Goal: Task Accomplishment & Management: Complete application form

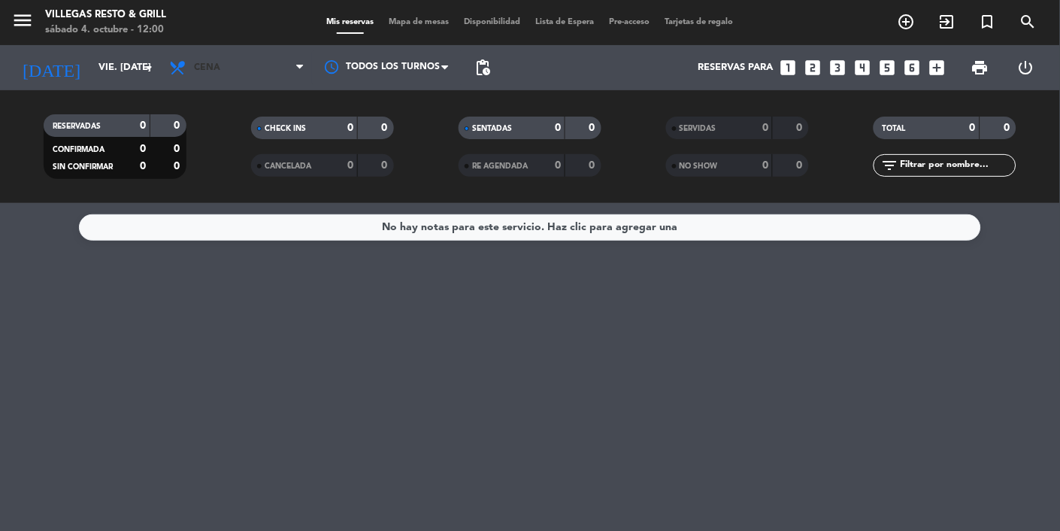
click at [234, 67] on span "Cena" at bounding box center [237, 67] width 150 height 33
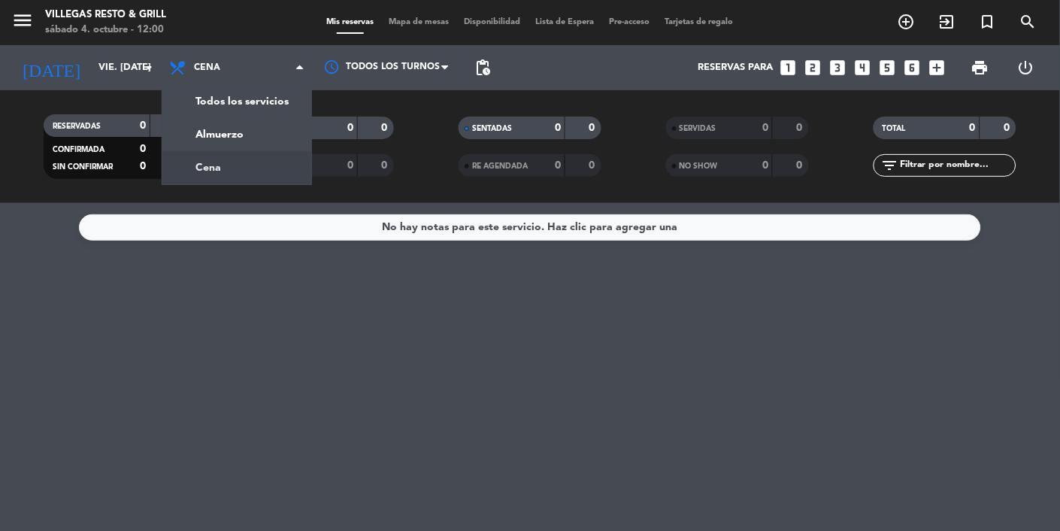
click at [250, 128] on div "menu Villegas Resto & Grill sábado 4. octubre - 12:00 Mis reservas Mapa de mesa…" at bounding box center [530, 101] width 1060 height 203
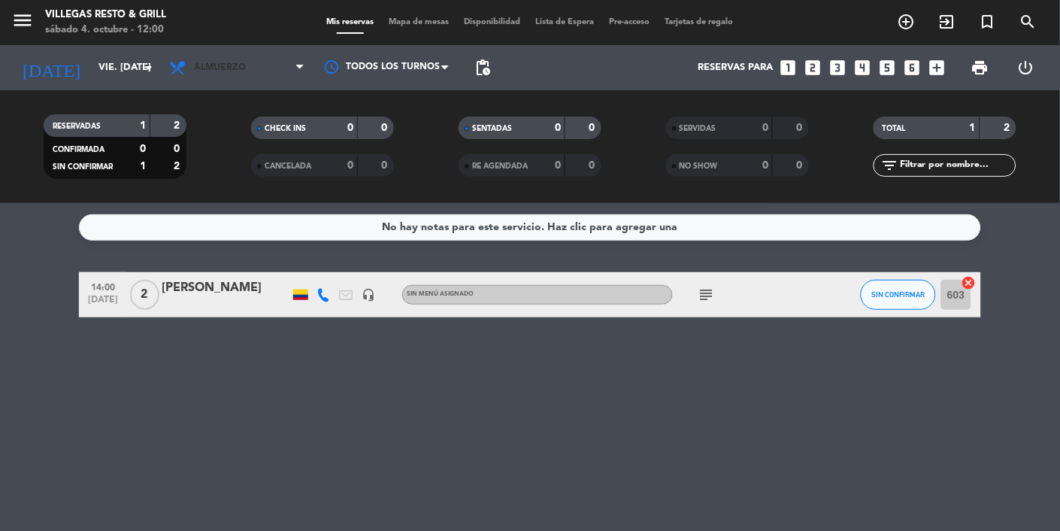
click at [263, 66] on span "Almuerzo" at bounding box center [237, 67] width 150 height 33
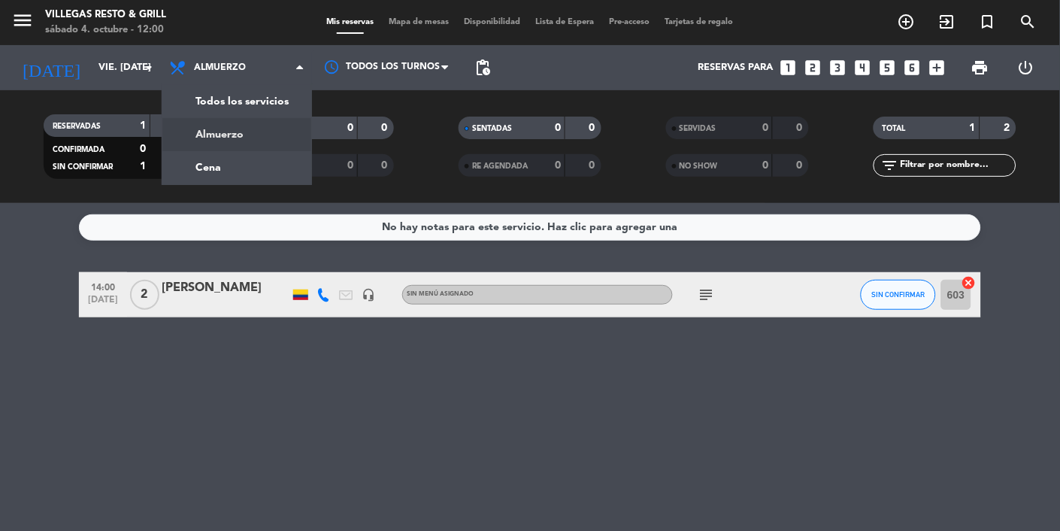
click at [132, 62] on input "vie. [DATE]" at bounding box center [155, 67] width 129 height 27
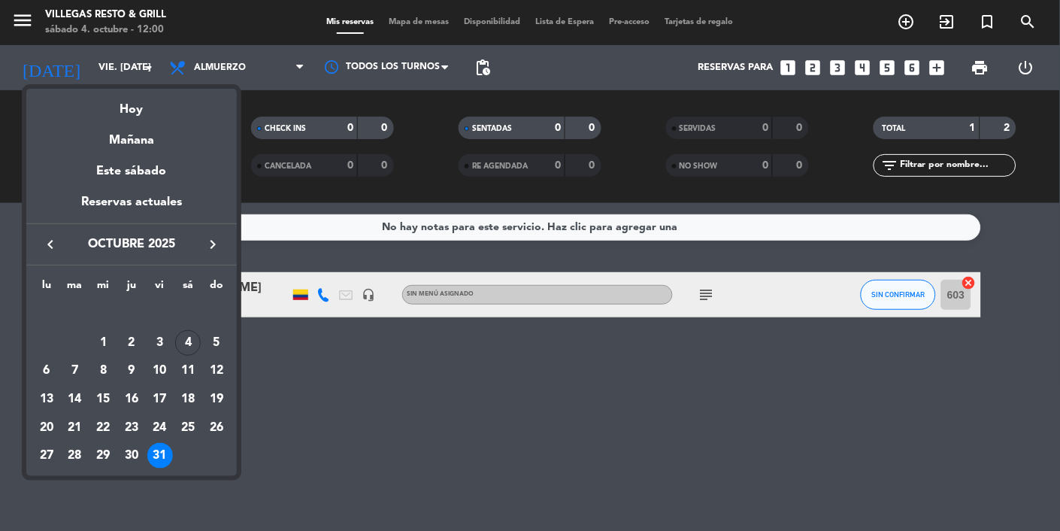
click at [221, 237] on icon "keyboard_arrow_right" at bounding box center [213, 244] width 18 height 18
click at [60, 242] on button "keyboard_arrow_left" at bounding box center [50, 245] width 27 height 20
click at [193, 333] on div "4" at bounding box center [188, 343] width 26 height 26
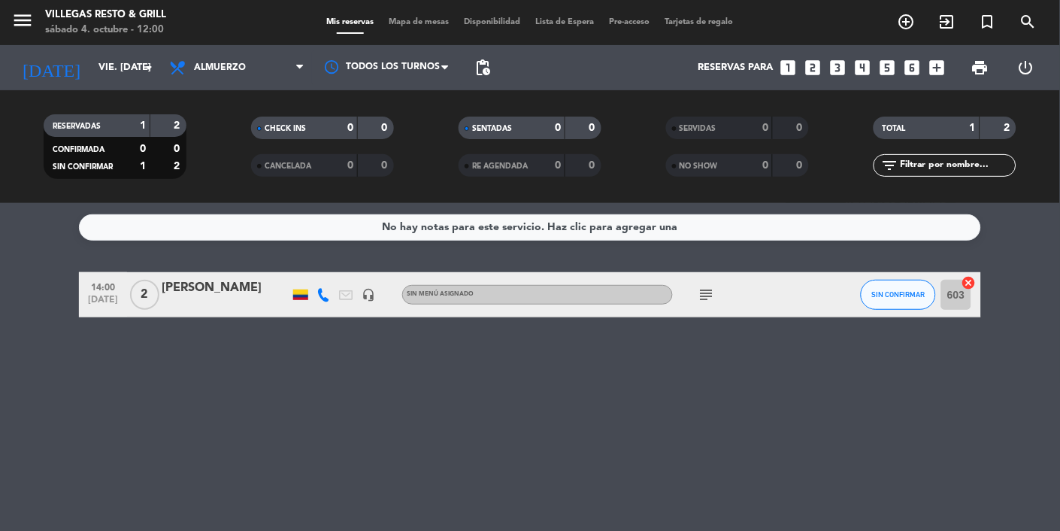
type input "sáb. [DATE]"
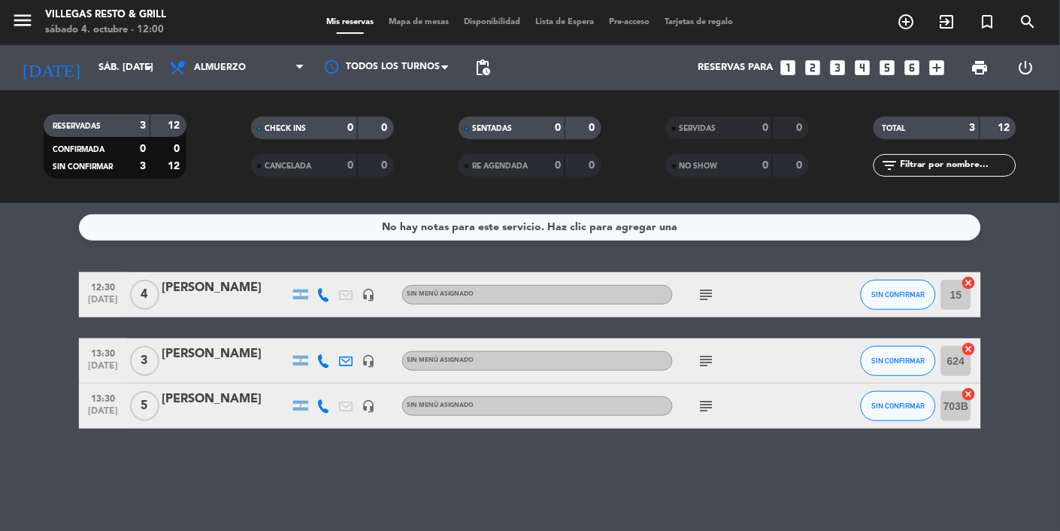
click at [662, 20] on icon "add_circle_outline" at bounding box center [907, 22] width 18 height 18
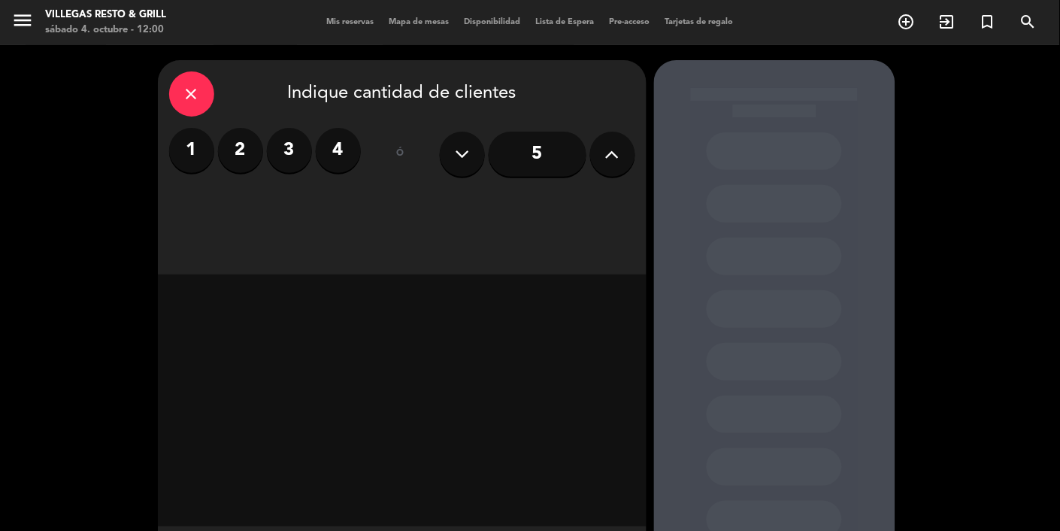
click at [350, 147] on label "4" at bounding box center [338, 150] width 45 height 45
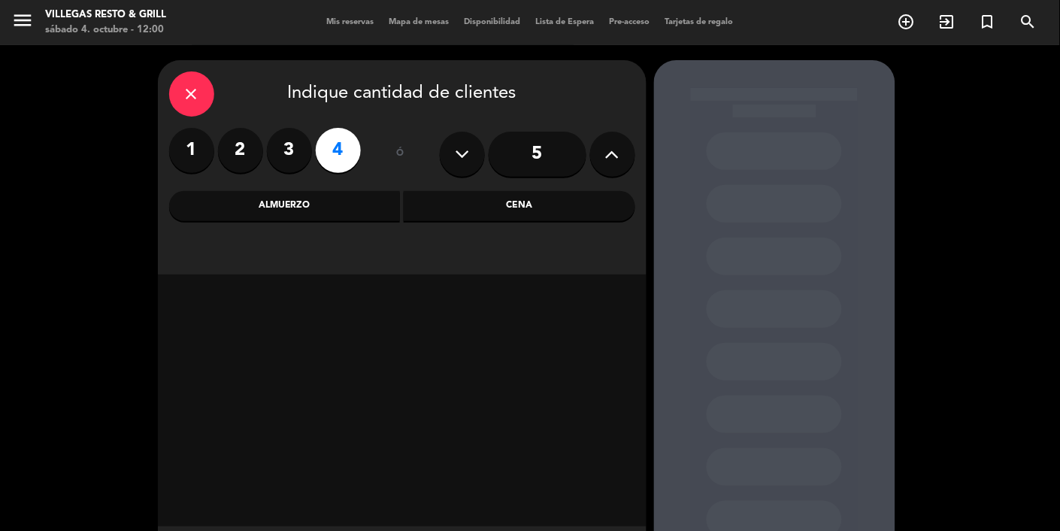
click at [526, 200] on div "Cena" at bounding box center [520, 206] width 232 height 30
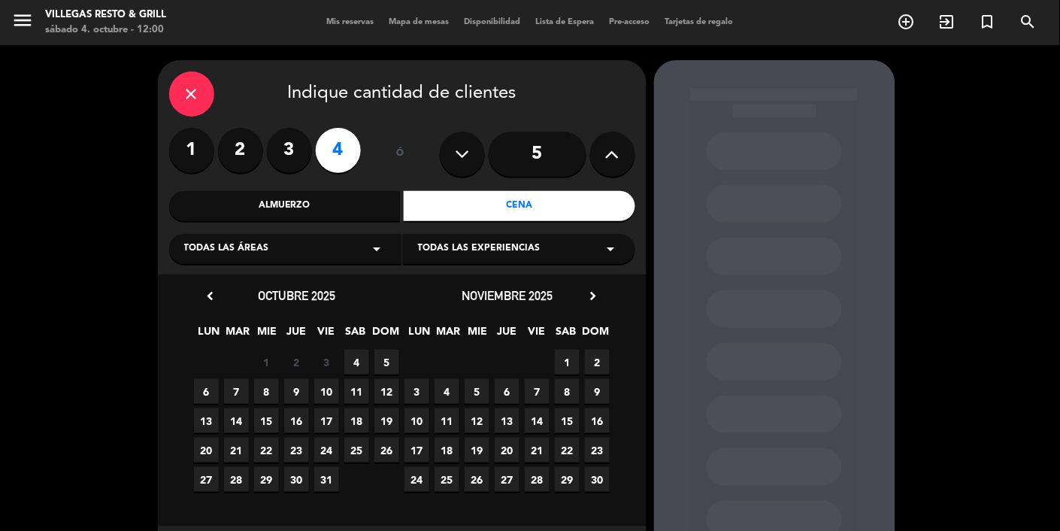
click at [365, 355] on span "4" at bounding box center [356, 362] width 25 height 25
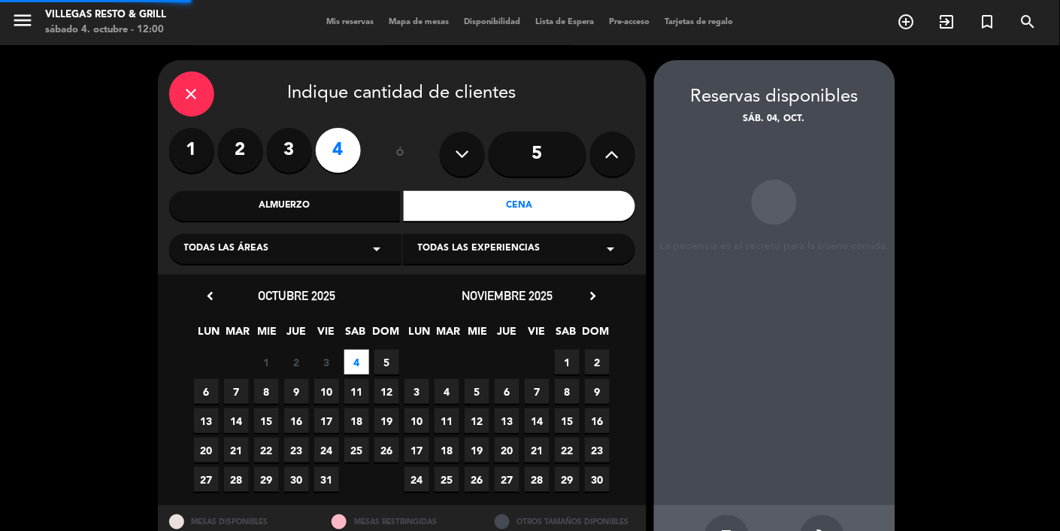
scroll to position [60, 0]
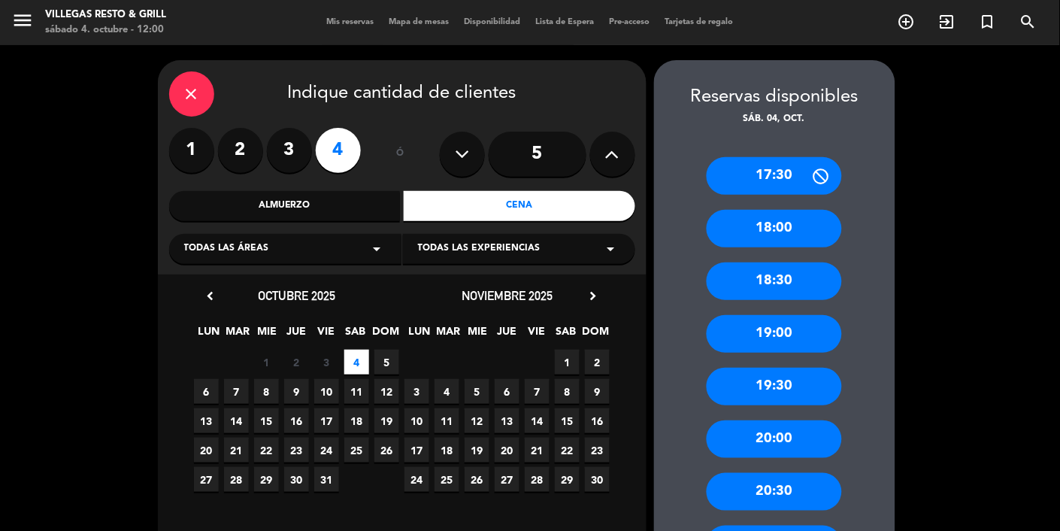
click at [662, 473] on div "20:30" at bounding box center [774, 492] width 135 height 38
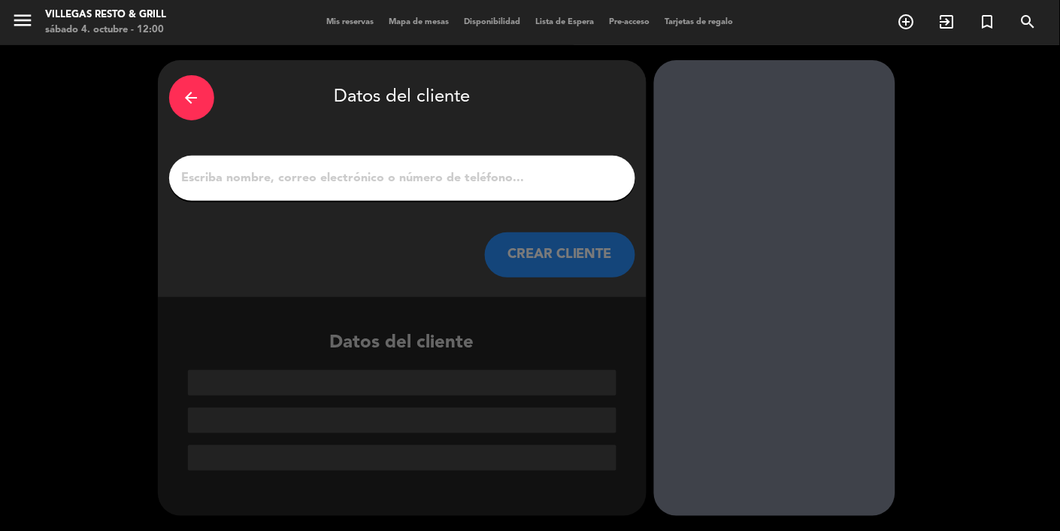
click at [463, 168] on input "1" at bounding box center [402, 178] width 444 height 21
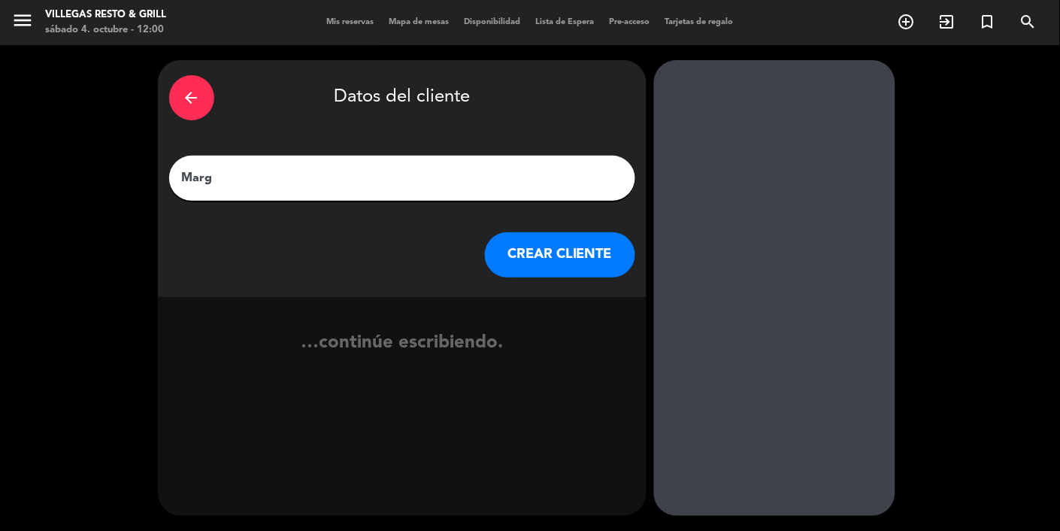
type input "Marga"
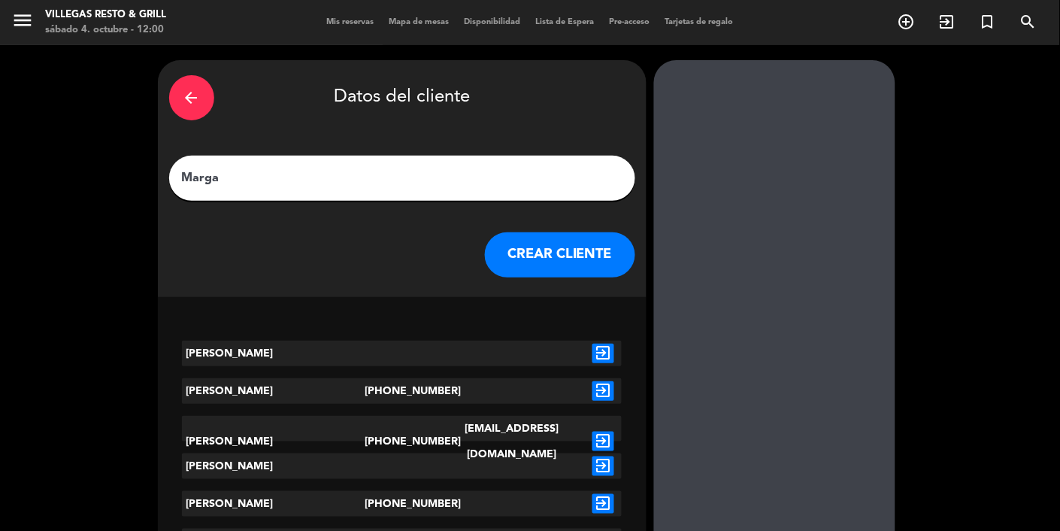
click at [559, 232] on button "CREAR CLIENTE" at bounding box center [560, 254] width 150 height 45
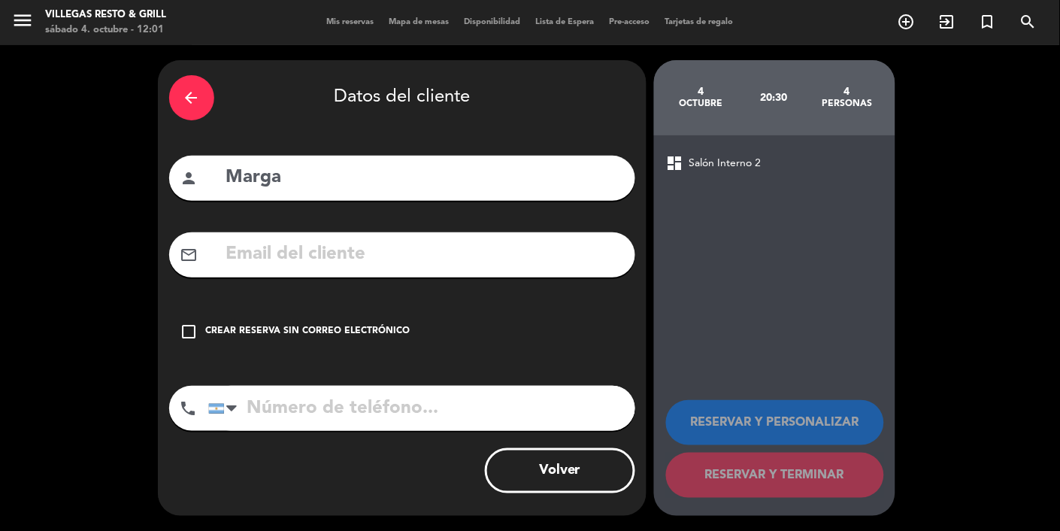
click at [385, 386] on input "tel" at bounding box center [421, 408] width 427 height 45
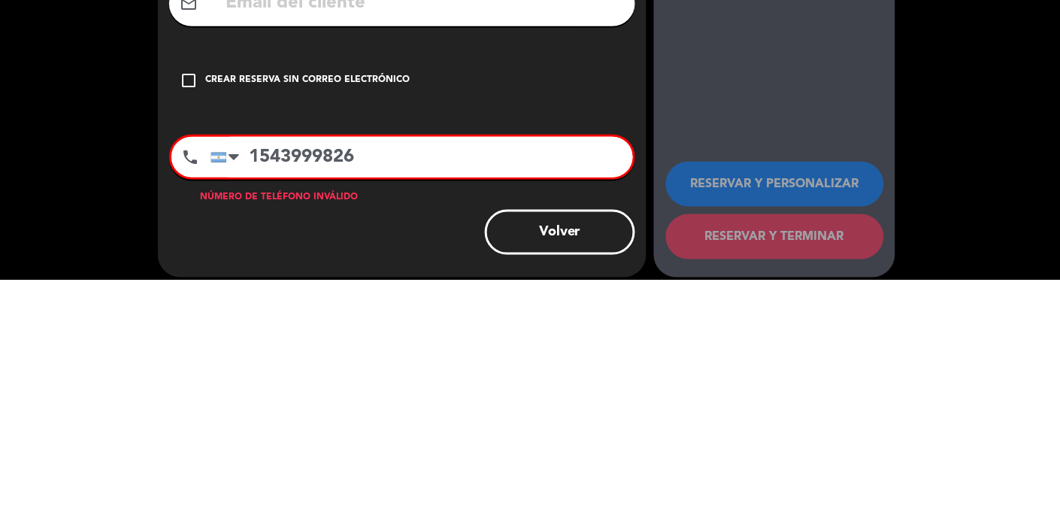
click at [662, 391] on div "dashboard Salón Interno 2 RESERVAR Y PERSONALIZAR RESERVAR Y TERMINAR" at bounding box center [774, 331] width 241 height 393
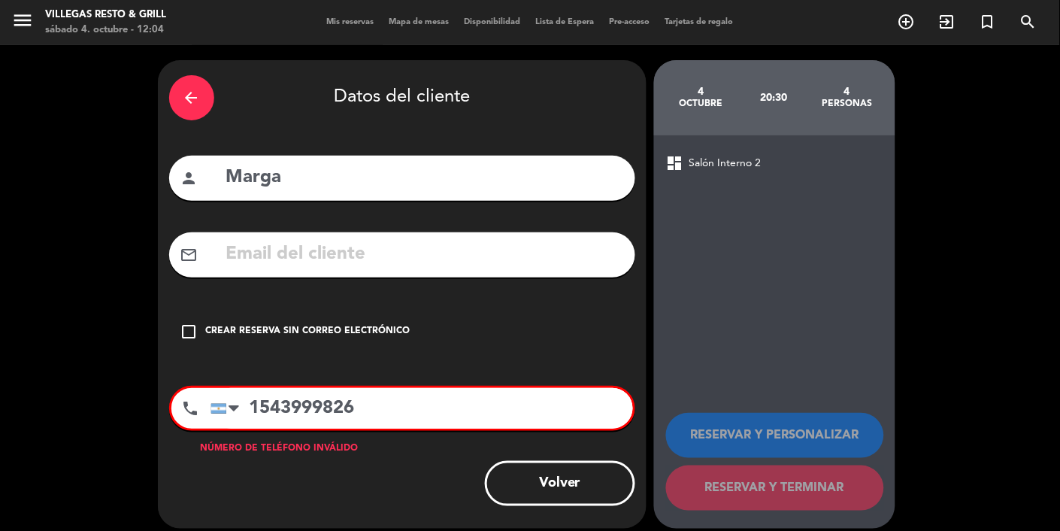
scroll to position [0, 0]
click at [281, 400] on input "1543999826" at bounding box center [422, 408] width 423 height 41
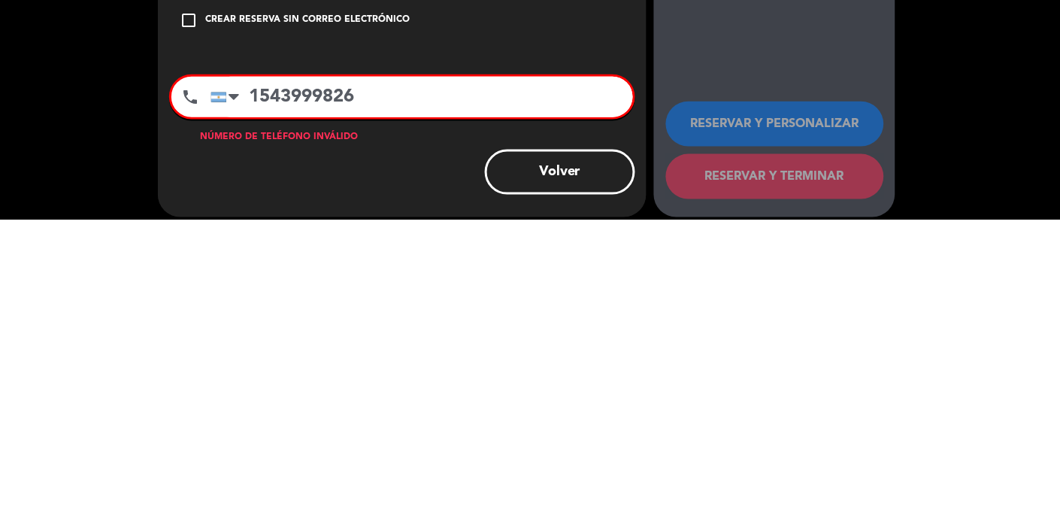
click at [250, 398] on input "1543999826" at bounding box center [422, 408] width 423 height 41
click at [662, 438] on div "dashboard Salón Interno 2 RESERVAR Y PERSONALIZAR RESERVAR Y TERMINAR" at bounding box center [774, 331] width 241 height 393
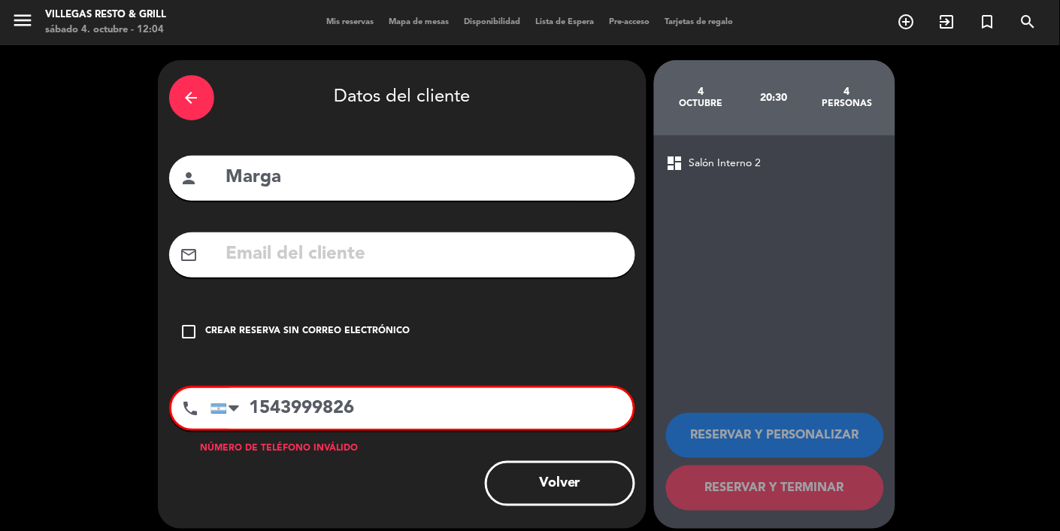
click at [662, 171] on span "Salón Interno 2" at bounding box center [725, 163] width 72 height 17
click at [408, 404] on input "1543999826" at bounding box center [422, 408] width 423 height 41
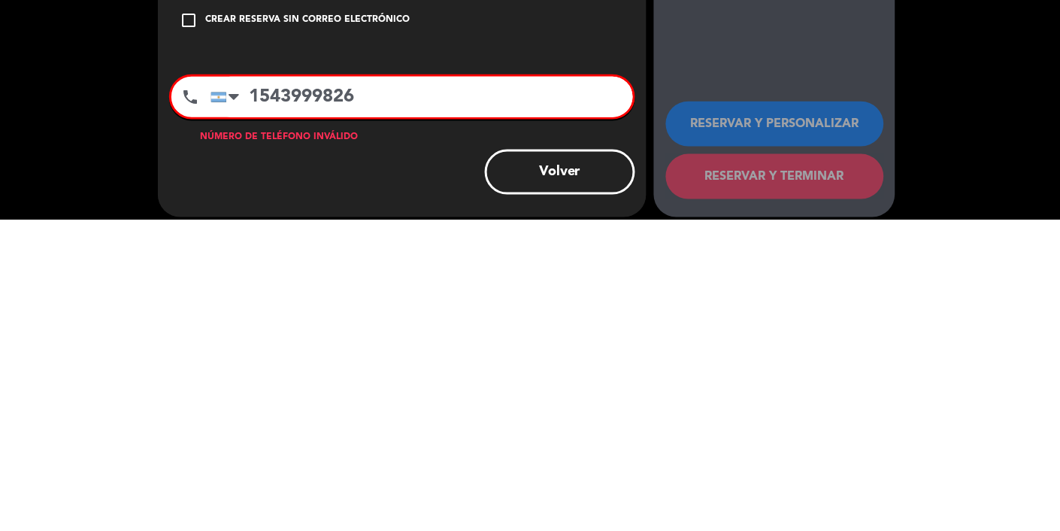
click at [370, 333] on div "Crear reserva sin correo electrónico" at bounding box center [308, 331] width 204 height 15
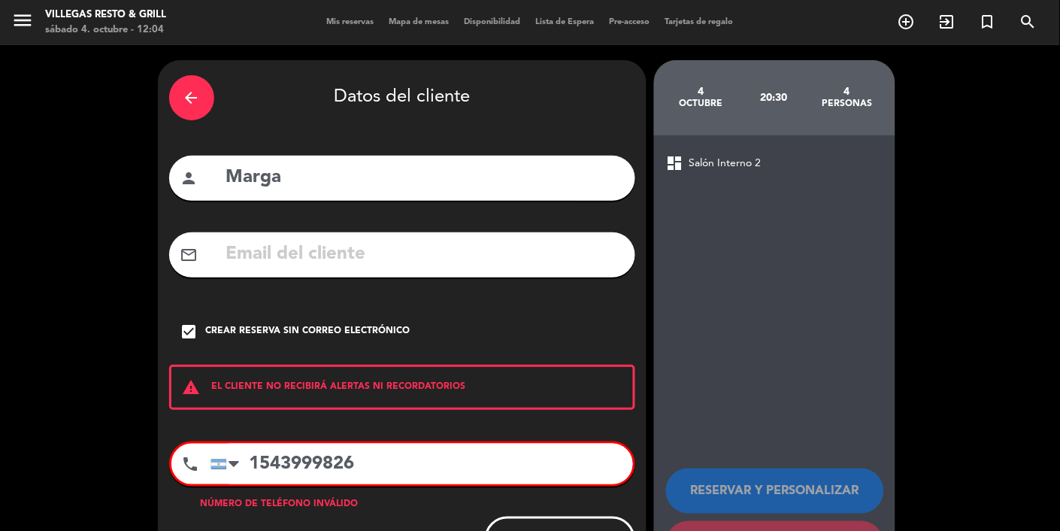
click at [419, 453] on input "1543999826" at bounding box center [422, 464] width 423 height 41
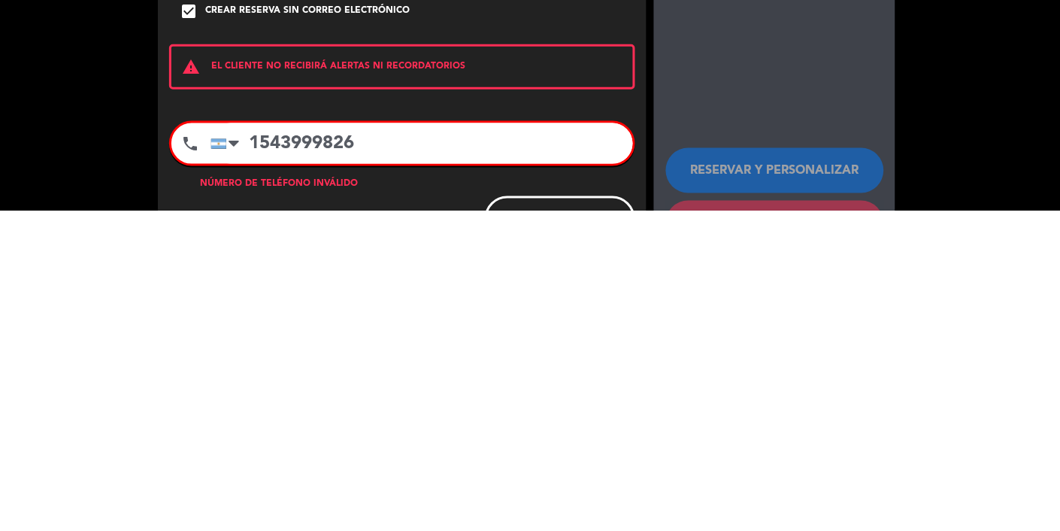
click at [249, 444] on input "1543999826" at bounding box center [422, 464] width 423 height 41
click at [270, 455] on input "1543999826" at bounding box center [422, 464] width 423 height 41
click at [271, 460] on input "151143999826" at bounding box center [422, 464] width 423 height 41
click at [290, 460] on input "151143999826" at bounding box center [422, 464] width 423 height 41
click at [662, 420] on div "dashboard Salón Interno 2 RESERVAR Y PERSONALIZAR RESERVAR Y TERMINAR" at bounding box center [774, 359] width 241 height 449
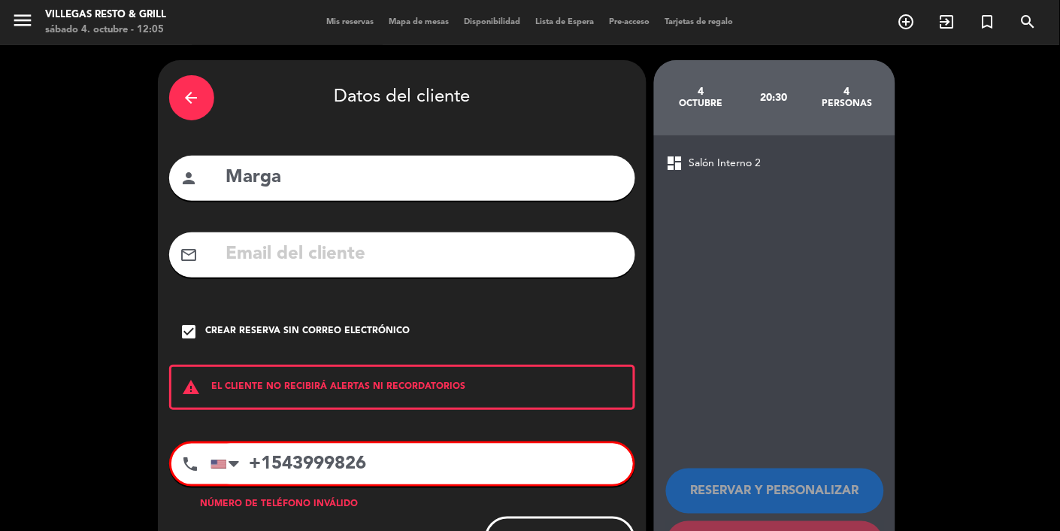
click at [662, 264] on div "arrow_back Datos del cliente person Marga mail_outline check_box Crear reserva …" at bounding box center [530, 322] width 1060 height 554
click at [280, 457] on input "+1543999826" at bounding box center [422, 464] width 423 height 41
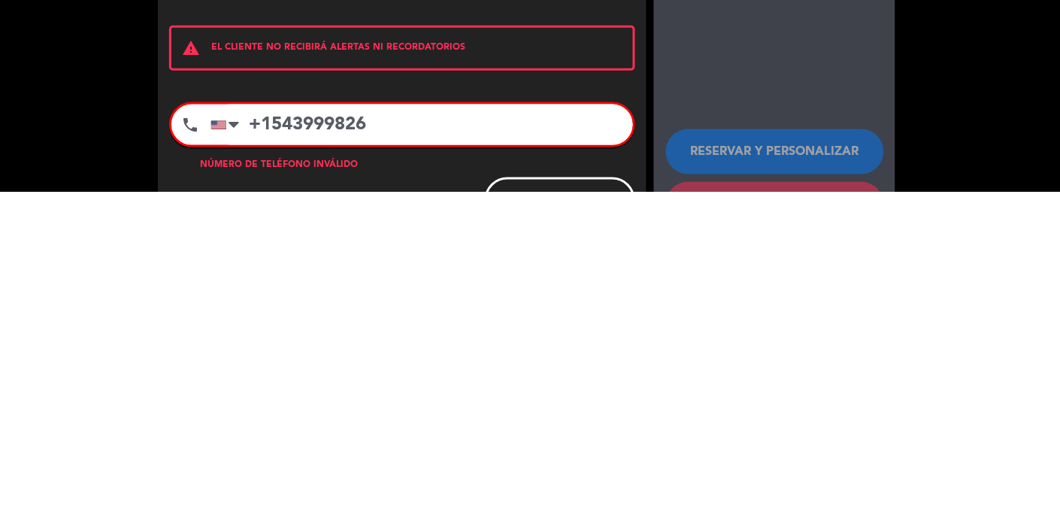
scroll to position [28, 0]
click at [258, 444] on input "+1543999826" at bounding box center [422, 464] width 423 height 41
click at [662, 443] on div "arrow_back Datos del cliente person Marga mail_outline check_box Crear reserva …" at bounding box center [530, 322] width 1060 height 554
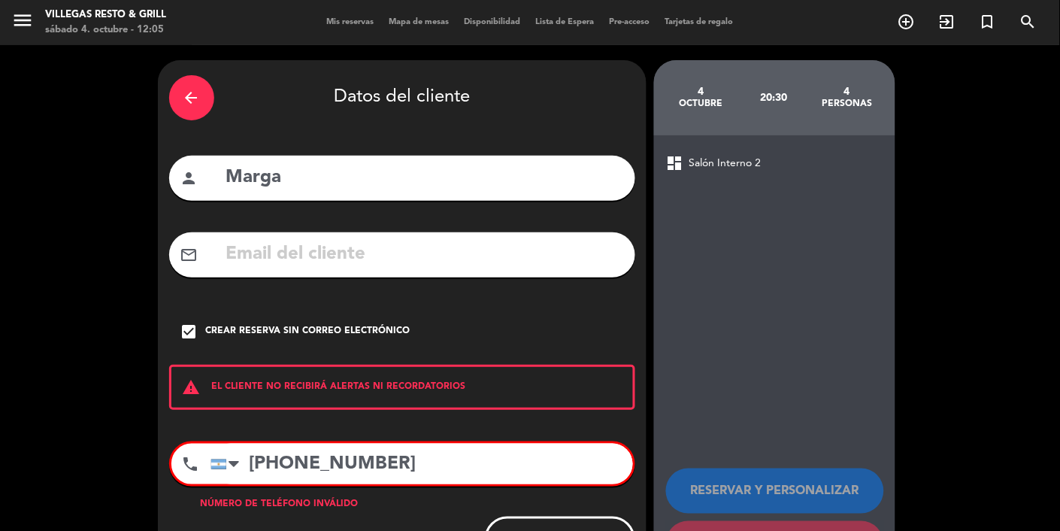
click at [306, 444] on input "[PHONE_NUMBER]" at bounding box center [422, 464] width 423 height 41
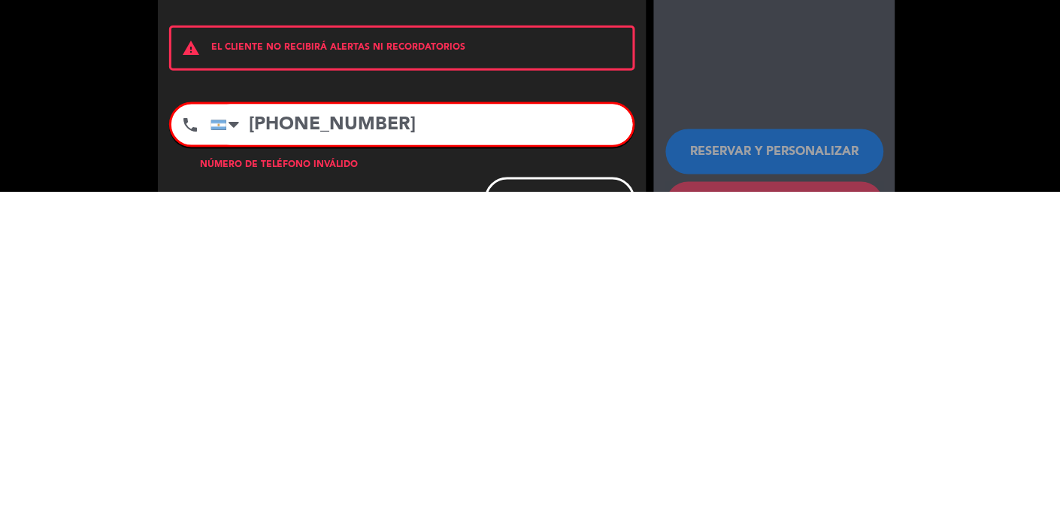
click at [662, 464] on div "arrow_back Datos del cliente person Marga mail_outline check_box Crear reserva …" at bounding box center [530, 322] width 1060 height 554
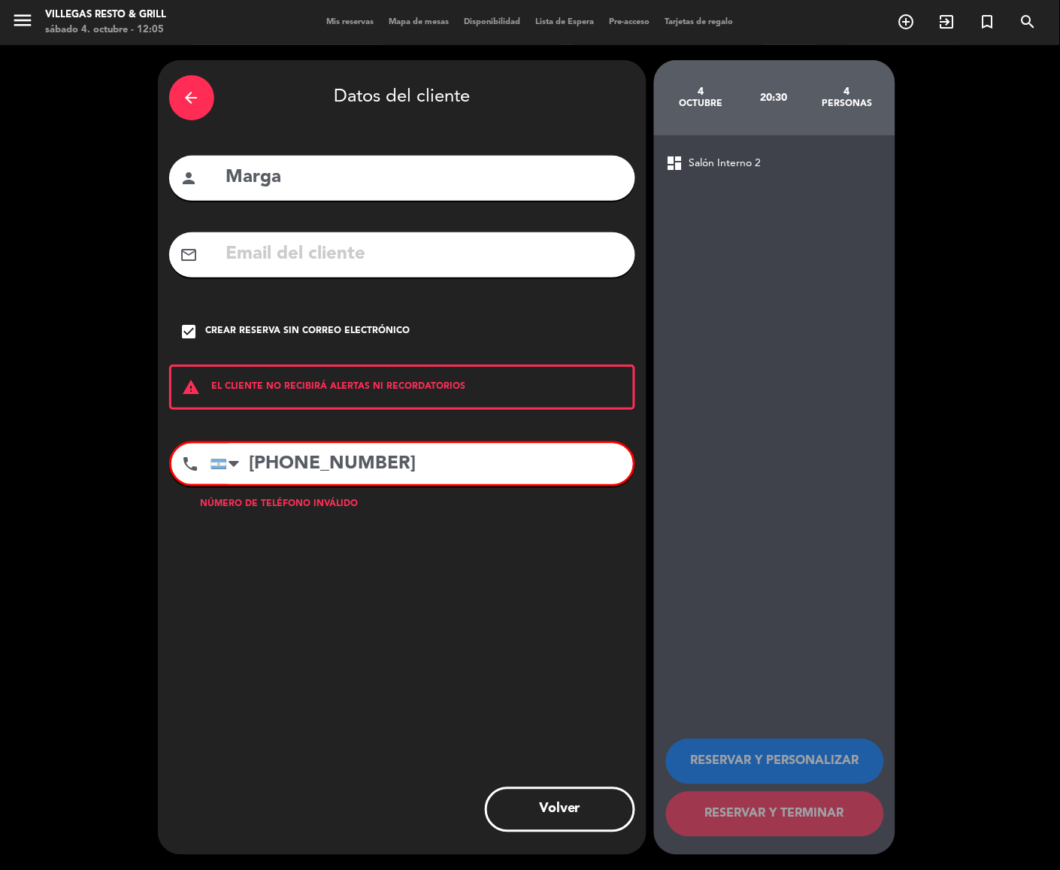
click at [284, 427] on div "arrow_back Datos del cliente person Marga mail_outline check_box Crear reserva …" at bounding box center [402, 457] width 489 height 795
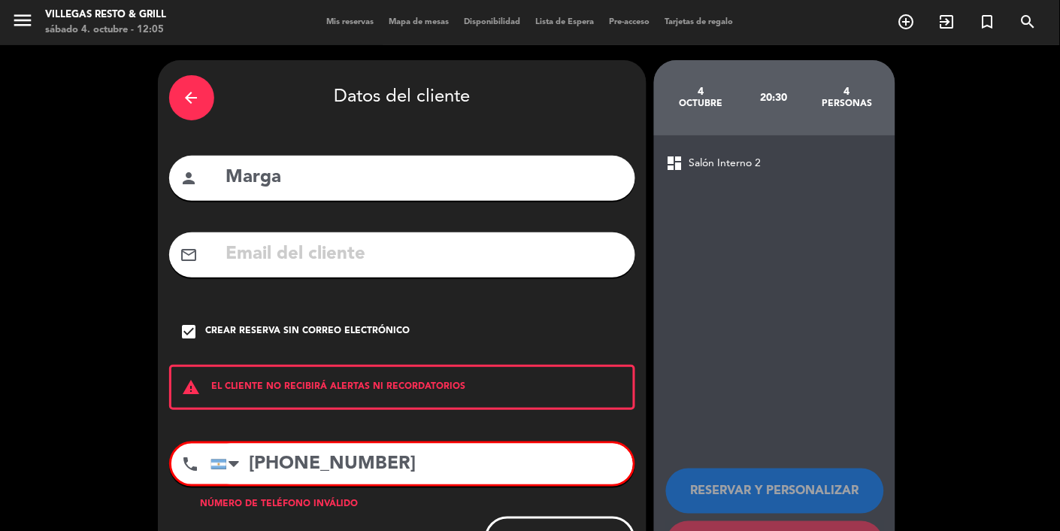
scroll to position [0, 0]
click at [286, 458] on input "[PHONE_NUMBER]" at bounding box center [422, 464] width 423 height 41
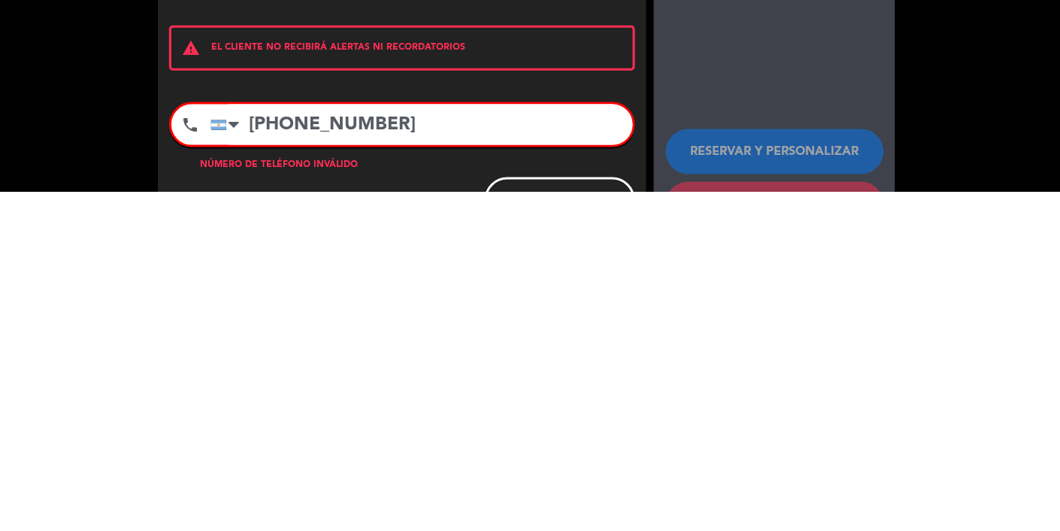
scroll to position [28, 0]
click at [631, 447] on div "[GEOGRAPHIC_DATA] +1 [GEOGRAPHIC_DATA] +44 [GEOGRAPHIC_DATA] ([GEOGRAPHIC_DATA]…" at bounding box center [422, 464] width 423 height 41
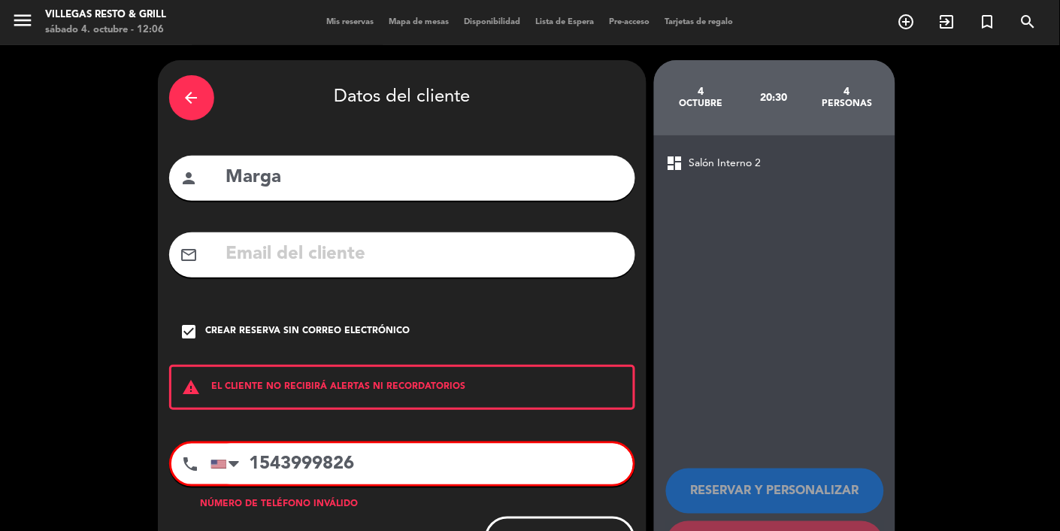
scroll to position [0, 0]
click at [392, 460] on input "1543999826" at bounding box center [422, 464] width 423 height 41
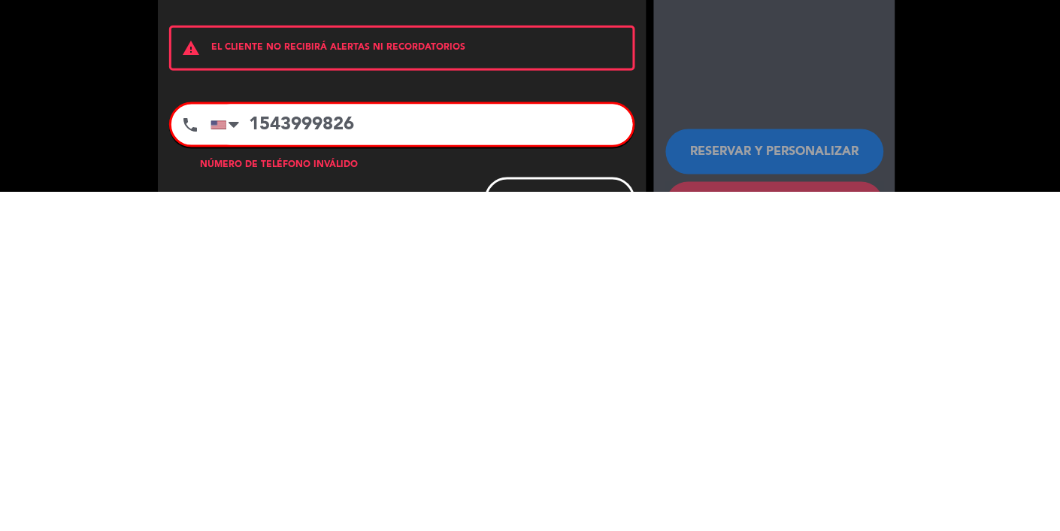
scroll to position [28, 0]
type input "1"
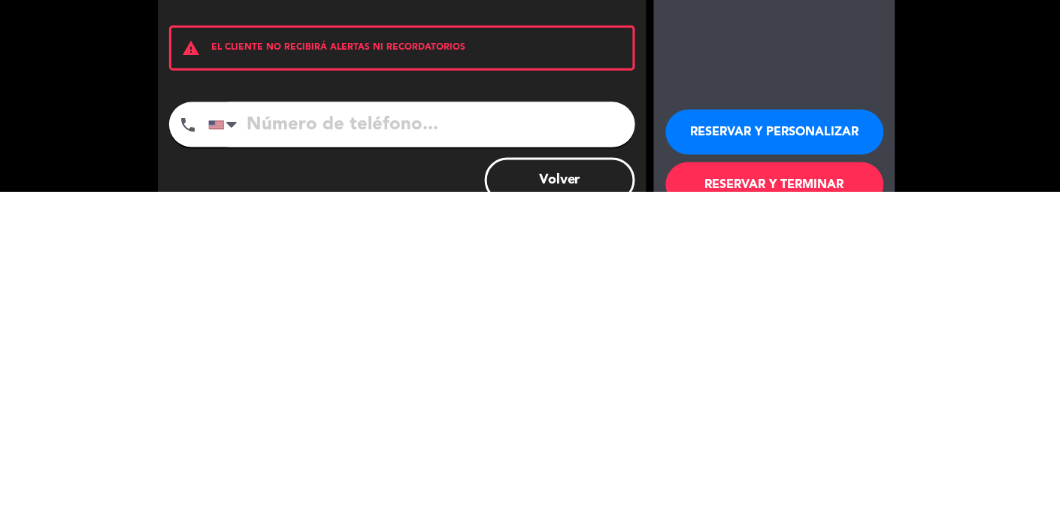
scroll to position [88, 0]
click at [662, 449] on button "RESERVAR Y PERSONALIZAR" at bounding box center [775, 471] width 218 height 45
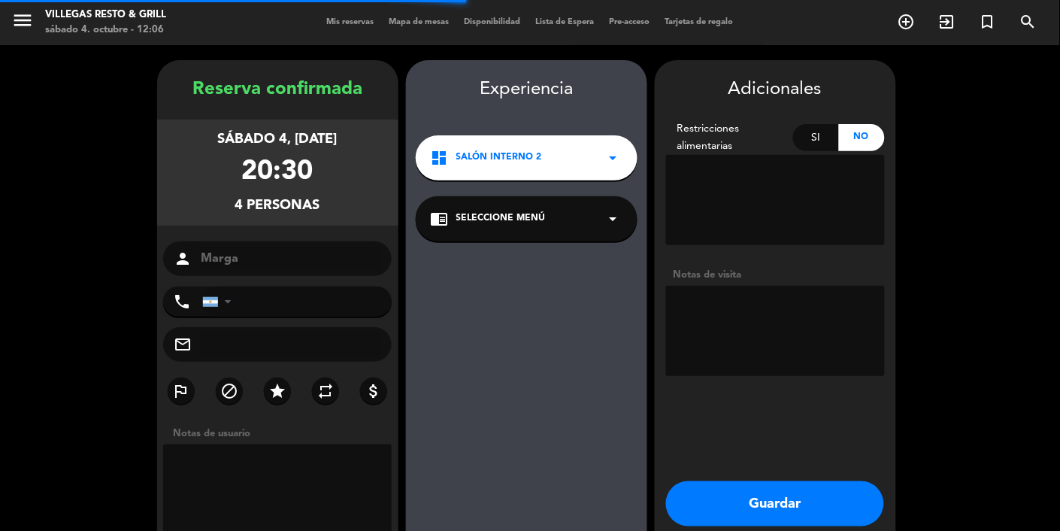
scroll to position [60, 0]
click at [662, 286] on textarea at bounding box center [775, 331] width 219 height 90
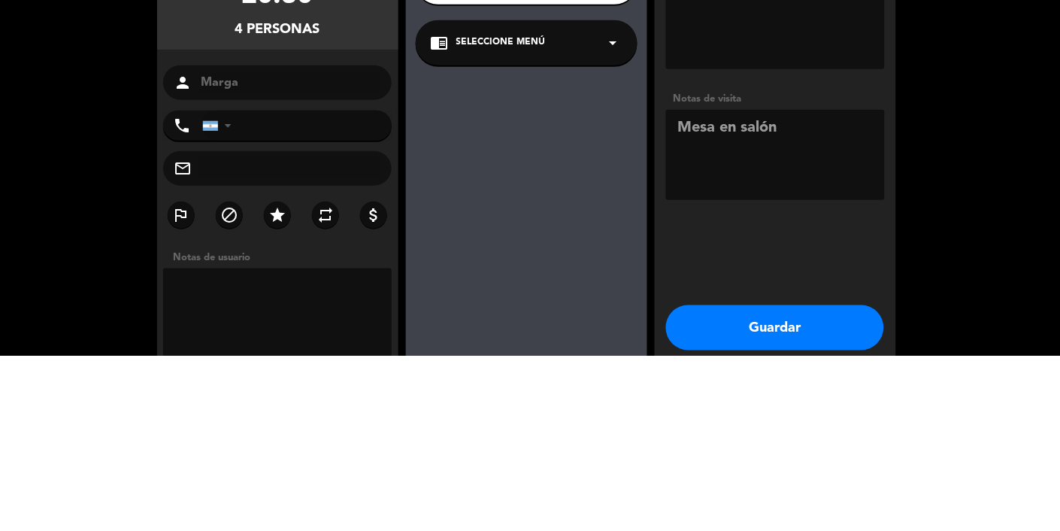
type textarea "Mesa en salón"
click at [662, 281] on booking-confirmed "Reserva confirmada sábado 4, [DATE] 20:30 4 personas person Marga phone [GEOGRA…" at bounding box center [530, 323] width 1030 height 526
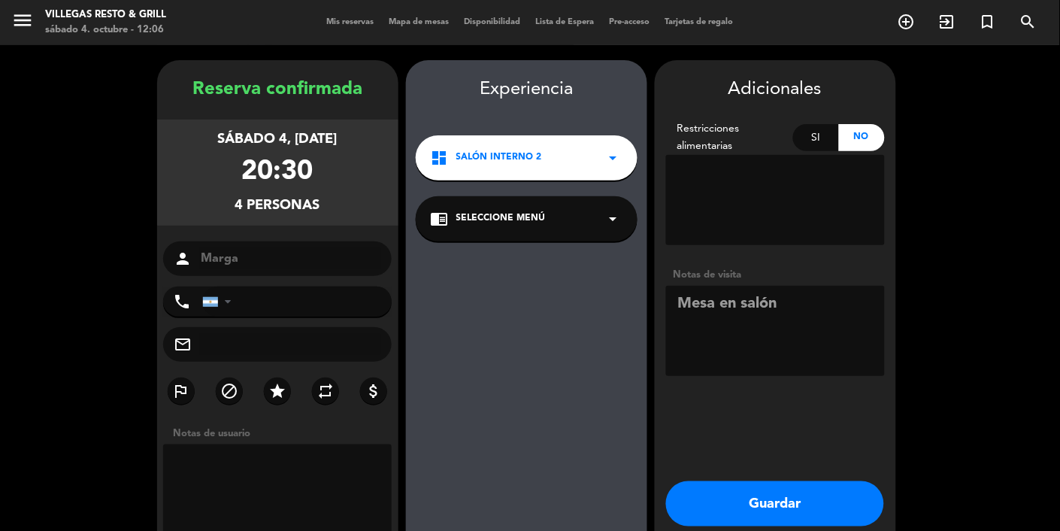
click at [662, 481] on button "Guardar" at bounding box center [775, 503] width 218 height 45
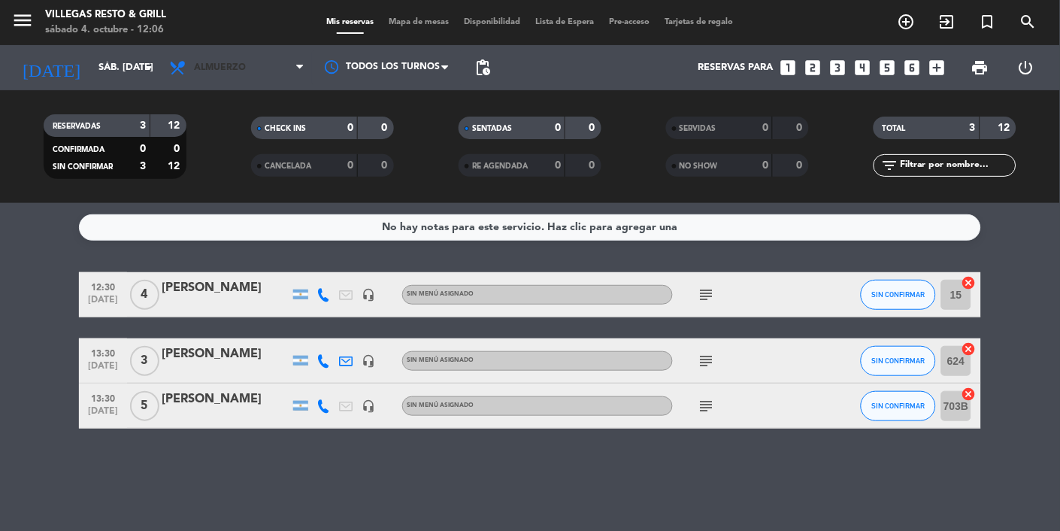
click at [262, 51] on span "Almuerzo" at bounding box center [237, 67] width 150 height 33
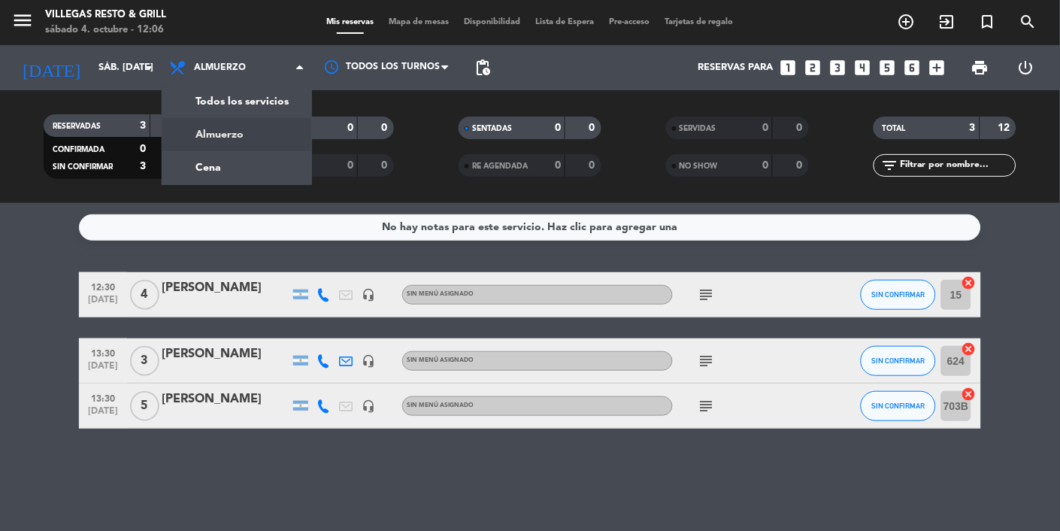
click at [268, 108] on div "menu Villegas Resto & Grill sábado 4. octubre - 12:06 Mis reservas Mapa de mesa…" at bounding box center [530, 101] width 1060 height 203
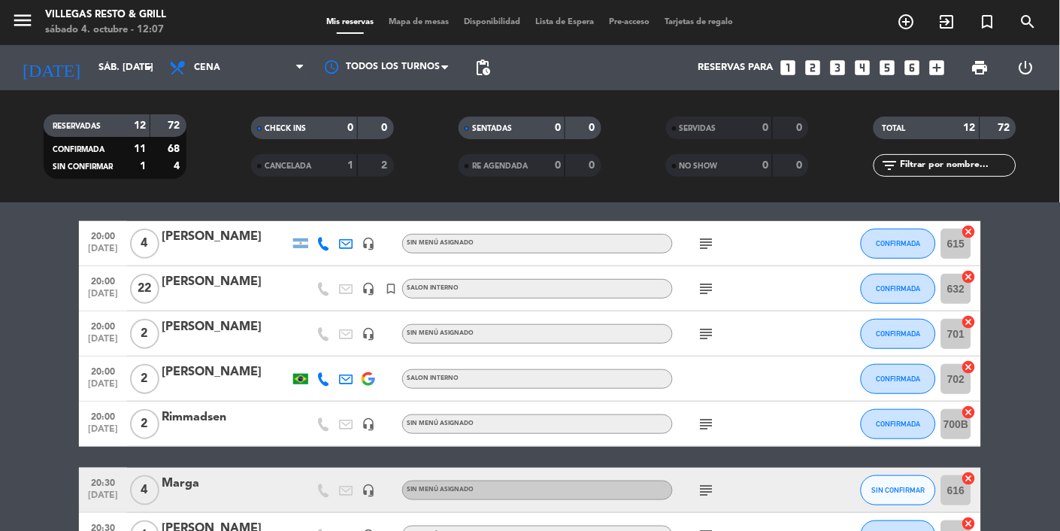
scroll to position [227, 0]
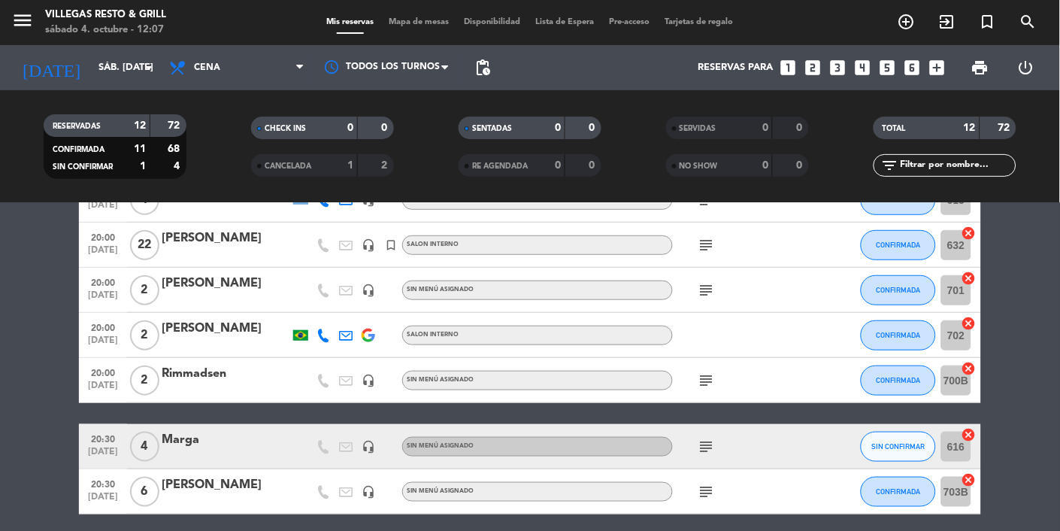
click at [193, 430] on div "Marga" at bounding box center [226, 440] width 128 height 20
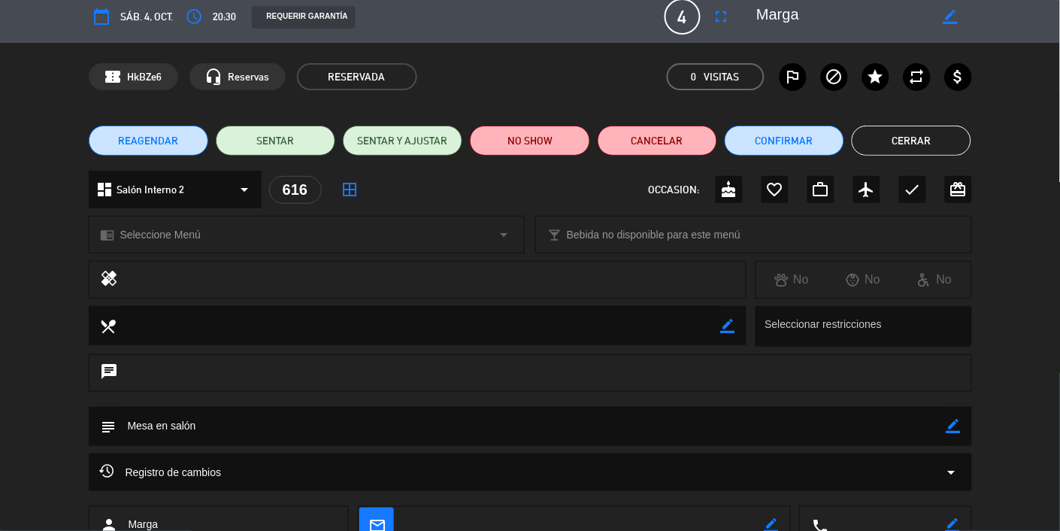
scroll to position [0, 0]
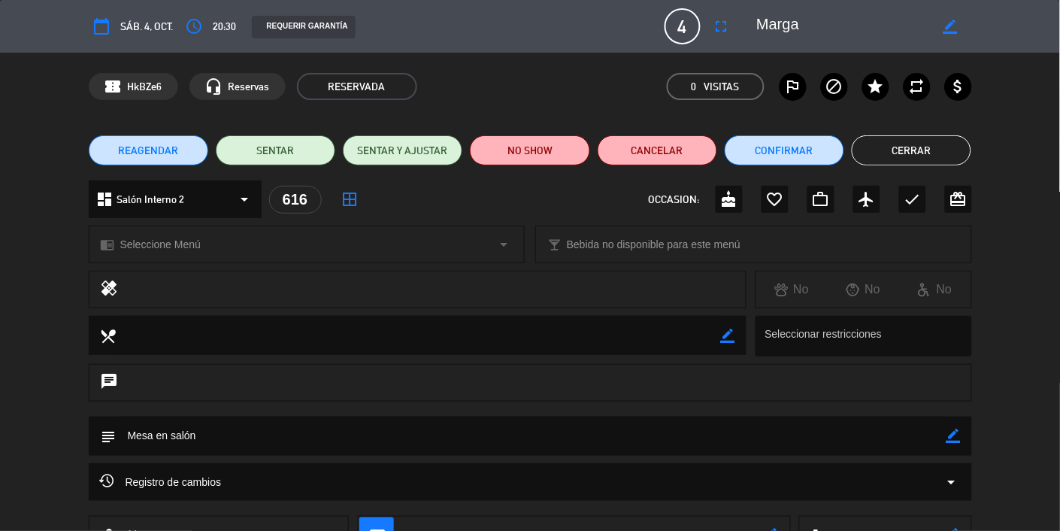
click at [662, 147] on button "Cerrar" at bounding box center [912, 150] width 120 height 30
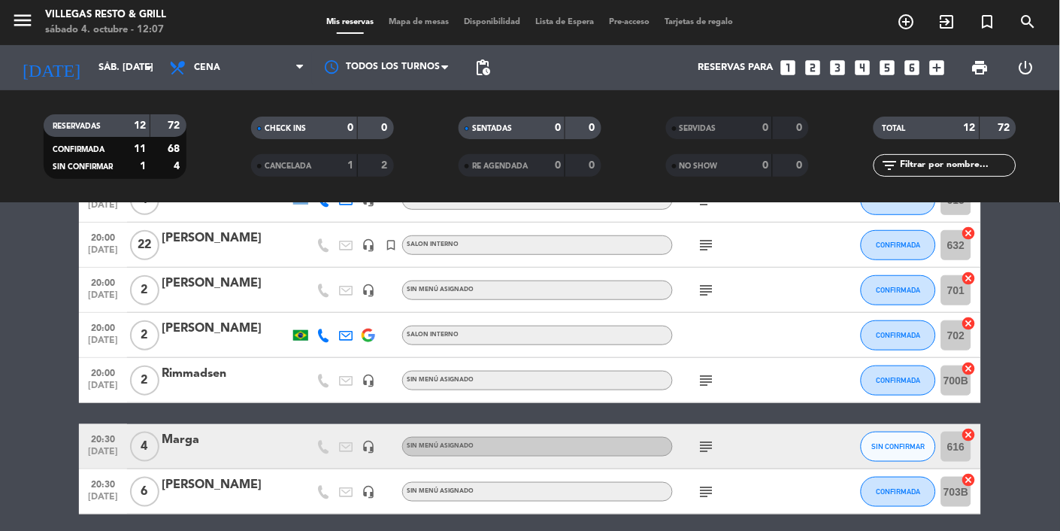
click at [217, 430] on div "Marga" at bounding box center [226, 440] width 128 height 20
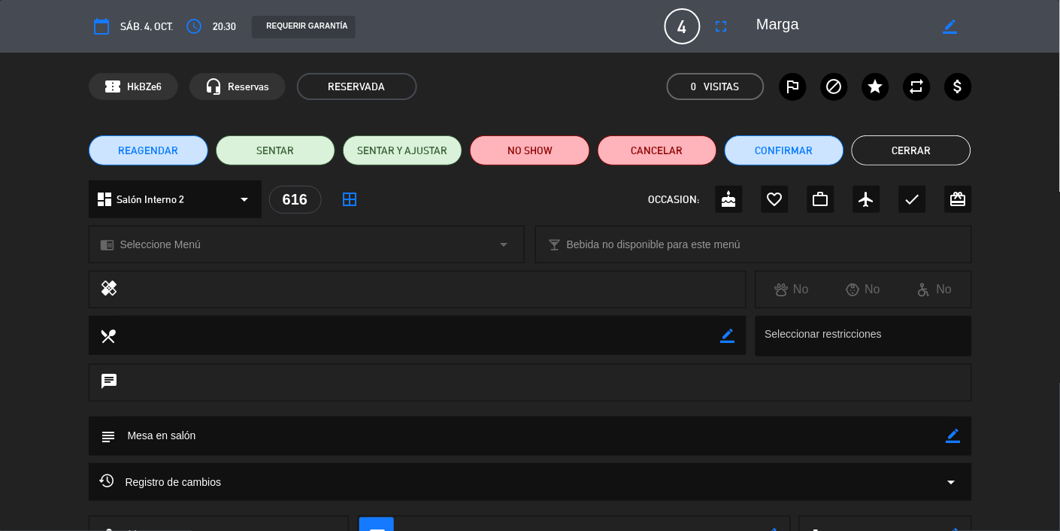
click at [662, 154] on button "Cerrar" at bounding box center [912, 150] width 120 height 30
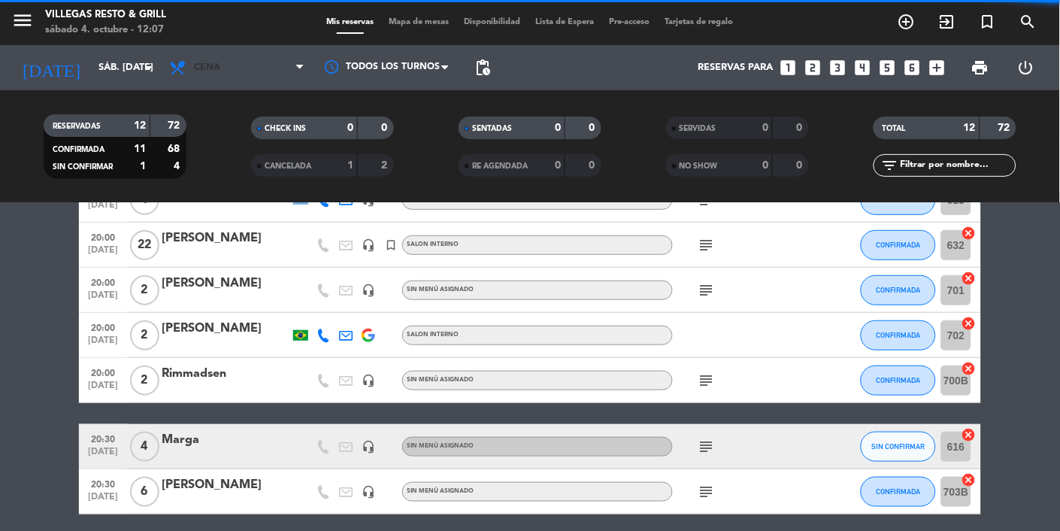
click at [262, 51] on span "Cena" at bounding box center [237, 67] width 150 height 33
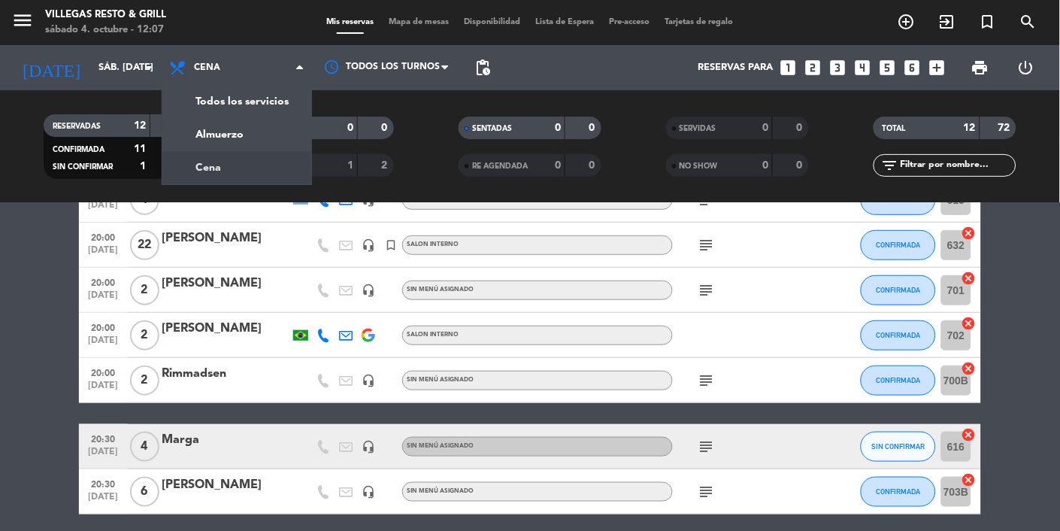
click at [271, 74] on div "menu Villegas Resto & Grill sábado 4. octubre - 12:07 Mis reservas Mapa de mesa…" at bounding box center [530, 101] width 1060 height 203
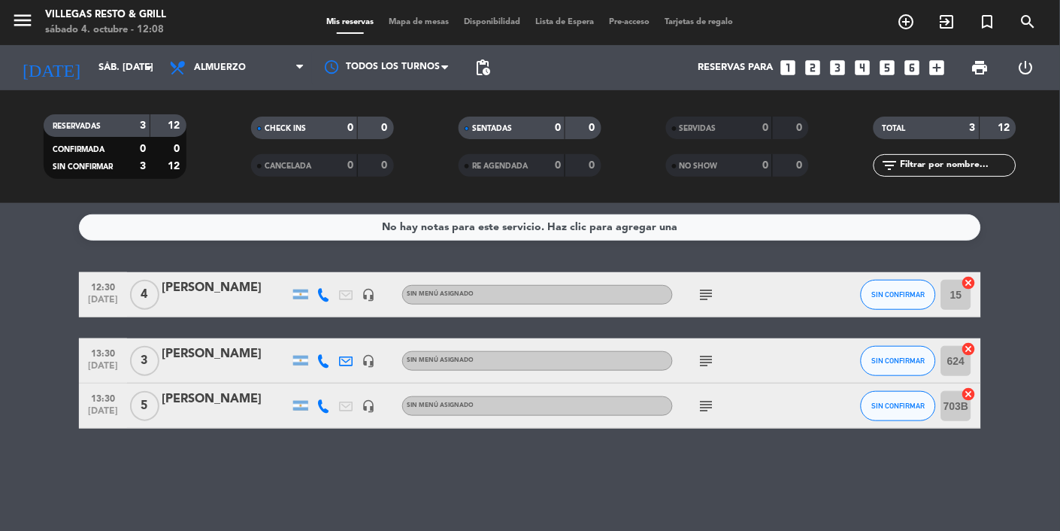
click at [203, 278] on div "[PERSON_NAME]" at bounding box center [226, 288] width 128 height 20
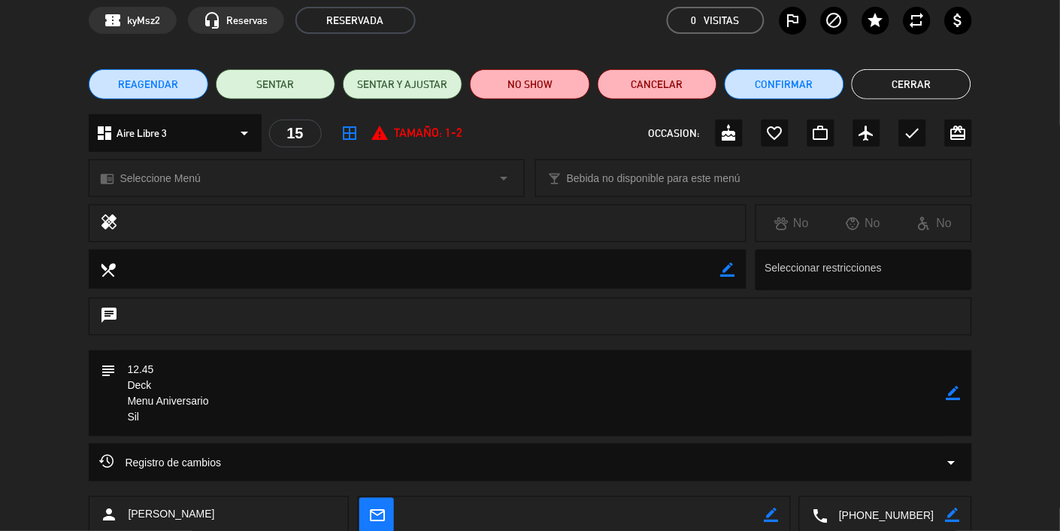
scroll to position [67, 0]
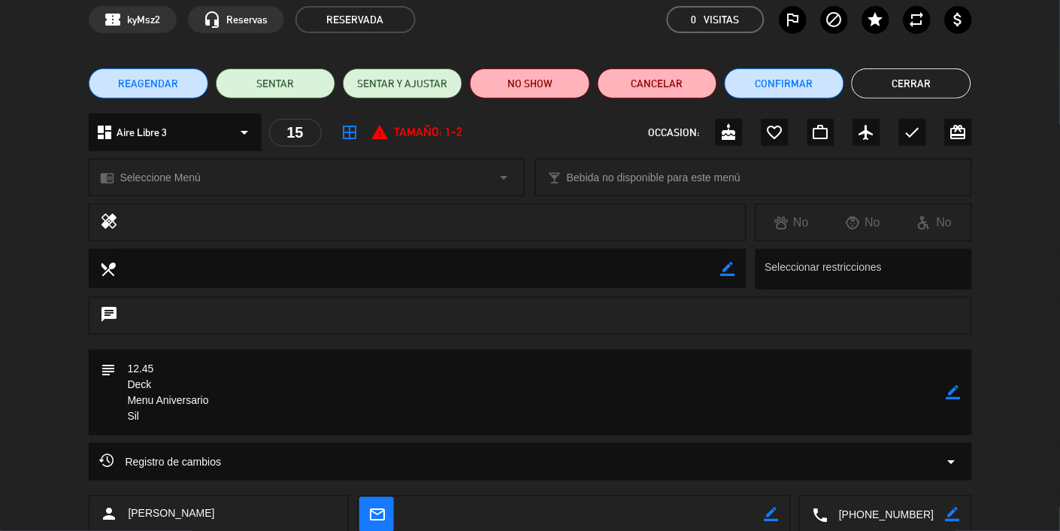
click at [662, 75] on button "Cerrar" at bounding box center [912, 83] width 120 height 30
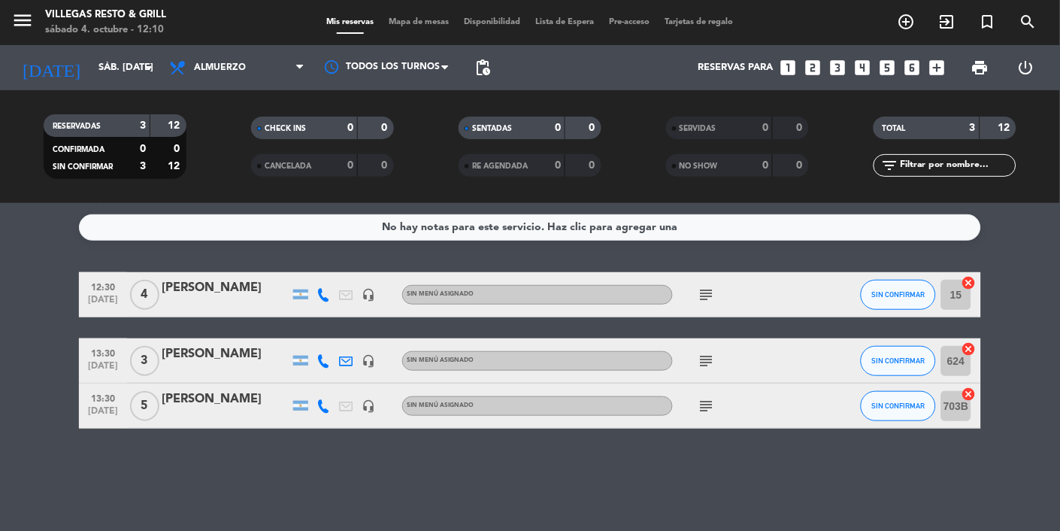
click at [206, 278] on div "[PERSON_NAME]" at bounding box center [226, 288] width 128 height 20
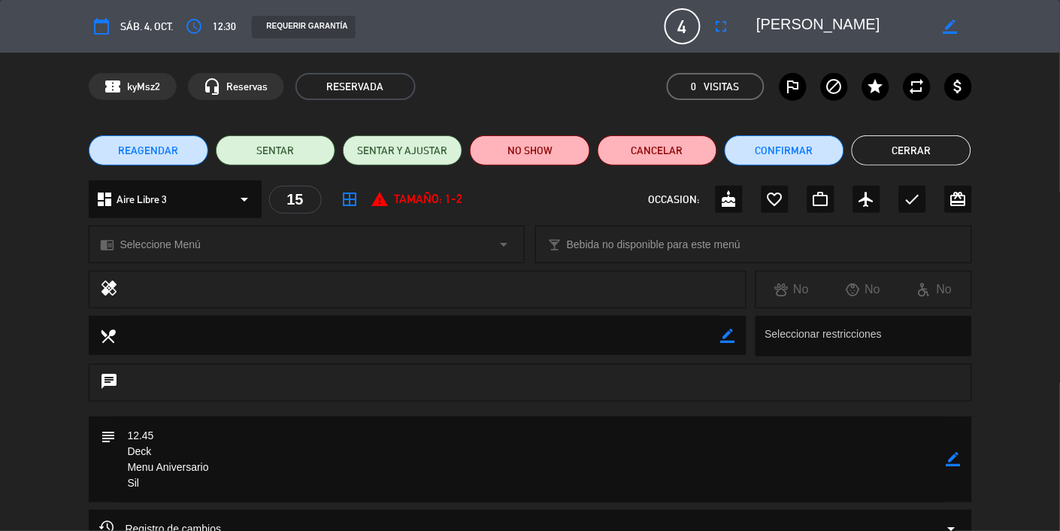
click at [662, 153] on button "Cerrar" at bounding box center [912, 150] width 120 height 30
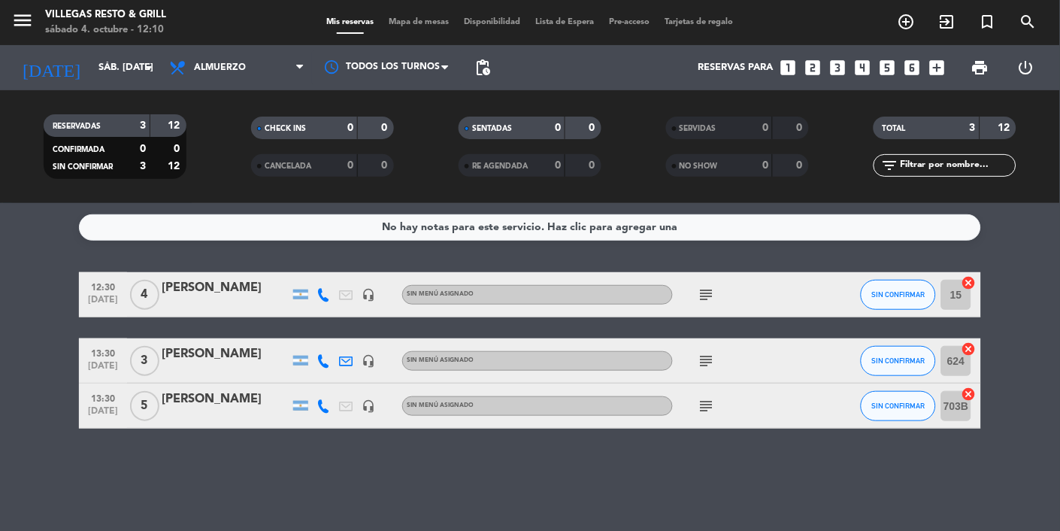
click at [220, 278] on div "[PERSON_NAME]" at bounding box center [226, 288] width 128 height 20
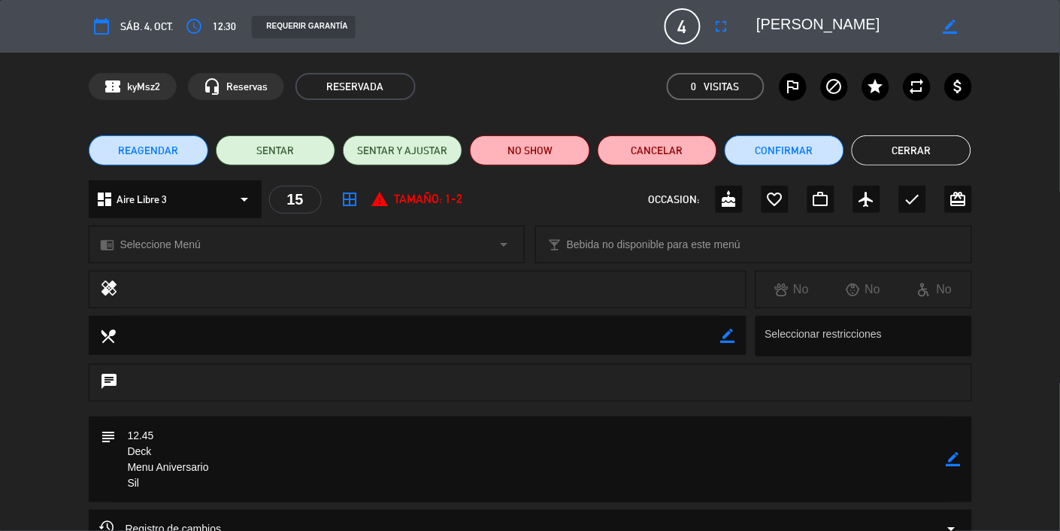
click at [662, 155] on button "Cerrar" at bounding box center [912, 150] width 120 height 30
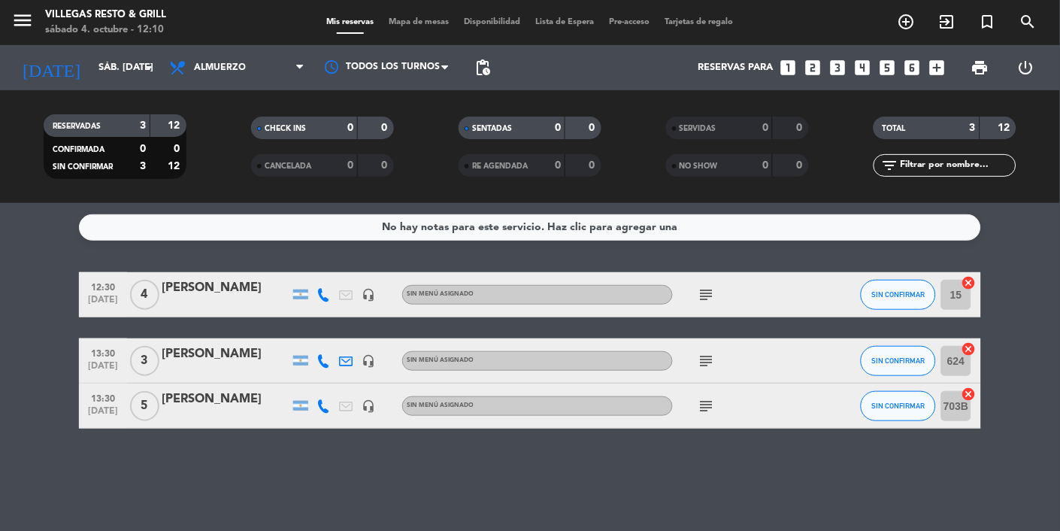
scroll to position [0, 0]
click at [417, 23] on span "Mapa de mesas" at bounding box center [419, 22] width 75 height 8
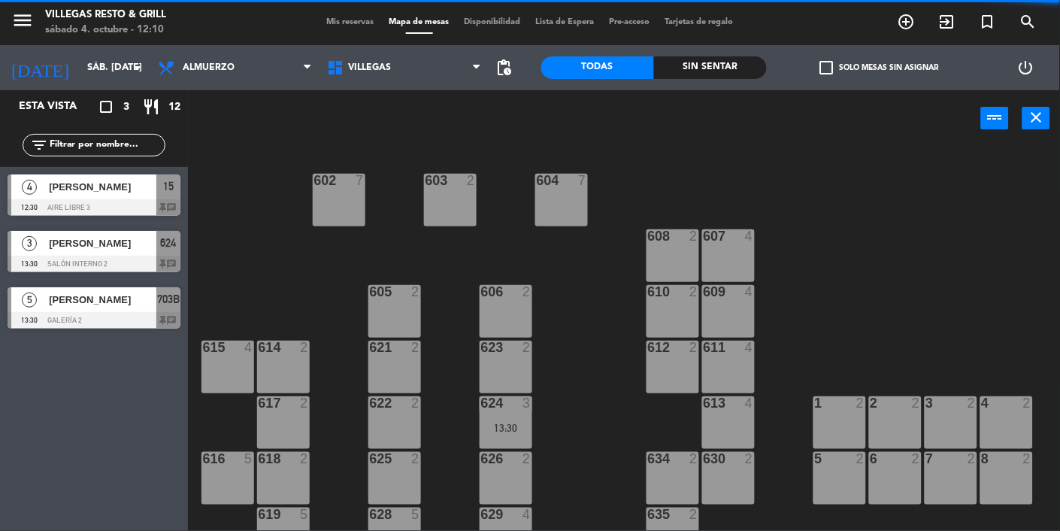
click at [123, 197] on div "[PERSON_NAME]" at bounding box center [101, 186] width 109 height 25
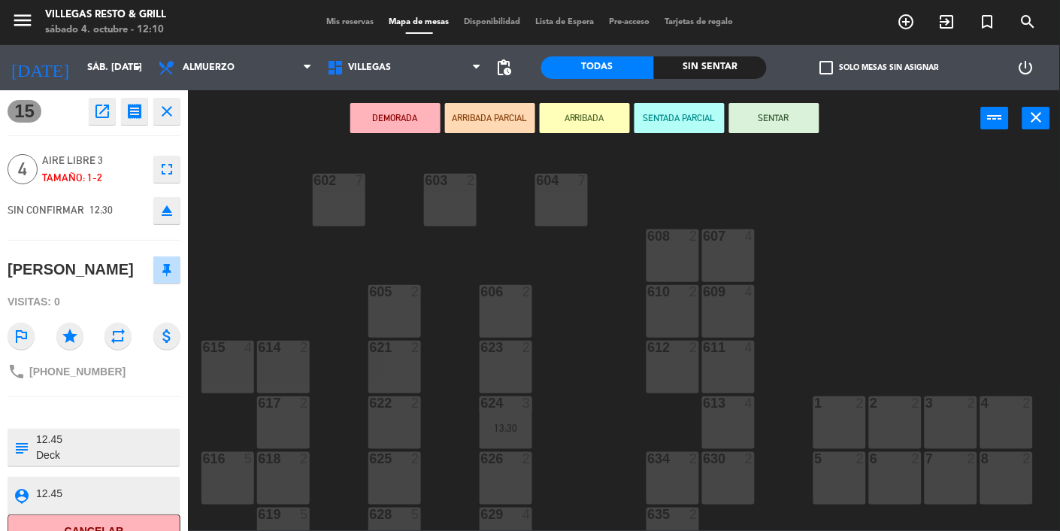
click at [662, 111] on button "SENTADA PARCIAL" at bounding box center [680, 118] width 90 height 30
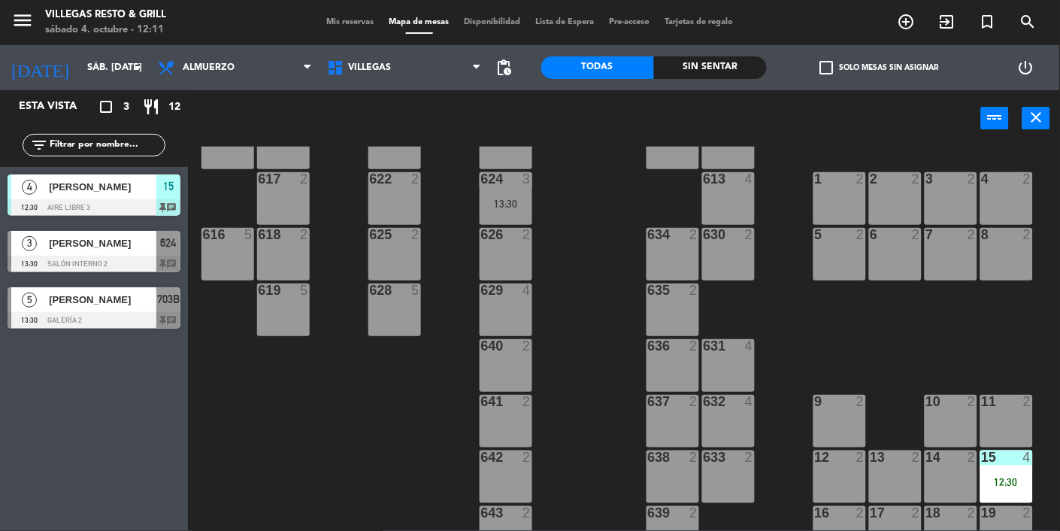
scroll to position [310, 0]
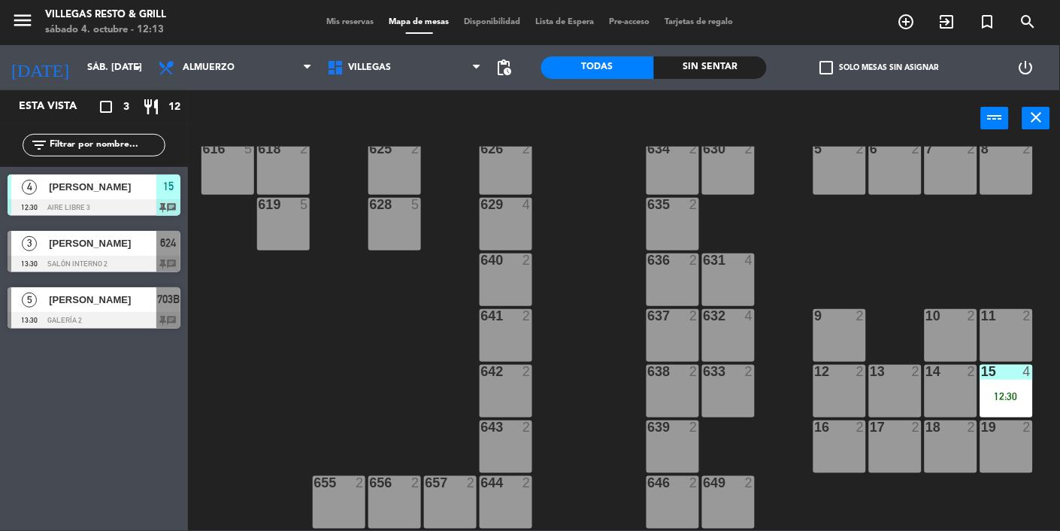
click at [84, 199] on div at bounding box center [94, 207] width 173 height 17
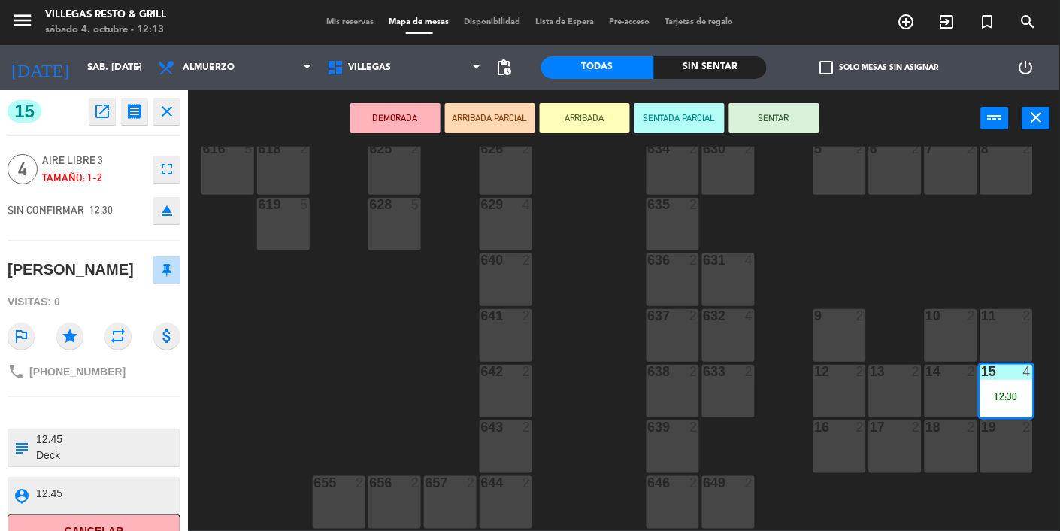
click at [171, 111] on icon "close" at bounding box center [167, 111] width 18 height 18
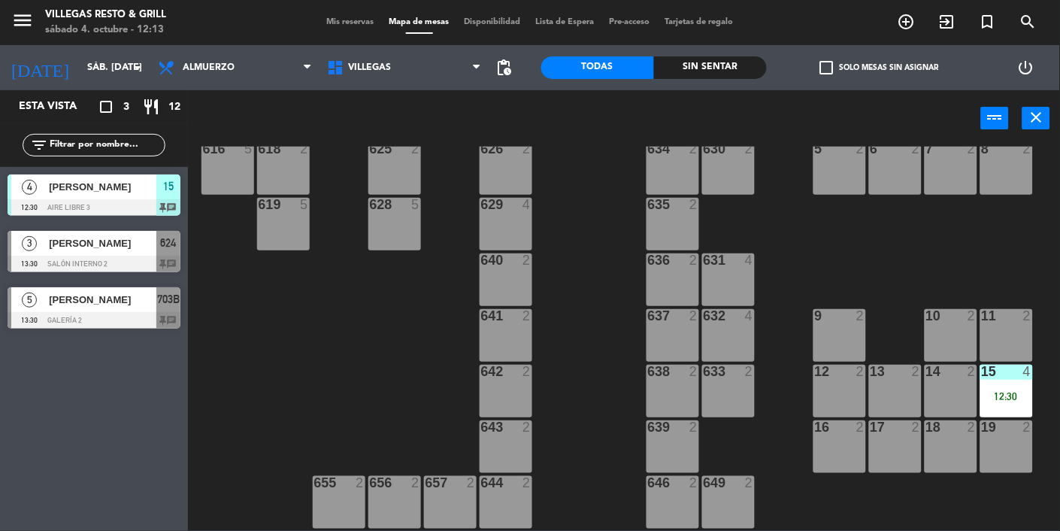
click at [82, 262] on div at bounding box center [94, 264] width 173 height 17
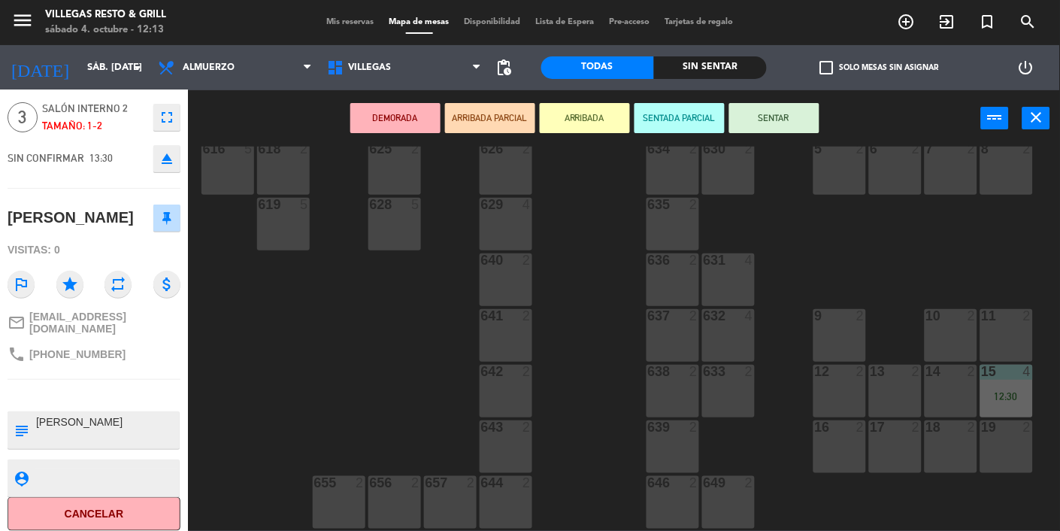
scroll to position [0, 0]
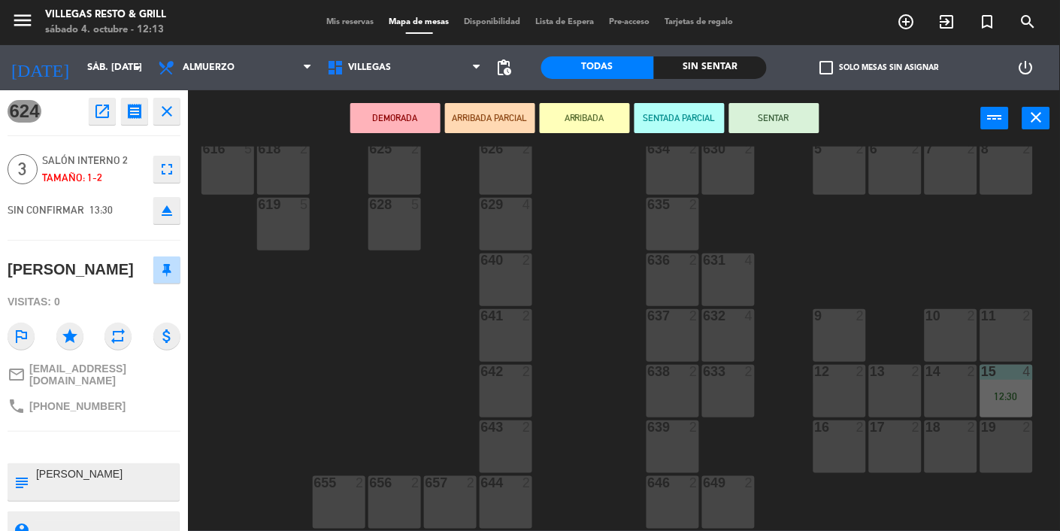
click at [165, 119] on icon "close" at bounding box center [167, 111] width 18 height 18
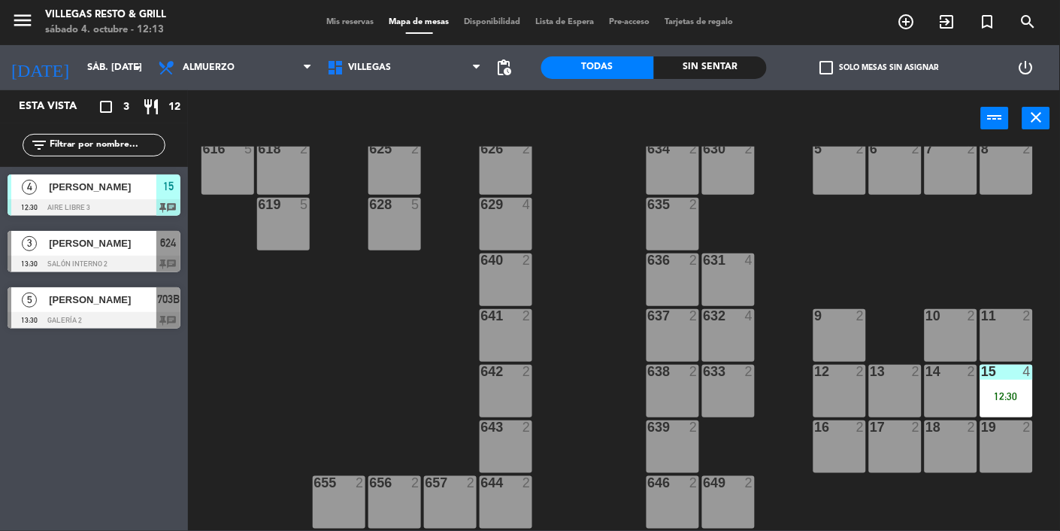
click at [341, 18] on span "Mis reservas" at bounding box center [351, 22] width 62 height 8
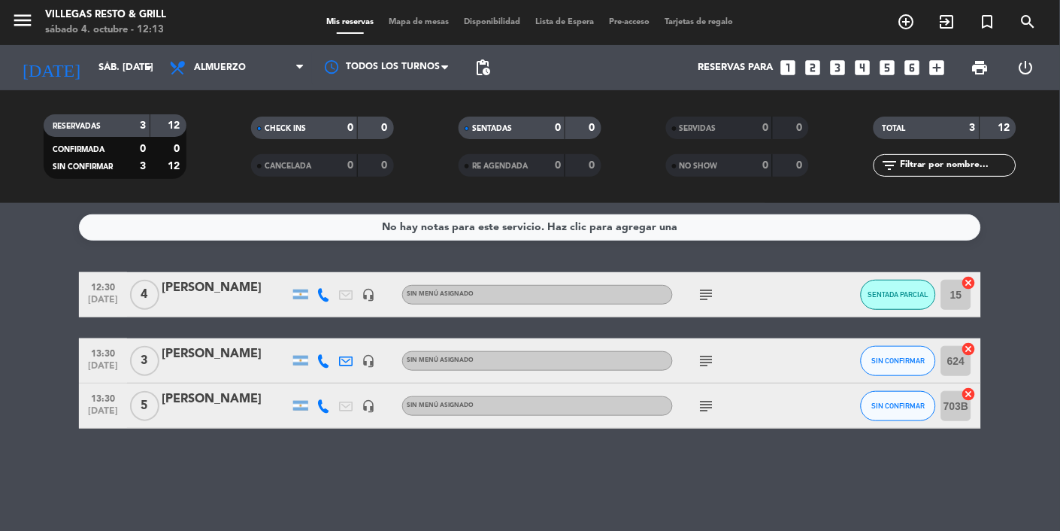
click at [207, 354] on div "[PERSON_NAME]" at bounding box center [226, 354] width 128 height 20
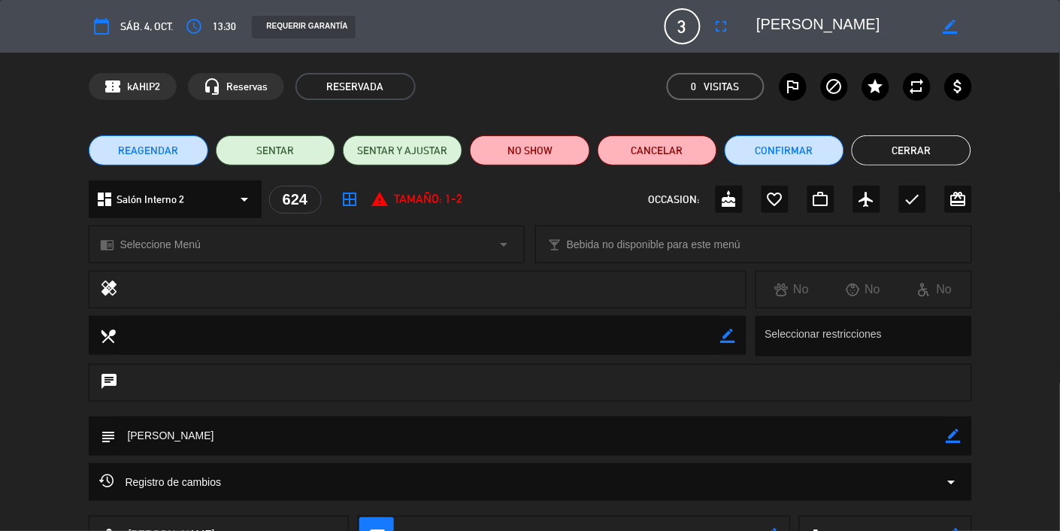
click at [662, 149] on button "Cerrar" at bounding box center [912, 150] width 120 height 30
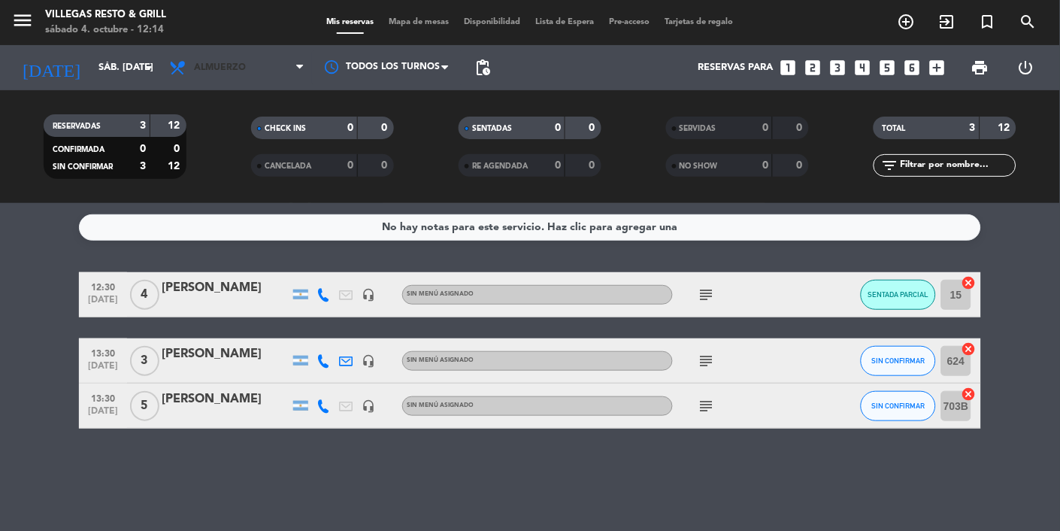
click at [260, 64] on span "Almuerzo" at bounding box center [237, 67] width 150 height 33
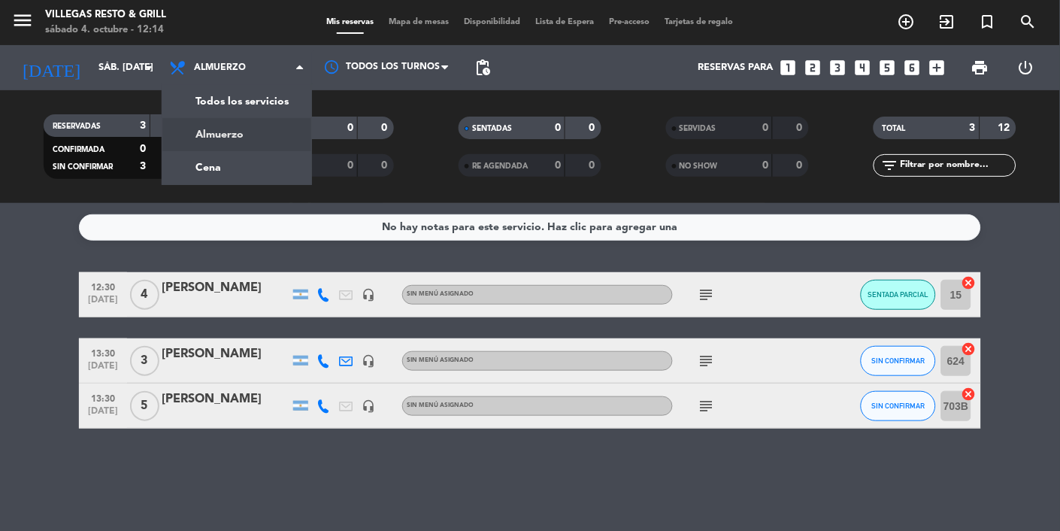
click at [276, 168] on div "menu Villegas Resto & Grill sábado 4. octubre - 12:14 Mis reservas Mapa de mesa…" at bounding box center [530, 101] width 1060 height 203
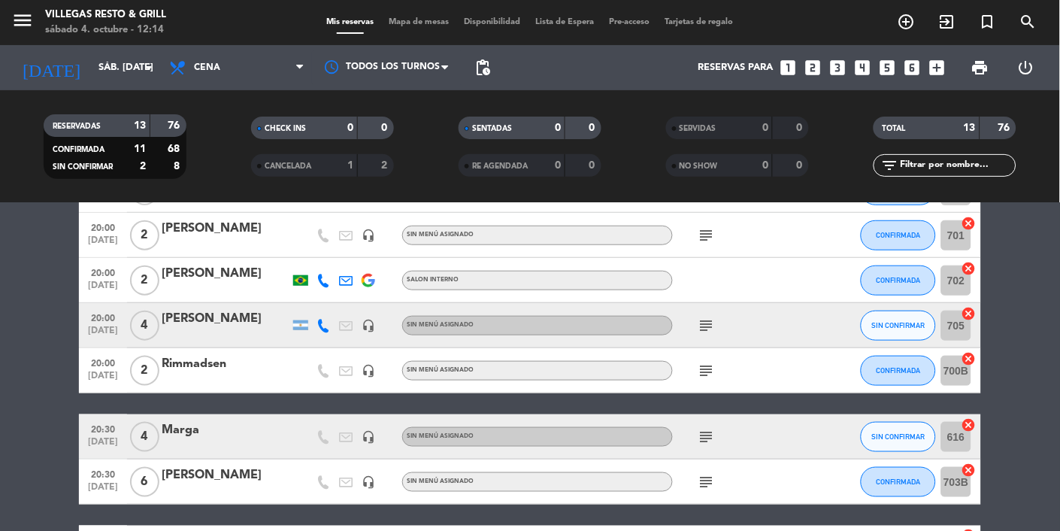
scroll to position [310, 0]
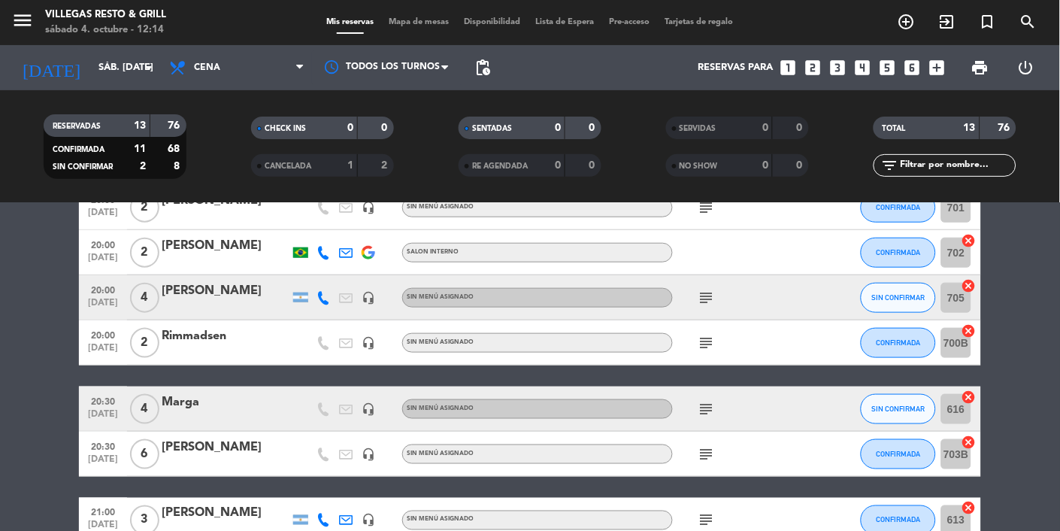
click at [198, 404] on div "Marga" at bounding box center [226, 402] width 128 height 20
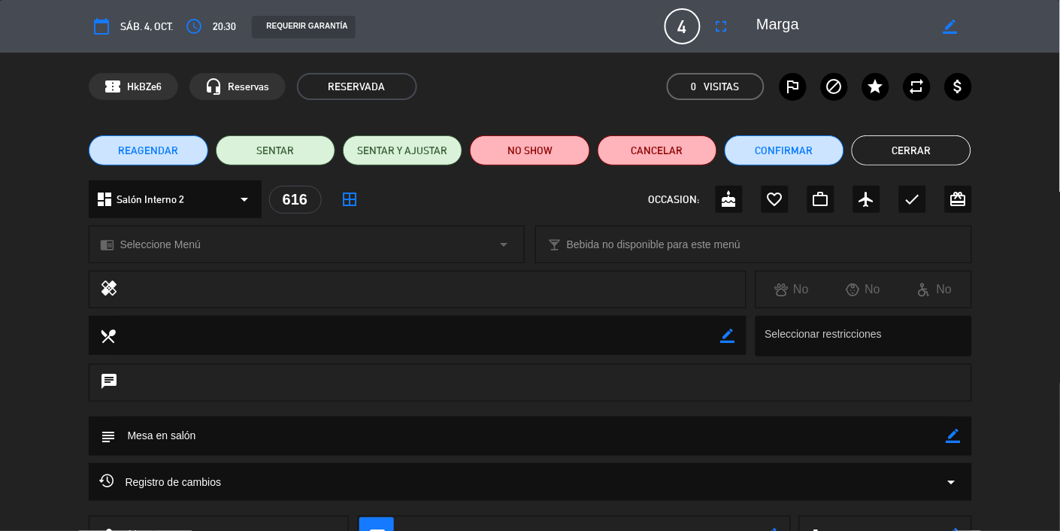
scroll to position [114, 0]
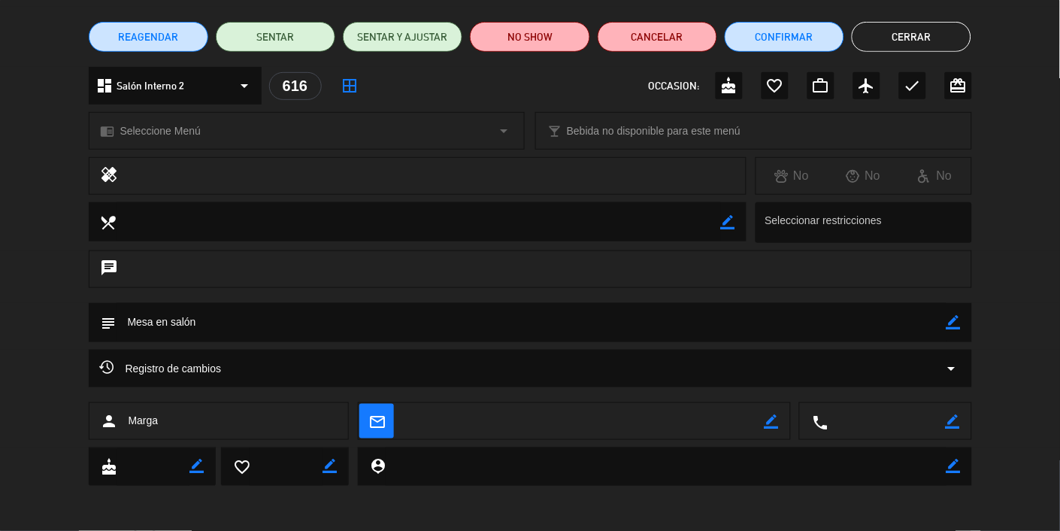
click at [662, 424] on textarea at bounding box center [886, 422] width 117 height 38
click at [662, 418] on icon "border_color" at bounding box center [953, 421] width 14 height 14
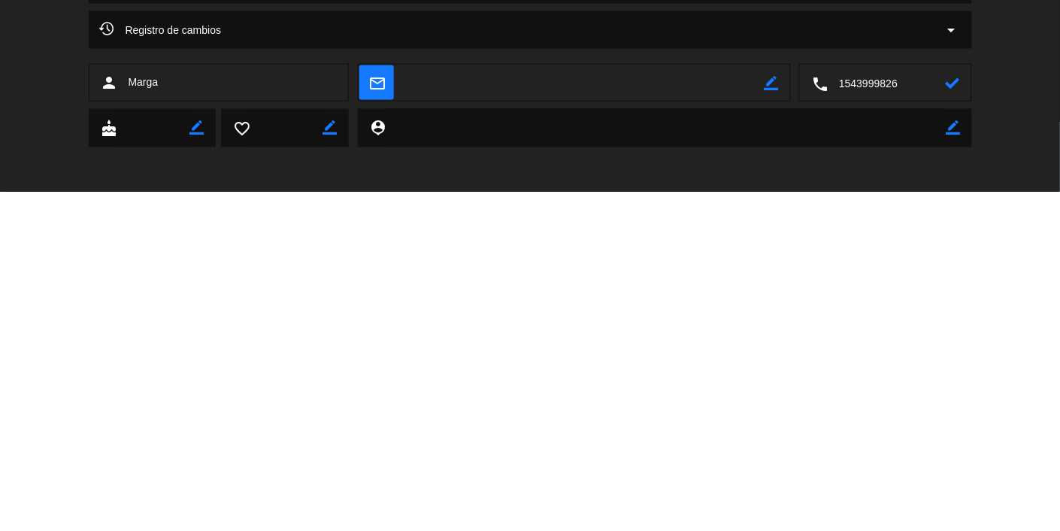
type textarea "1543999826"
click at [622, 462] on textarea at bounding box center [666, 466] width 561 height 38
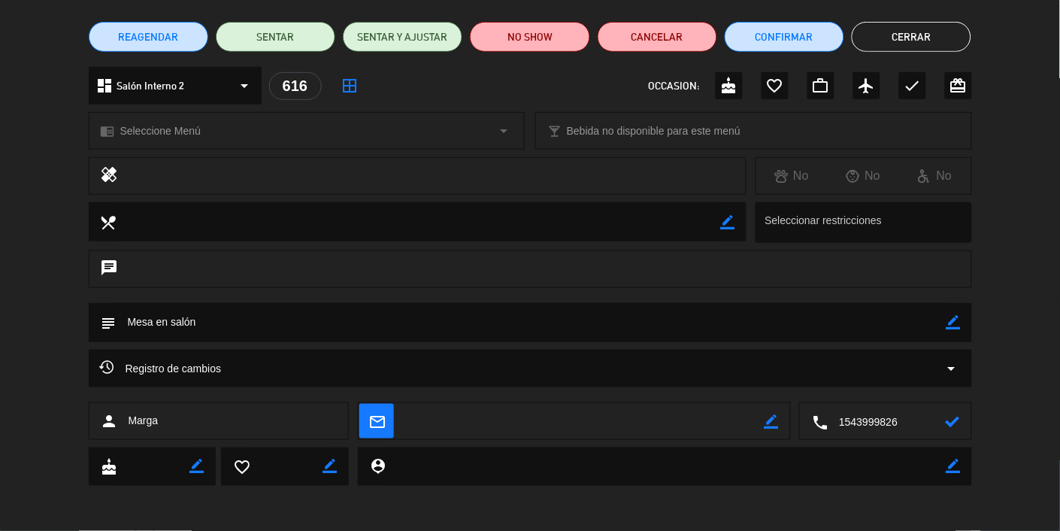
scroll to position [0, 0]
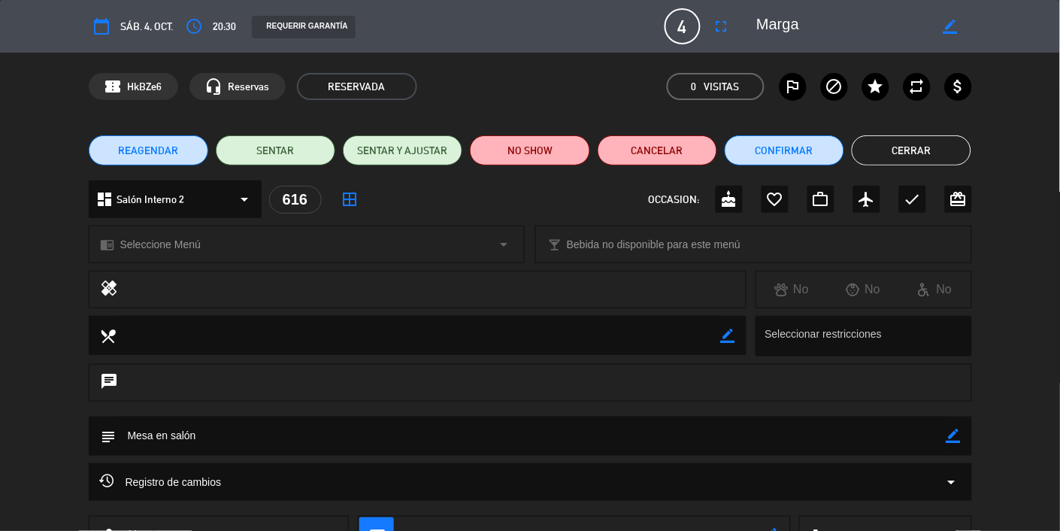
click at [662, 157] on button "Cerrar" at bounding box center [912, 150] width 120 height 30
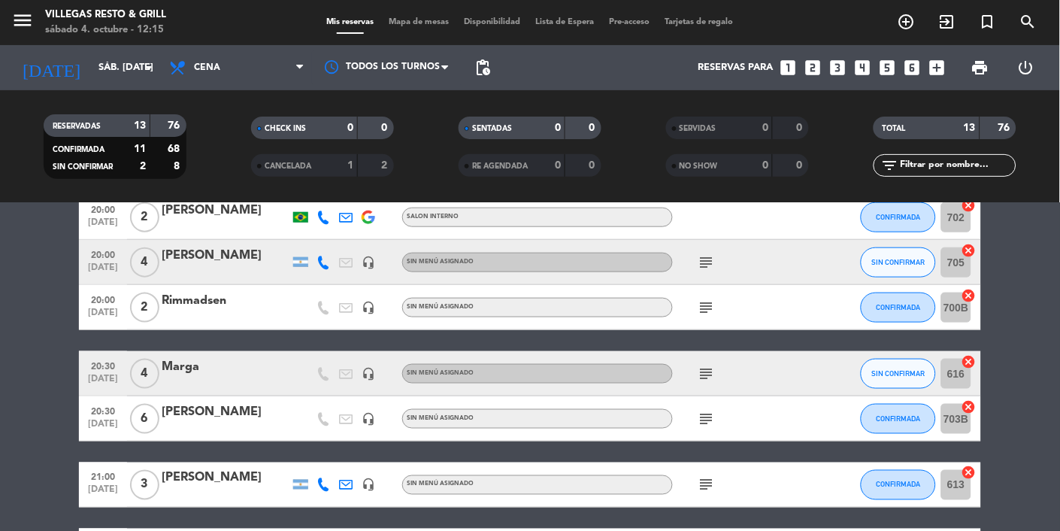
scroll to position [346, 0]
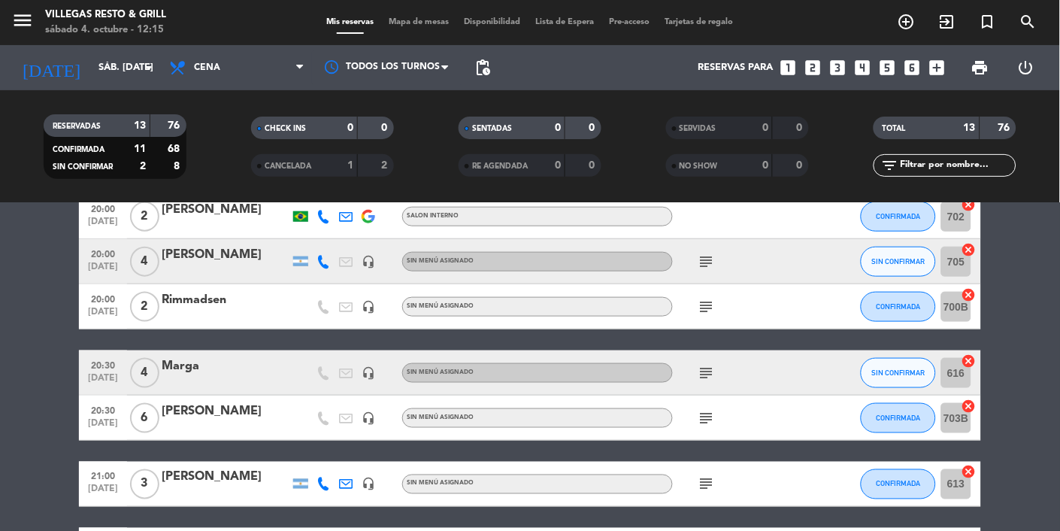
click at [212, 377] on div at bounding box center [226, 383] width 128 height 12
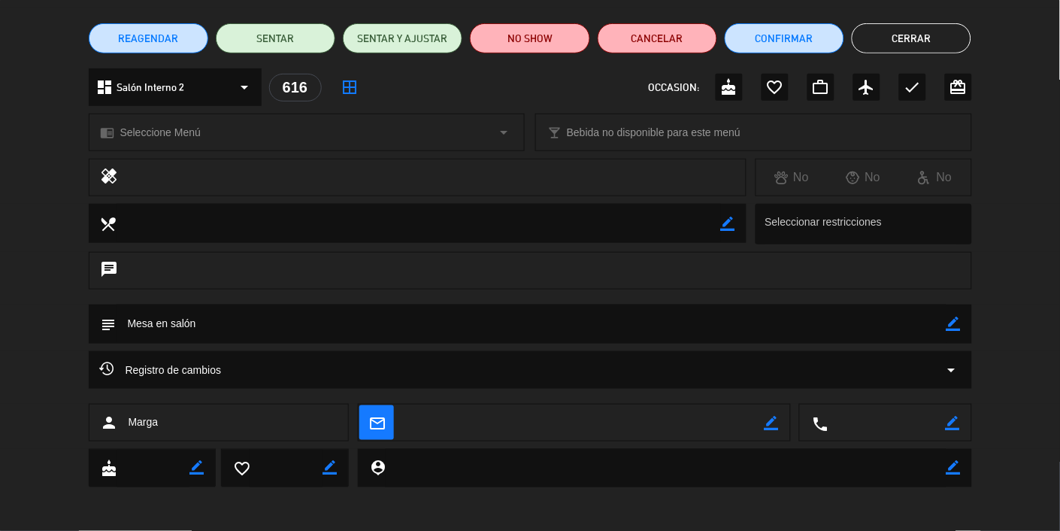
scroll to position [111, 0]
click at [662, 420] on textarea at bounding box center [886, 424] width 117 height 38
click at [662, 420] on icon "border_color" at bounding box center [953, 424] width 14 height 14
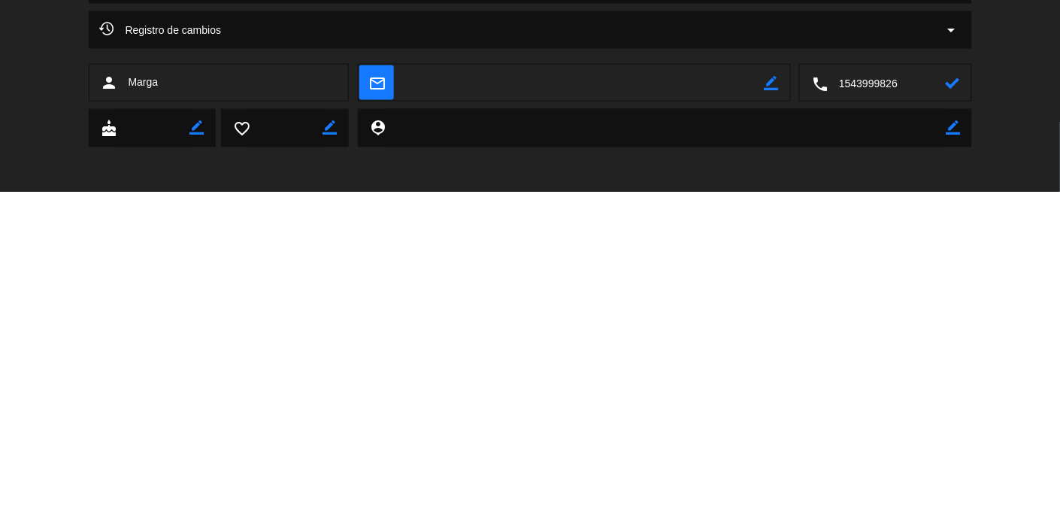
type textarea "1543999826"
click at [662, 451] on div "cake border_color favorite_border border_color person_pin border_color" at bounding box center [530, 470] width 1060 height 46
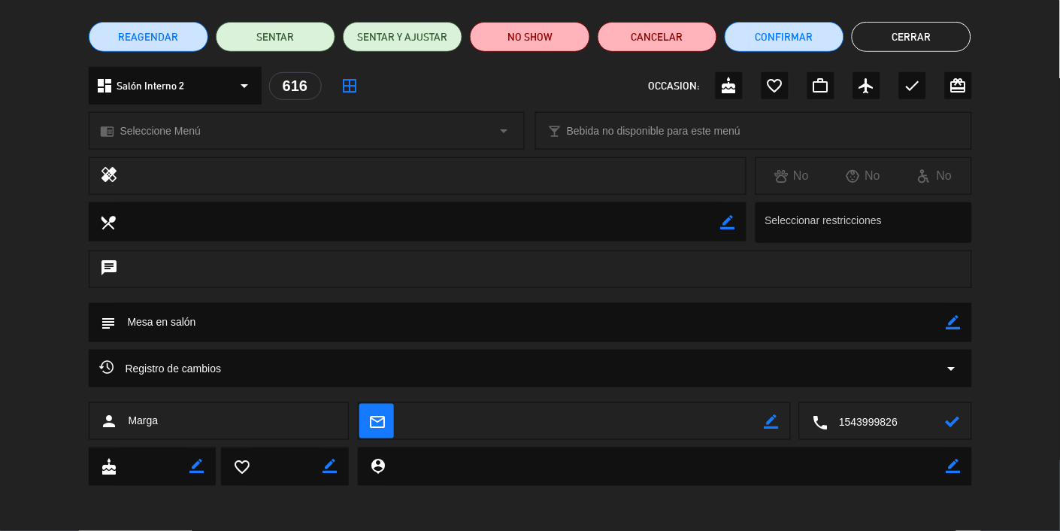
click at [662, 420] on icon at bounding box center [953, 421] width 14 height 14
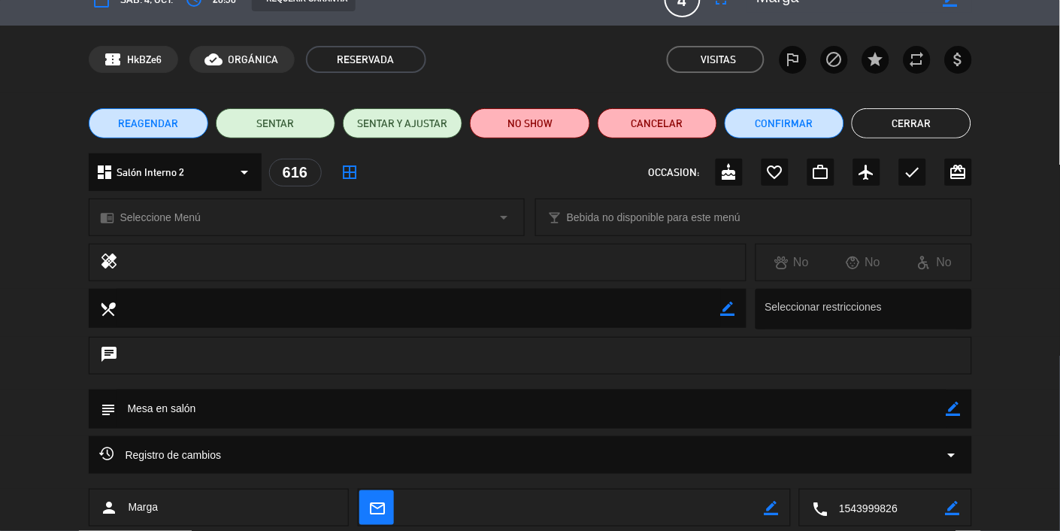
click at [662, 119] on button "Cerrar" at bounding box center [912, 123] width 120 height 30
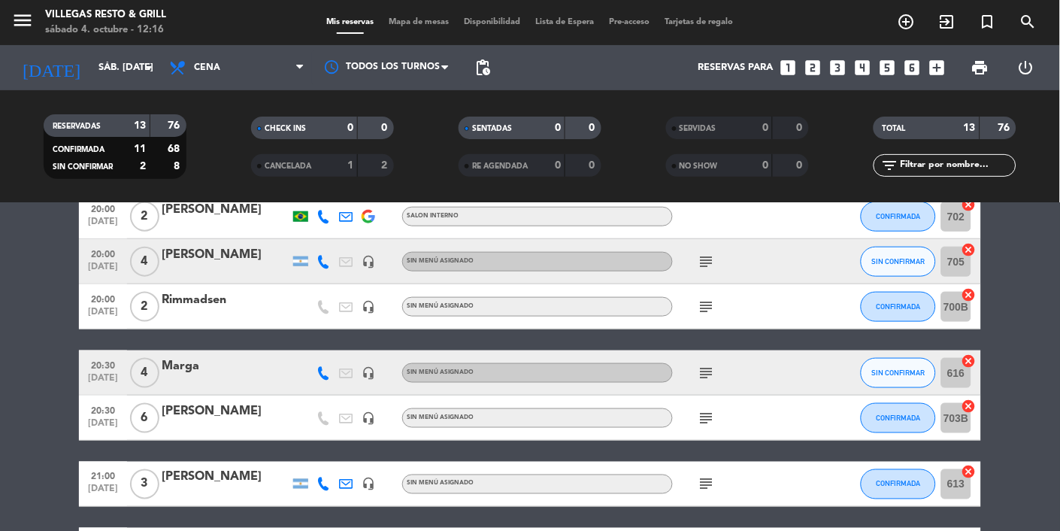
click at [229, 368] on div "Marga" at bounding box center [226, 366] width 128 height 20
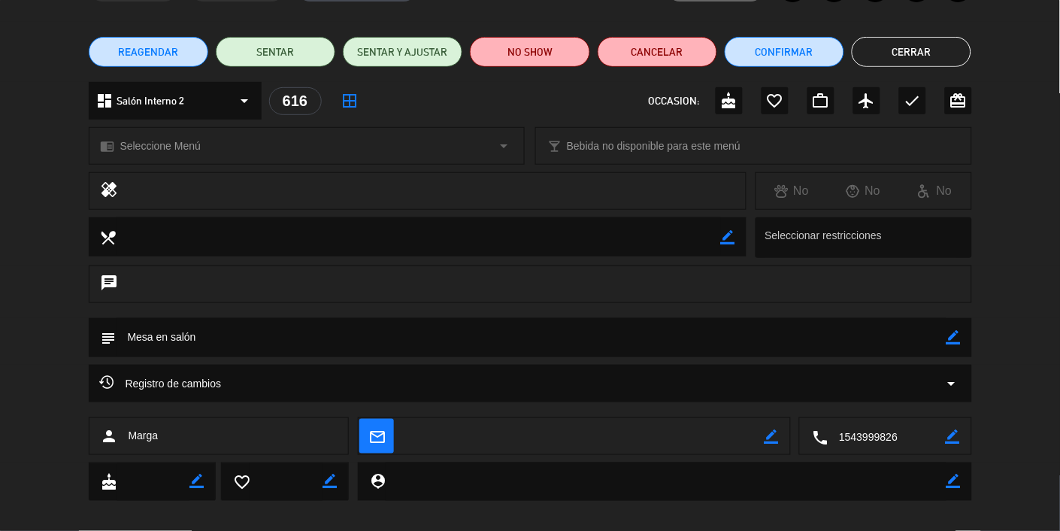
scroll to position [114, 0]
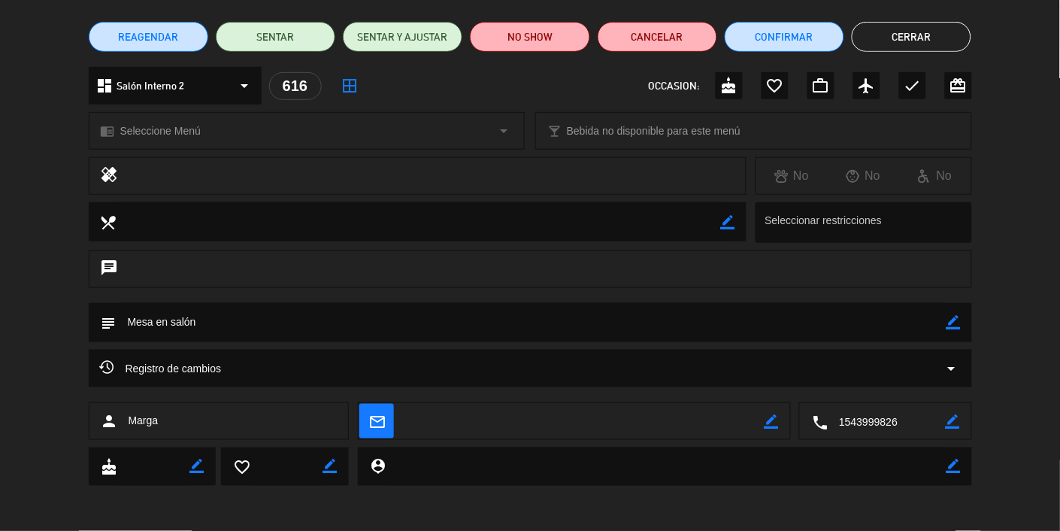
click at [662, 38] on button "Cerrar" at bounding box center [912, 37] width 120 height 30
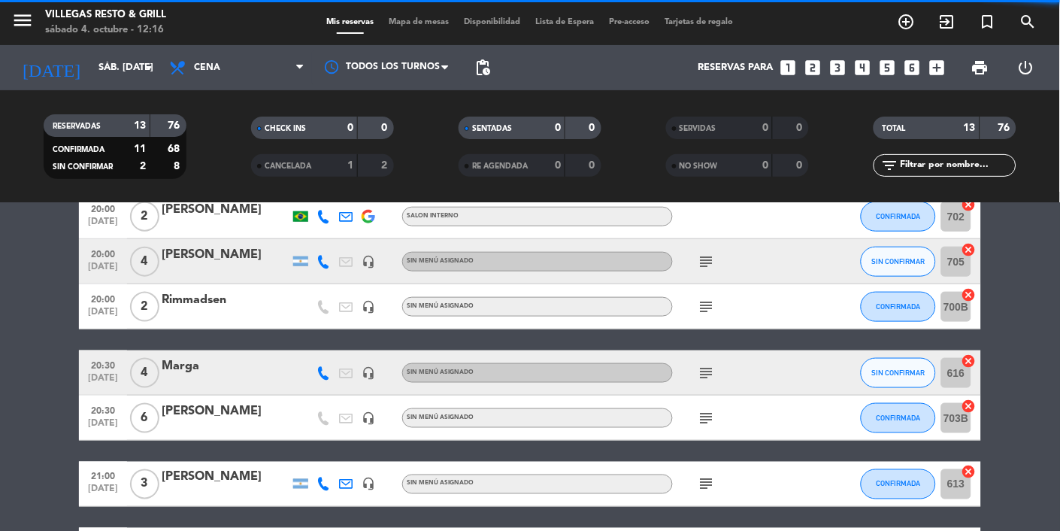
click at [235, 304] on div "Rimmadsen" at bounding box center [226, 300] width 128 height 20
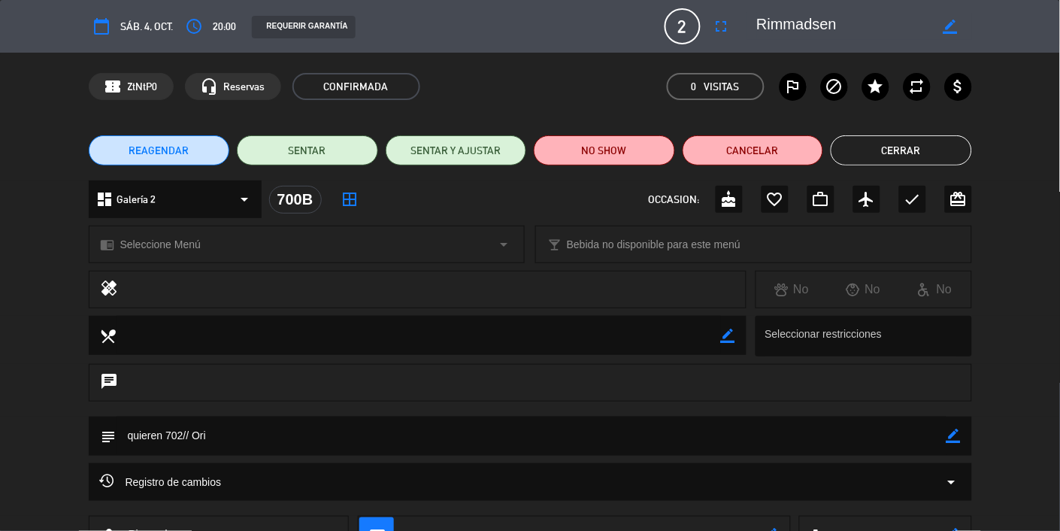
click at [662, 158] on button "Cerrar" at bounding box center [901, 150] width 141 height 30
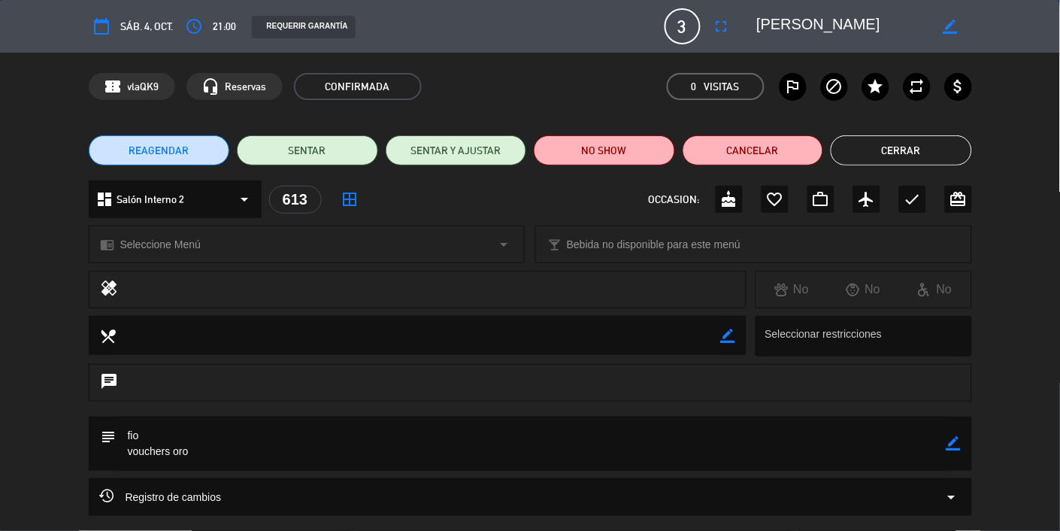
click at [662, 146] on button "Cerrar" at bounding box center [901, 150] width 141 height 30
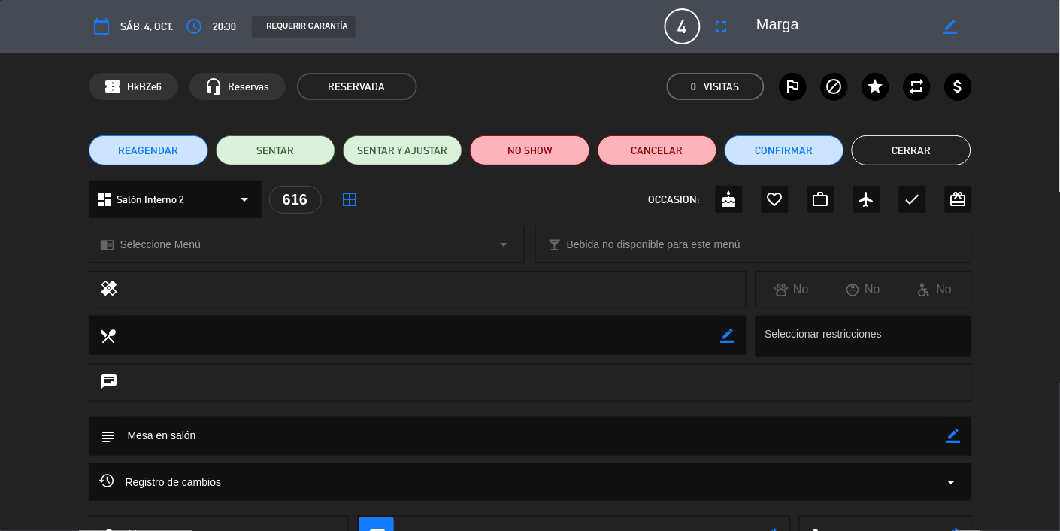
click at [289, 431] on textarea at bounding box center [532, 436] width 830 height 38
click at [228, 430] on textarea at bounding box center [532, 436] width 830 height 38
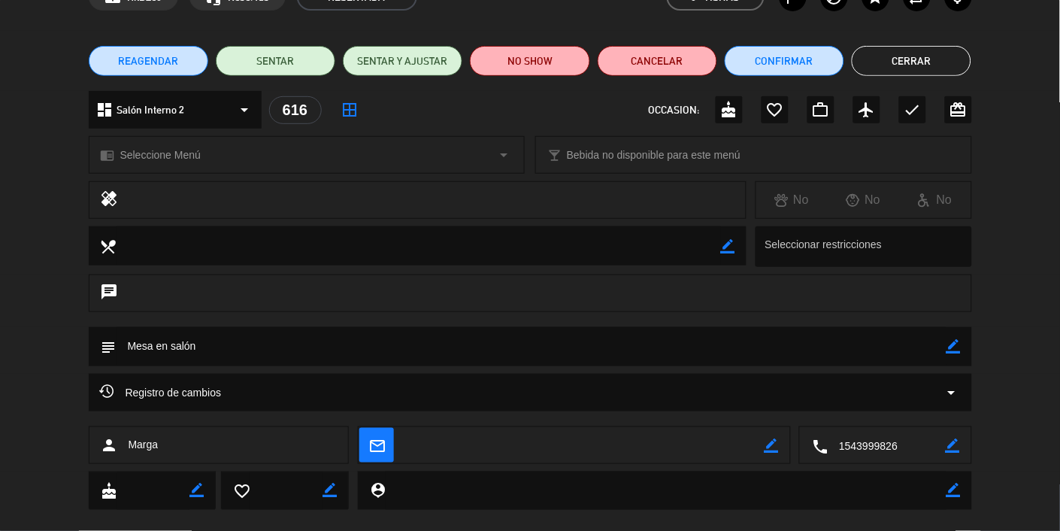
scroll to position [102, 0]
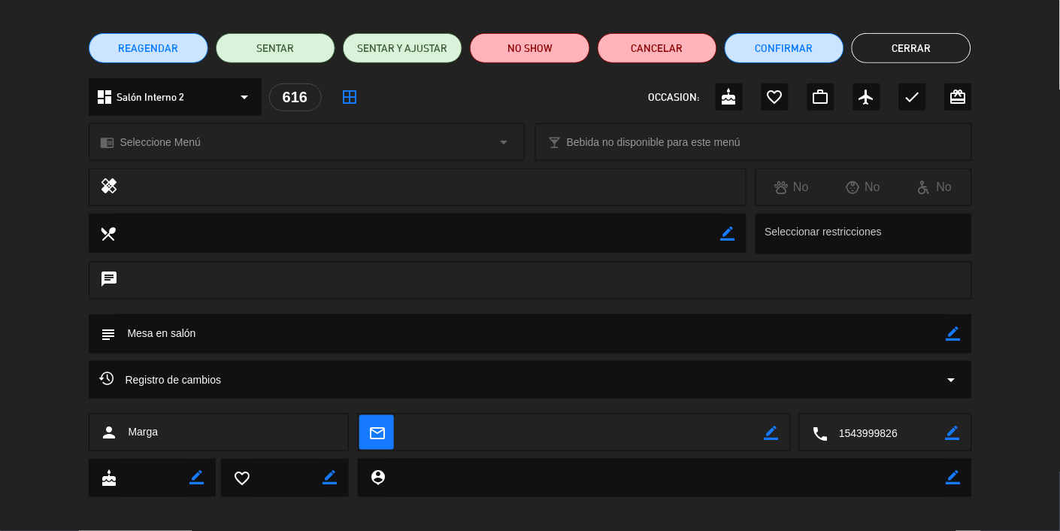
click at [204, 329] on textarea at bounding box center [532, 333] width 830 height 38
click at [662, 334] on icon "border_color" at bounding box center [954, 333] width 14 height 14
type textarea "Mesa en salón/ Ori"
click at [662, 338] on icon at bounding box center [954, 333] width 14 height 14
click at [662, 44] on button "Cerrar" at bounding box center [912, 48] width 120 height 30
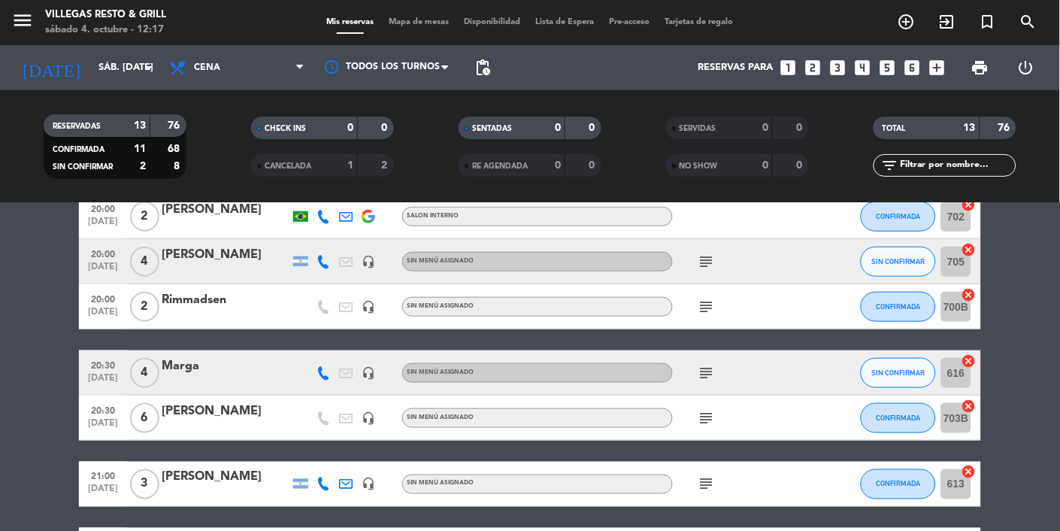
click at [195, 365] on div "Marga" at bounding box center [226, 366] width 128 height 20
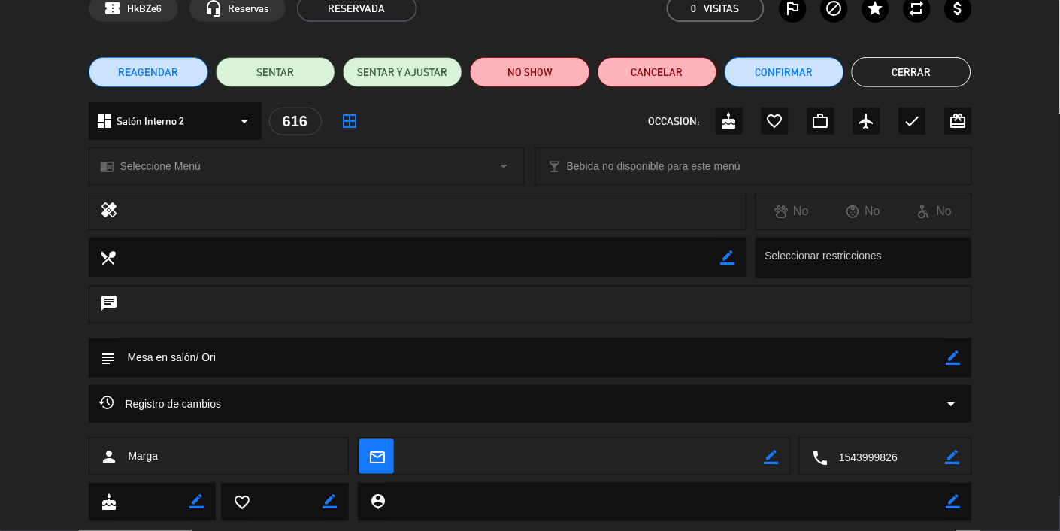
scroll to position [0, 0]
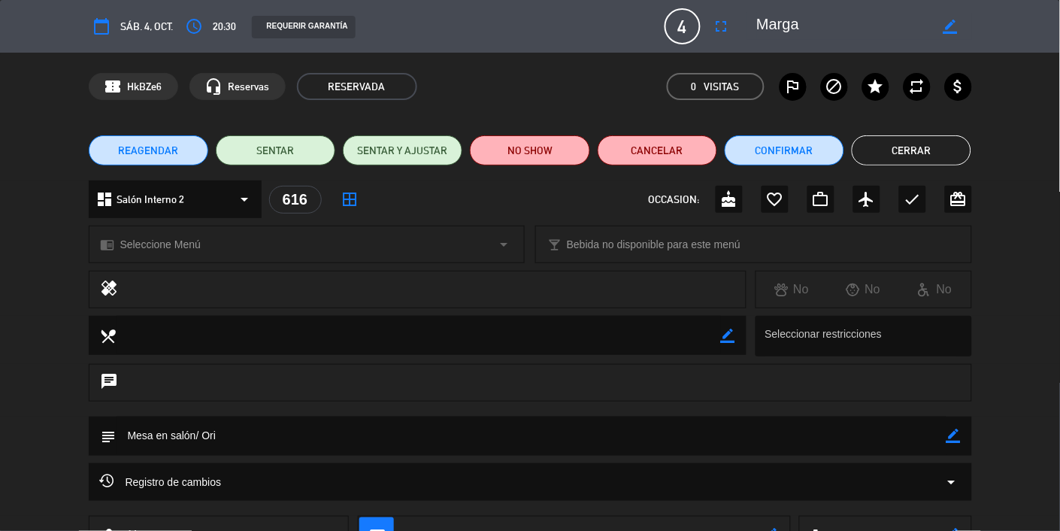
click at [662, 150] on button "Cerrar" at bounding box center [912, 150] width 120 height 30
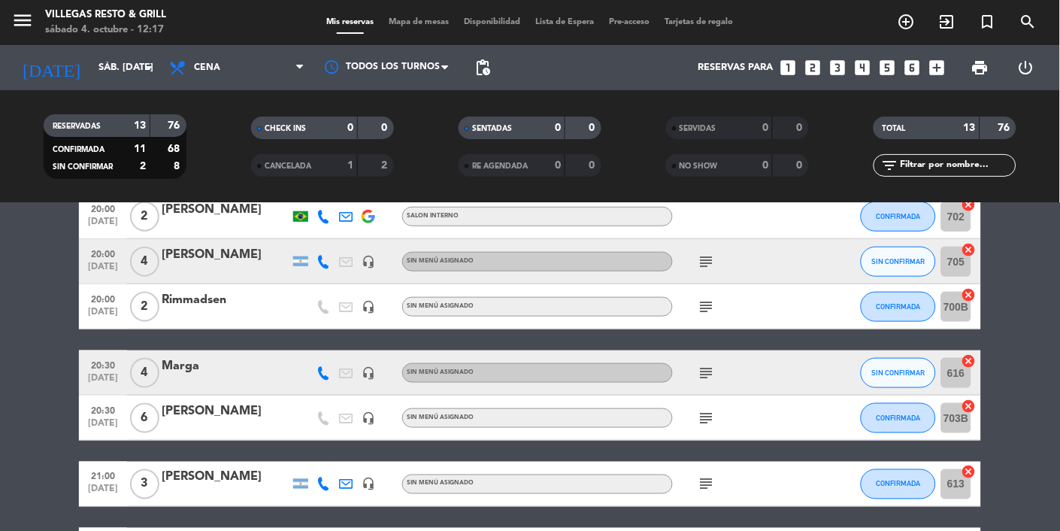
click at [199, 378] on div at bounding box center [226, 383] width 128 height 12
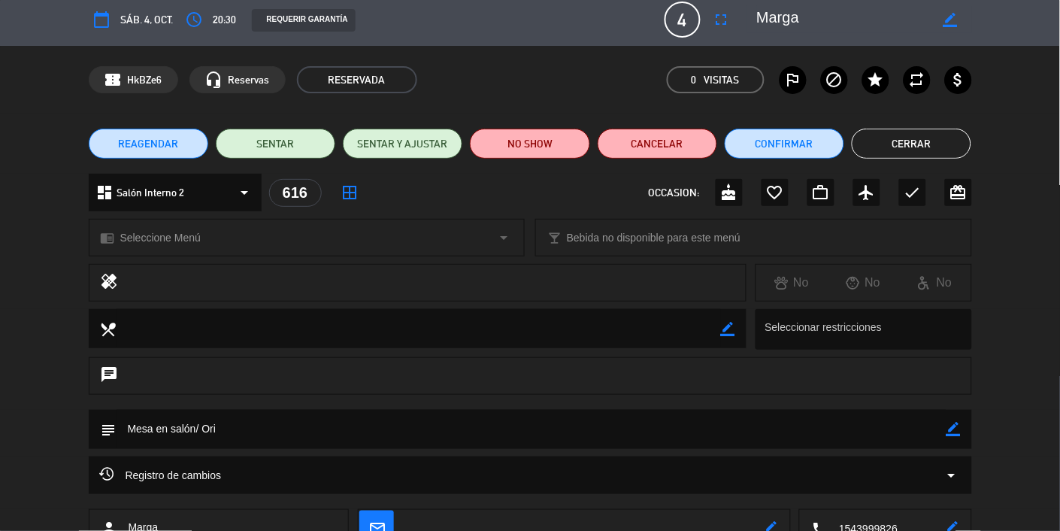
scroll to position [5, 0]
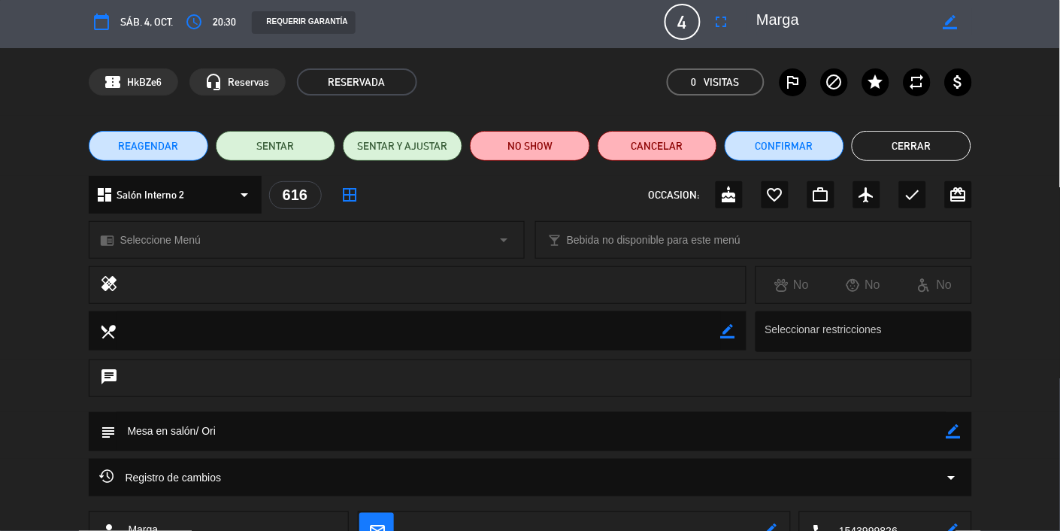
click at [662, 142] on button "Cerrar" at bounding box center [912, 146] width 120 height 30
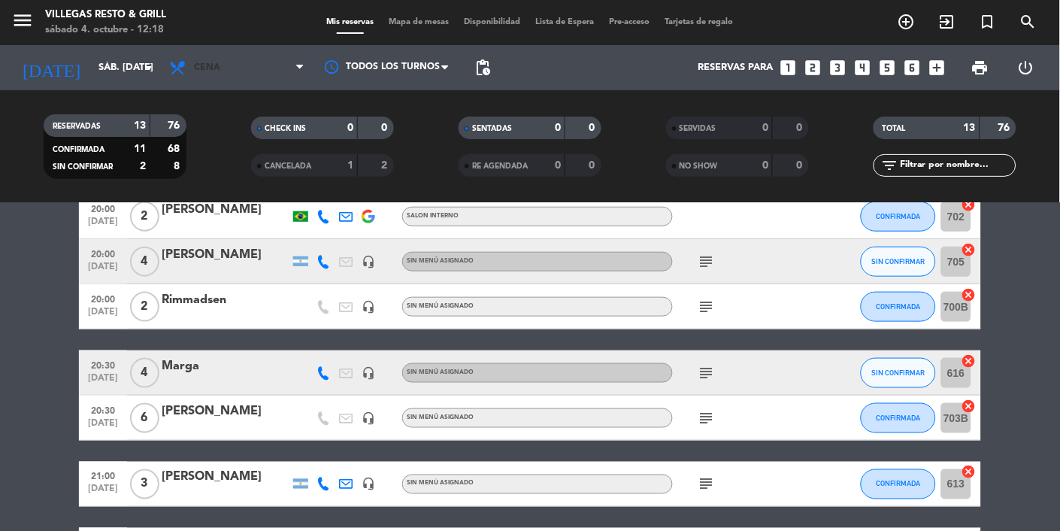
click at [266, 66] on span "Cena" at bounding box center [237, 67] width 150 height 33
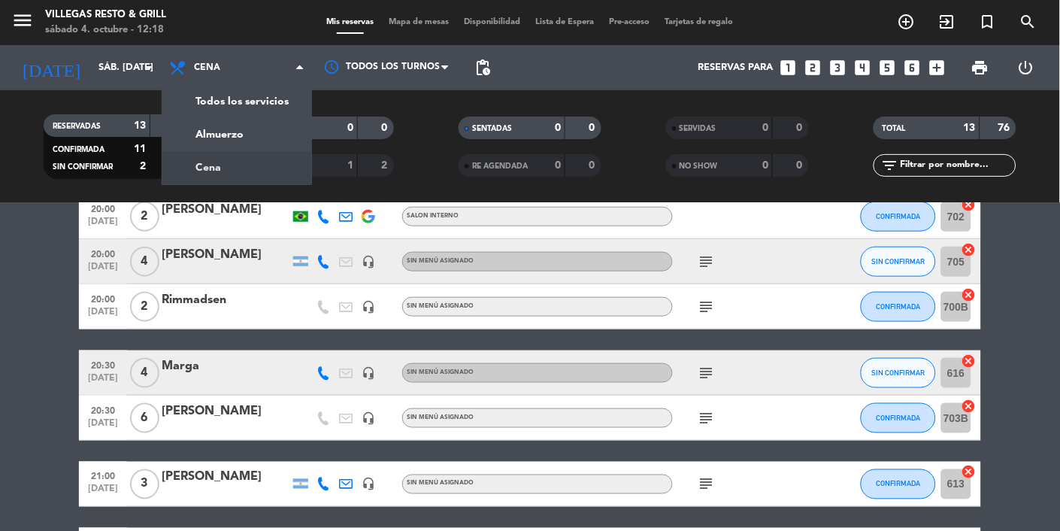
click at [240, 129] on div "menu Villegas Resto & Grill sábado 4. octubre - 12:18 Mis reservas Mapa de mesa…" at bounding box center [530, 101] width 1060 height 203
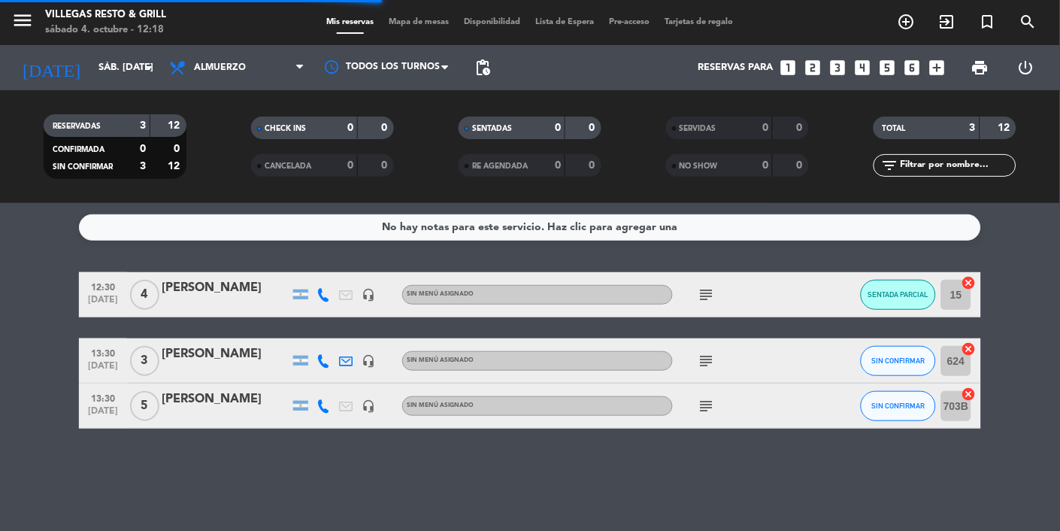
scroll to position [0, 0]
click at [223, 359] on div "[PERSON_NAME]" at bounding box center [226, 354] width 128 height 20
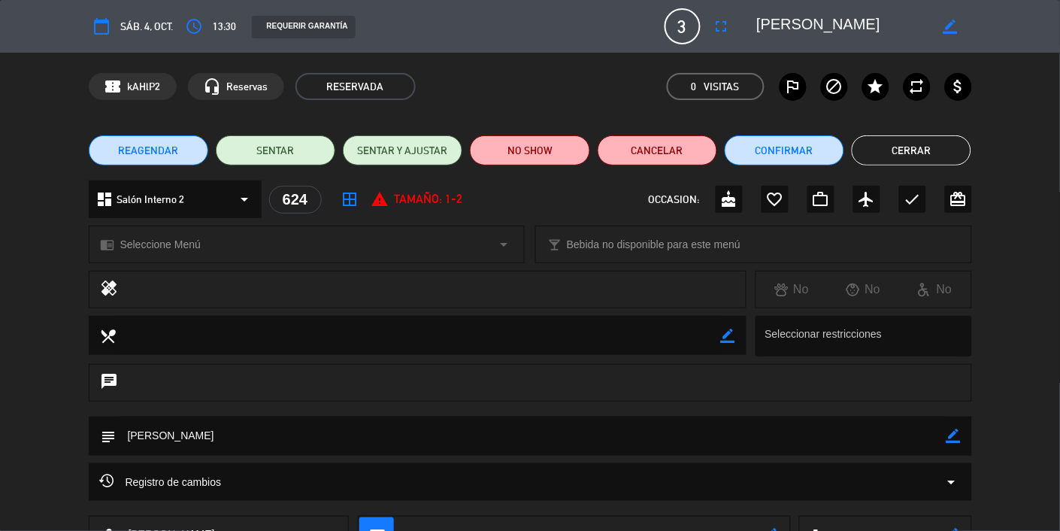
click at [662, 156] on button "Cerrar" at bounding box center [912, 150] width 120 height 30
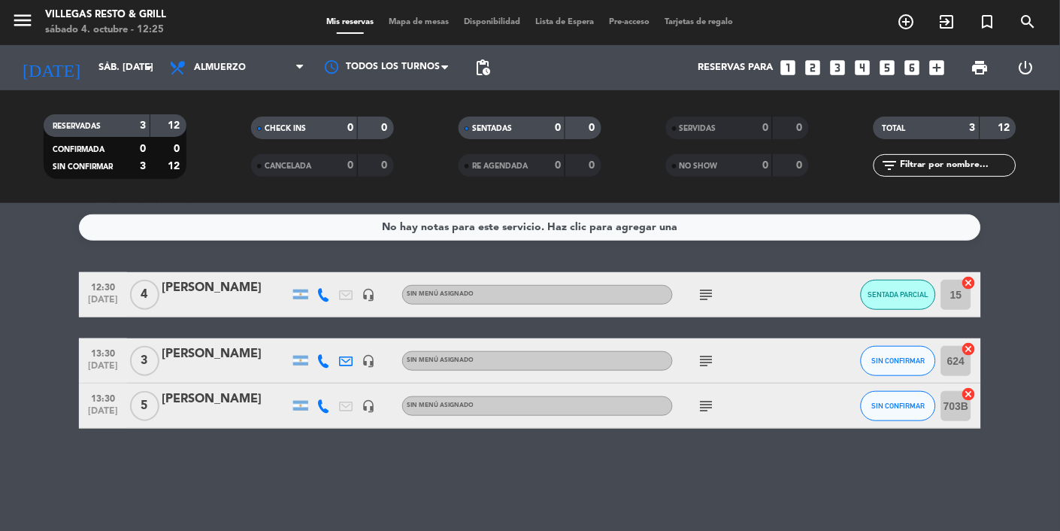
click at [234, 399] on div "[PERSON_NAME]" at bounding box center [226, 399] width 128 height 20
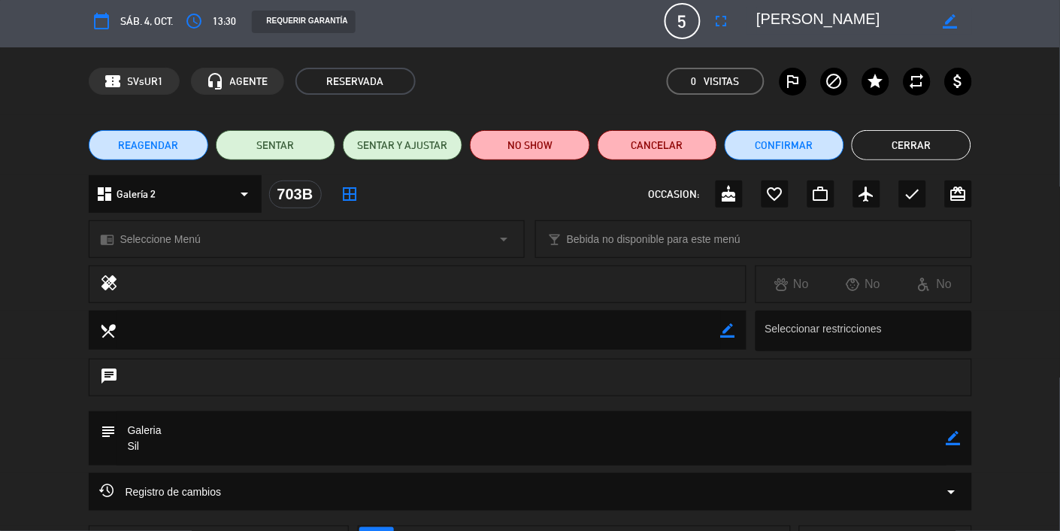
scroll to position [5, 0]
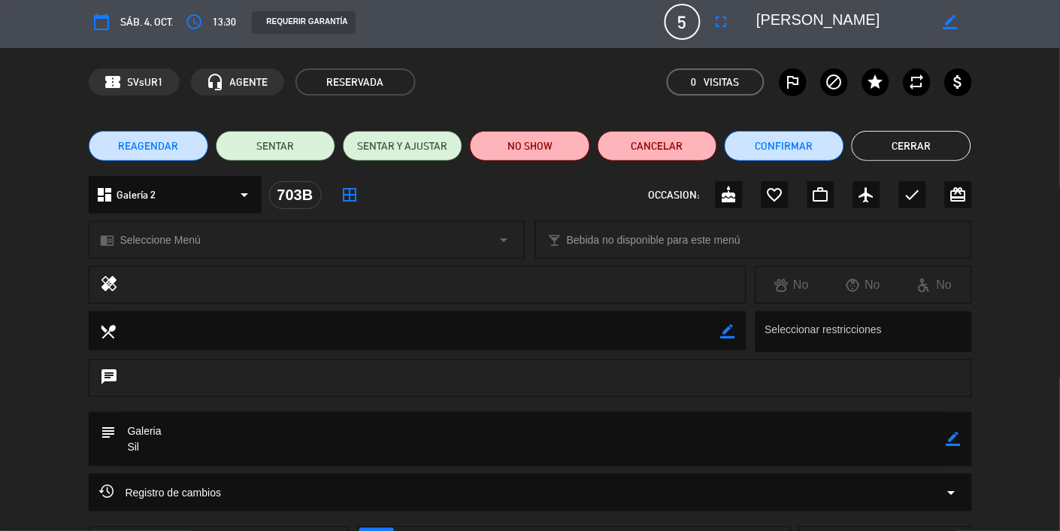
click at [662, 152] on button "Cerrar" at bounding box center [912, 146] width 120 height 30
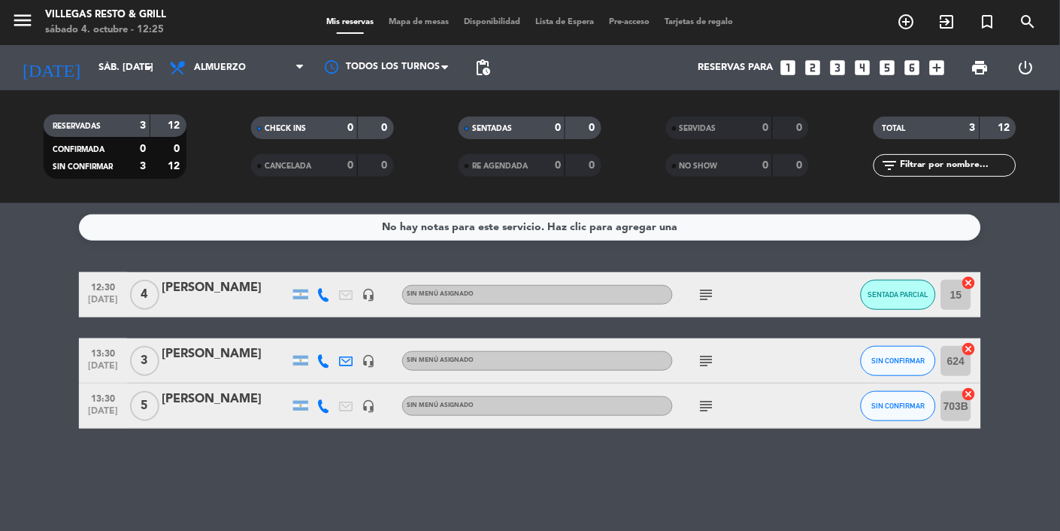
click at [224, 359] on div "[PERSON_NAME]" at bounding box center [226, 354] width 128 height 20
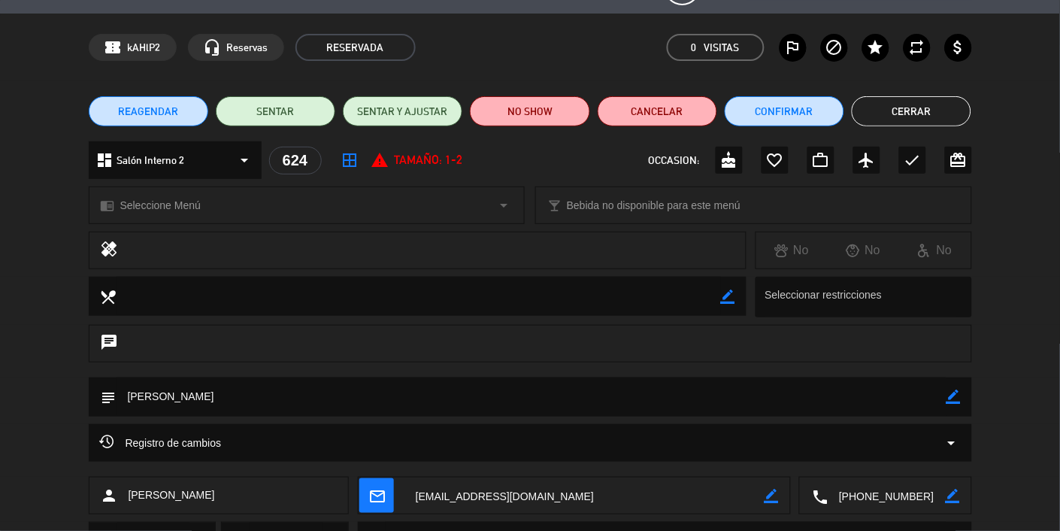
scroll to position [0, 0]
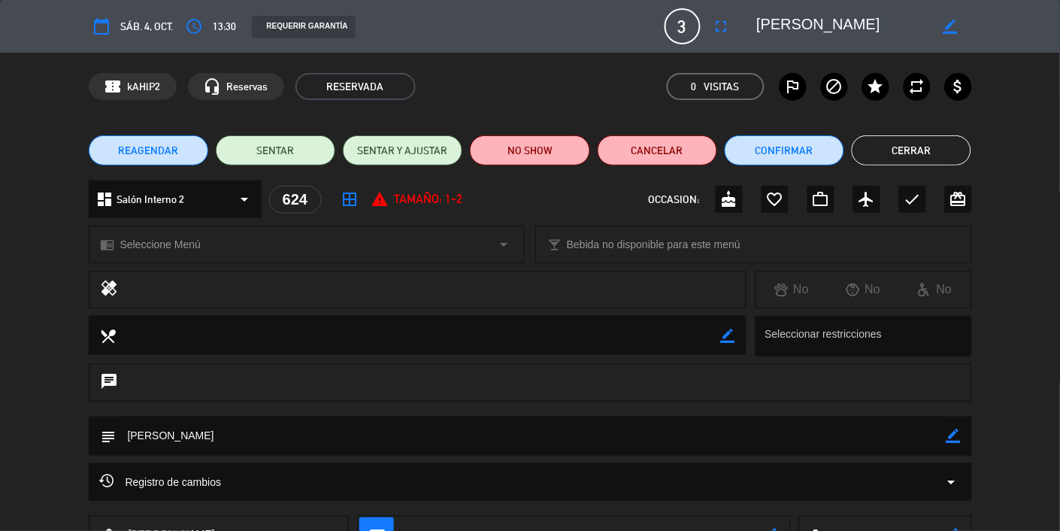
click at [662, 147] on button "Cerrar" at bounding box center [912, 150] width 120 height 30
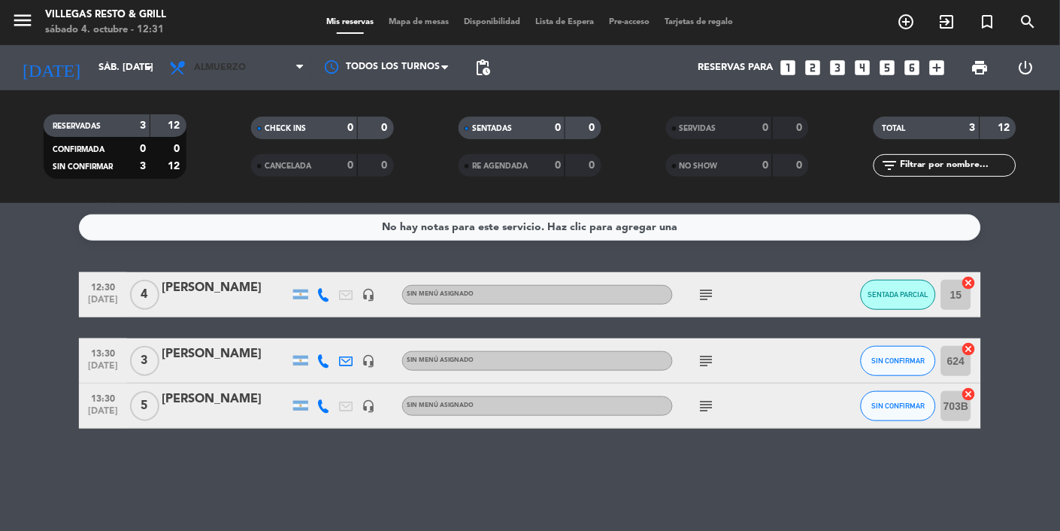
click at [257, 70] on span "Almuerzo" at bounding box center [237, 67] width 150 height 33
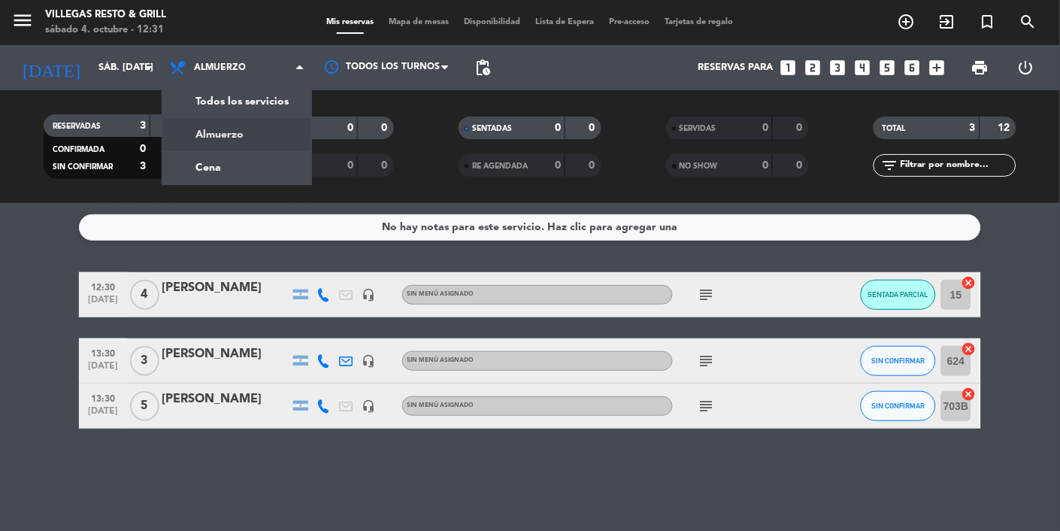
click at [207, 168] on div "menu Villegas Resto & Grill sábado 4. octubre - 12:31 Mis reservas Mapa de mesa…" at bounding box center [530, 101] width 1060 height 203
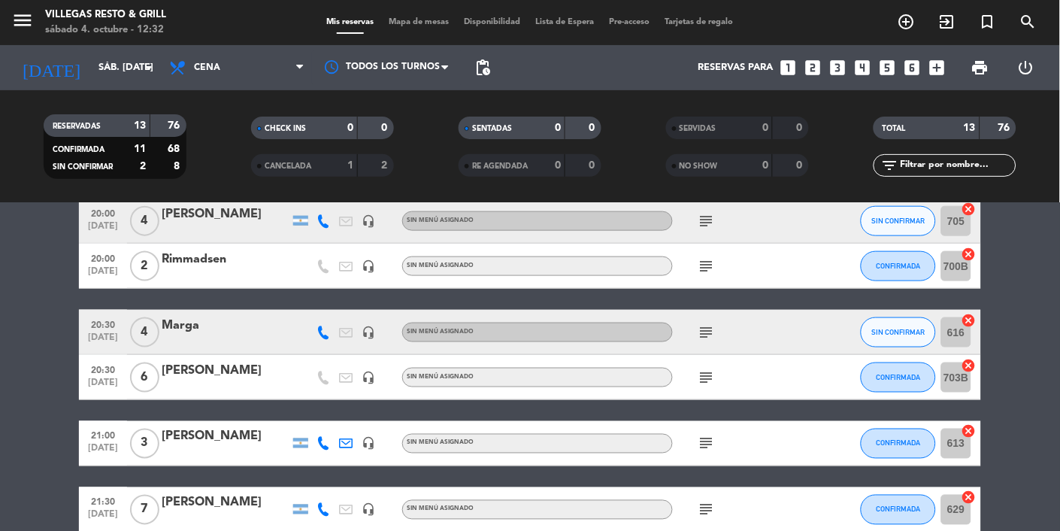
scroll to position [404, 0]
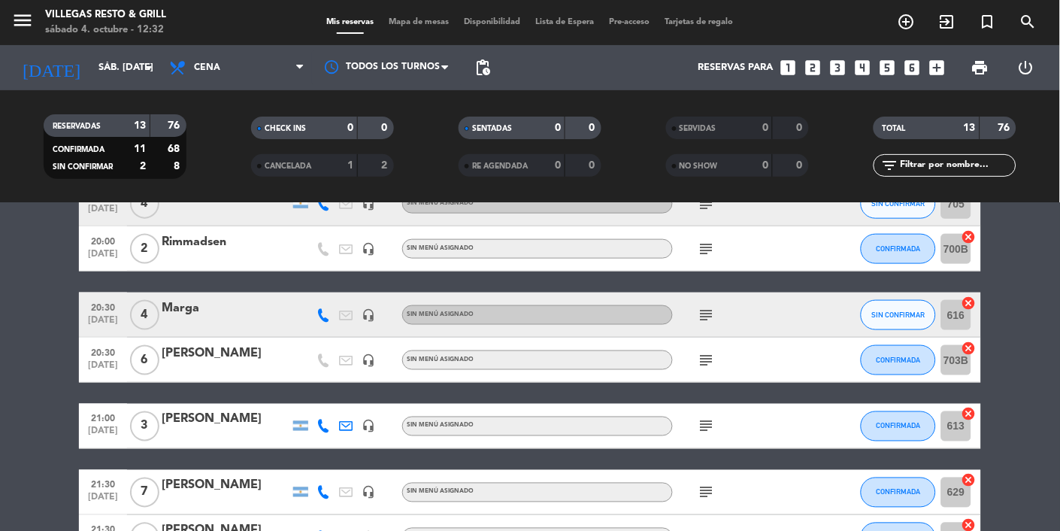
click at [238, 359] on div "[PERSON_NAME]" at bounding box center [226, 354] width 128 height 20
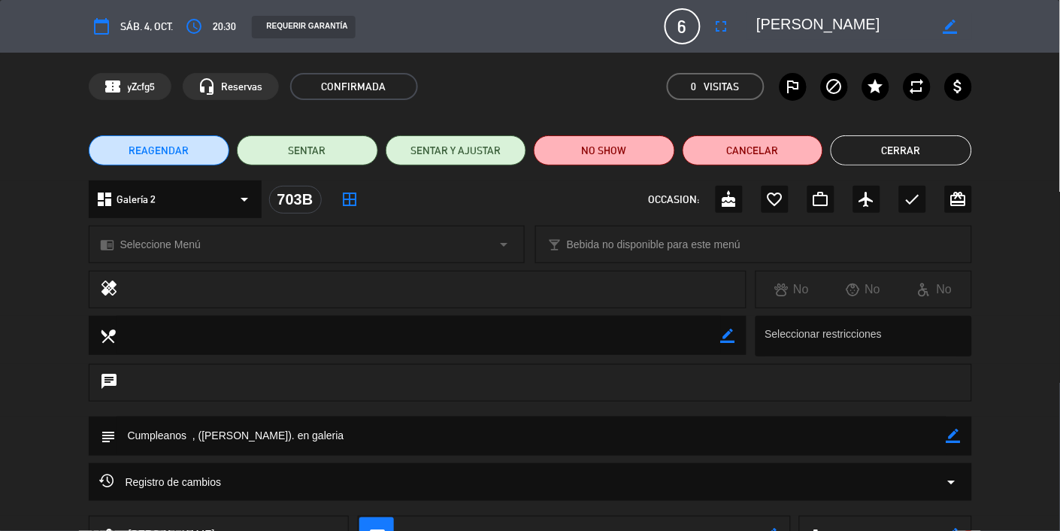
click at [662, 143] on button "Cerrar" at bounding box center [901, 150] width 141 height 30
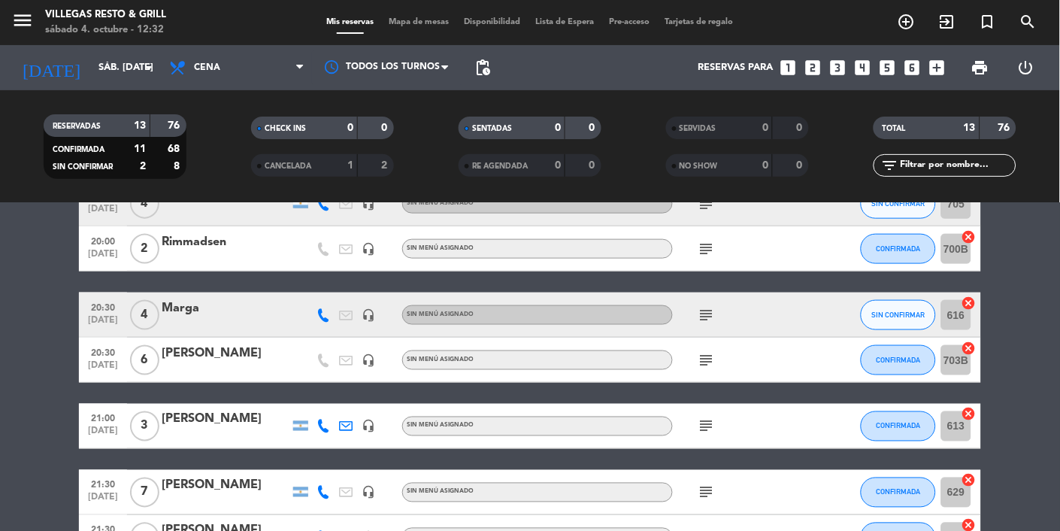
click at [662, 286] on bookings-row "19:00 [DATE] [PERSON_NAME] headset_mic Sin menú asignado subject CONFIRMADA 607…" at bounding box center [530, 214] width 1060 height 692
click at [203, 355] on div "[PERSON_NAME]" at bounding box center [226, 354] width 128 height 20
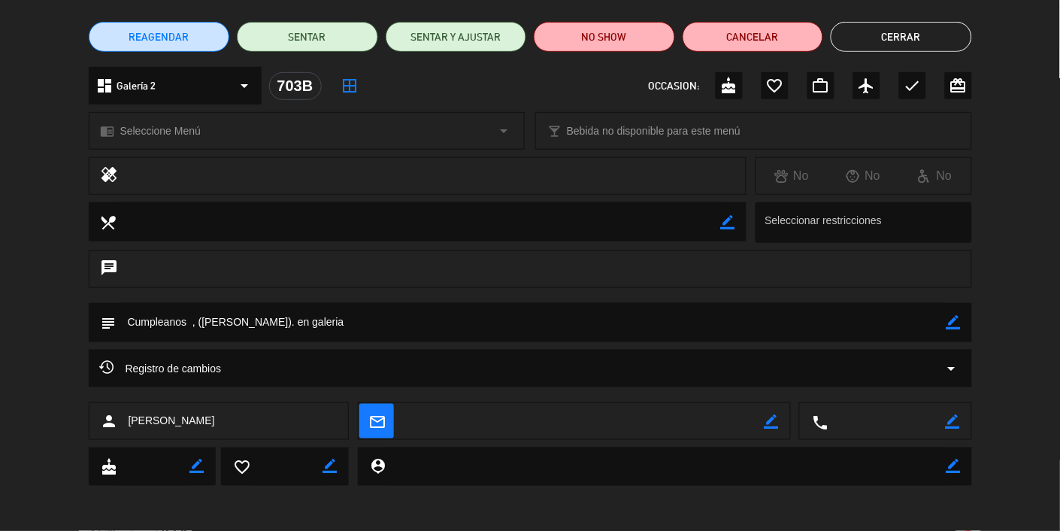
scroll to position [0, 0]
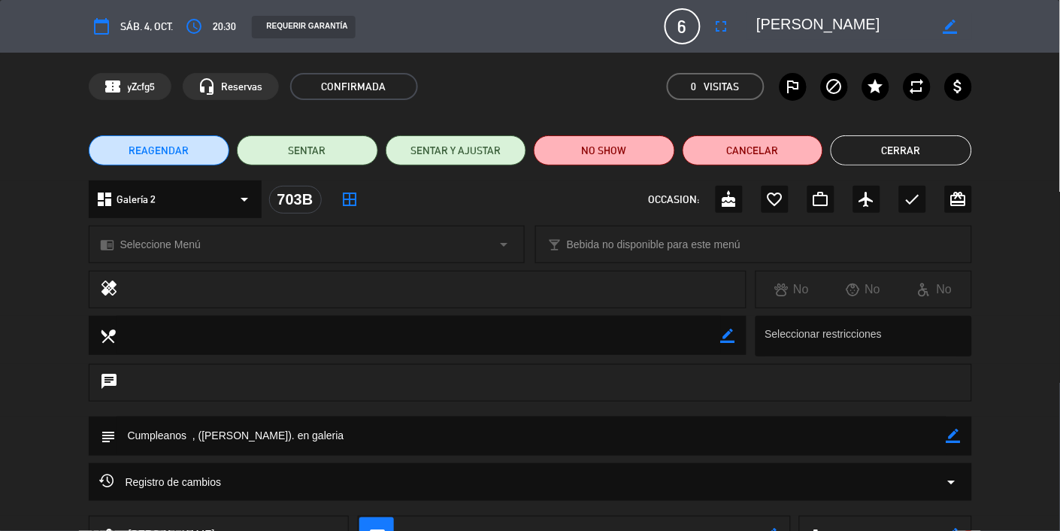
click at [662, 150] on button "Cerrar" at bounding box center [901, 150] width 141 height 30
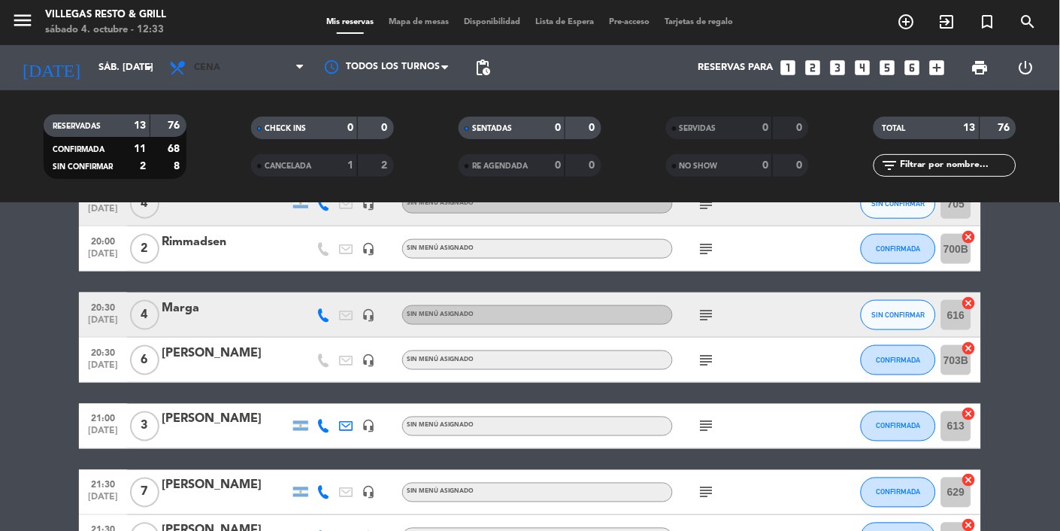
click at [219, 69] on span "Cena" at bounding box center [207, 67] width 26 height 11
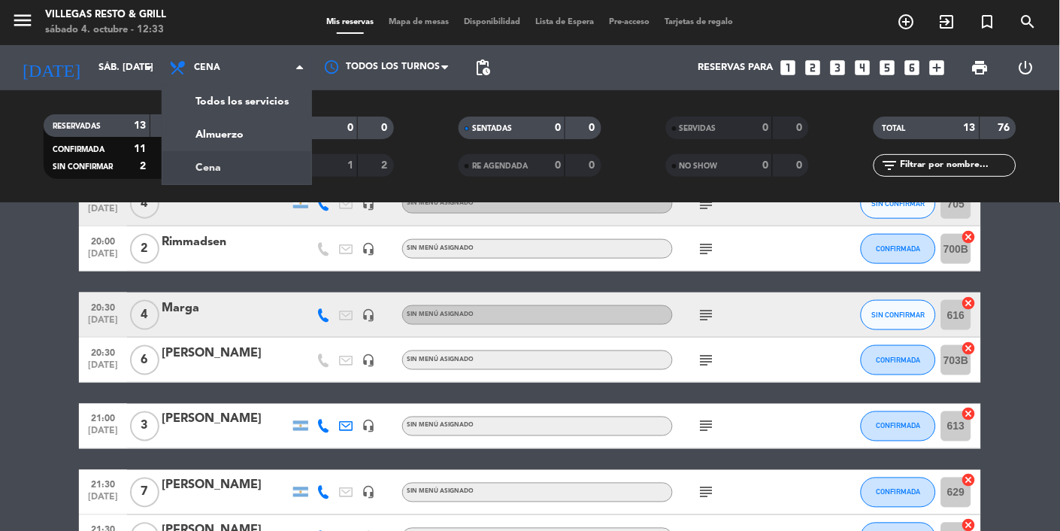
click at [201, 124] on div "menu Villegas Resto & Grill sábado 4. octubre - 12:33 Mis reservas Mapa de mesa…" at bounding box center [530, 101] width 1060 height 203
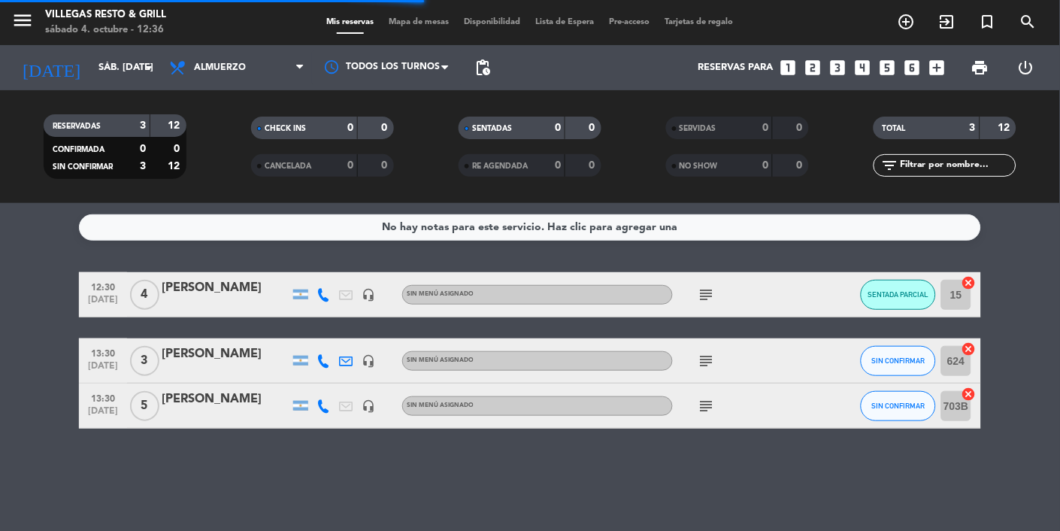
click at [423, 20] on span "Mapa de mesas" at bounding box center [419, 22] width 75 height 8
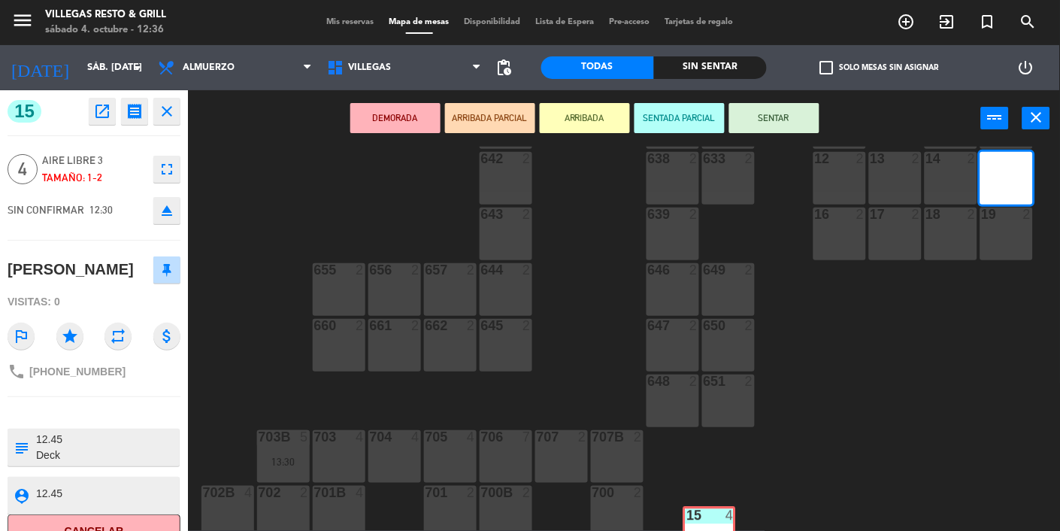
scroll to position [529, 0]
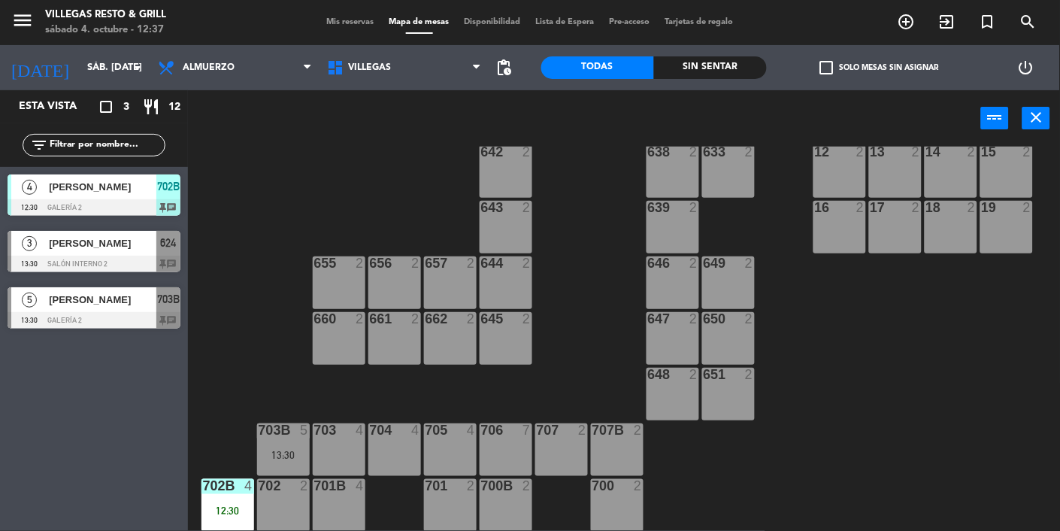
click at [347, 18] on span "Mis reservas" at bounding box center [351, 22] width 62 height 8
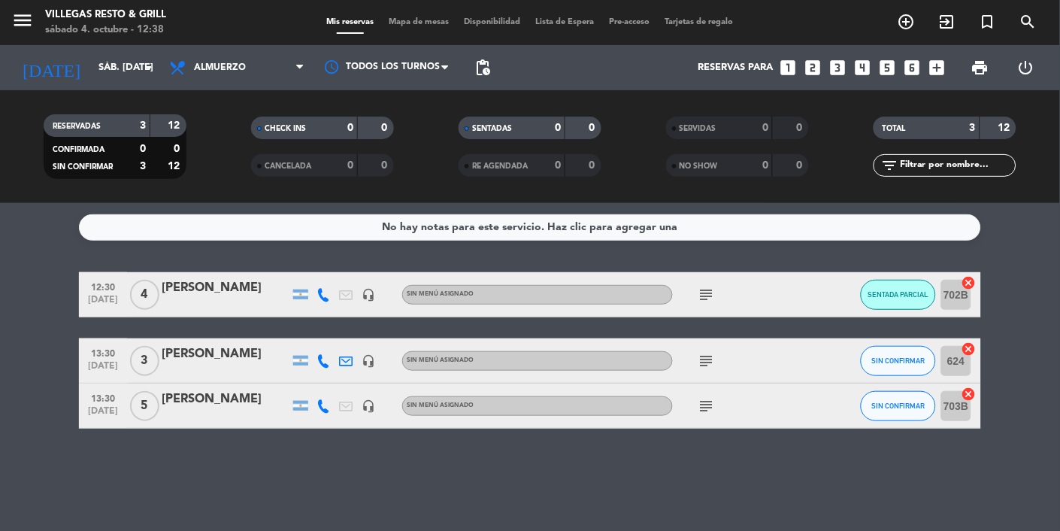
click at [210, 298] on div at bounding box center [226, 304] width 128 height 12
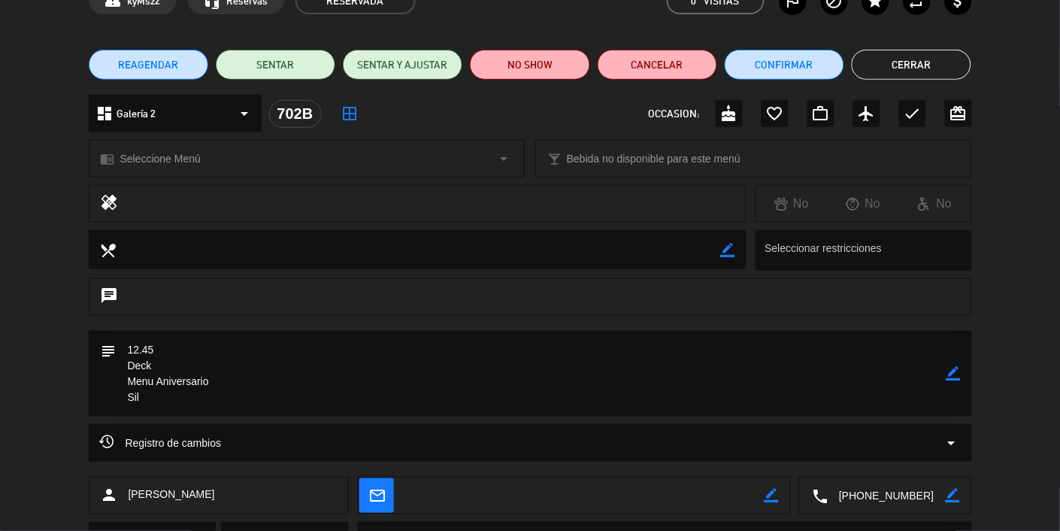
scroll to position [86, 0]
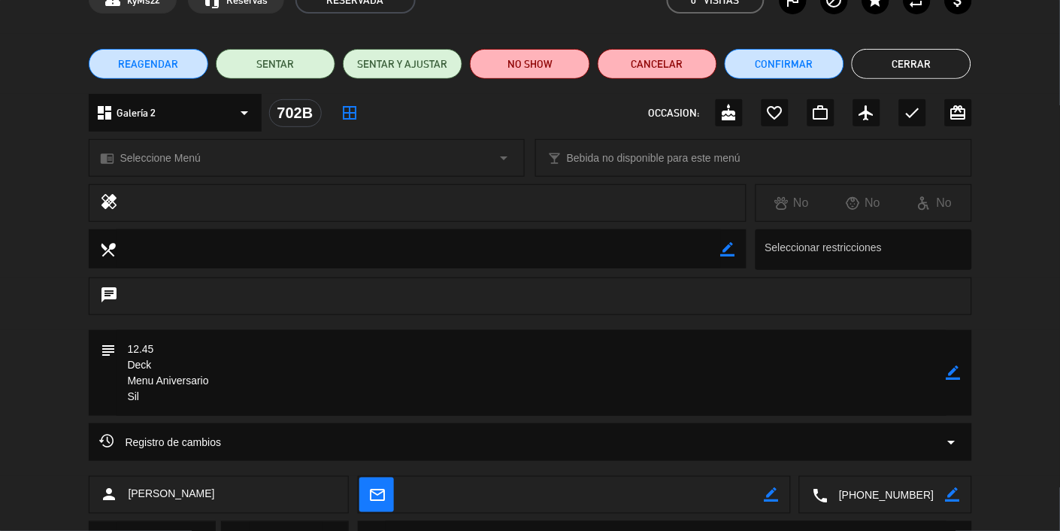
click at [662, 68] on button "Cerrar" at bounding box center [912, 64] width 120 height 30
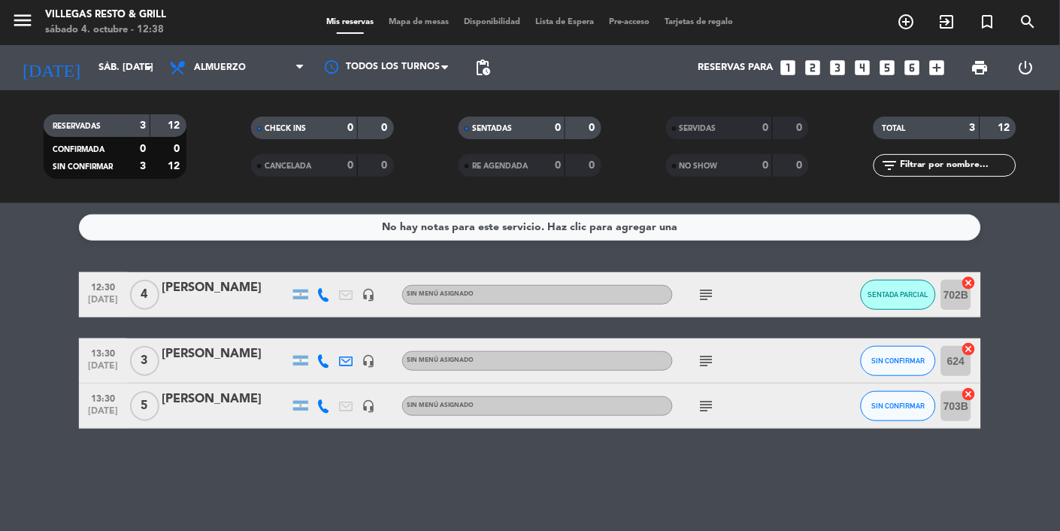
click at [196, 402] on div "[PERSON_NAME]" at bounding box center [226, 399] width 128 height 20
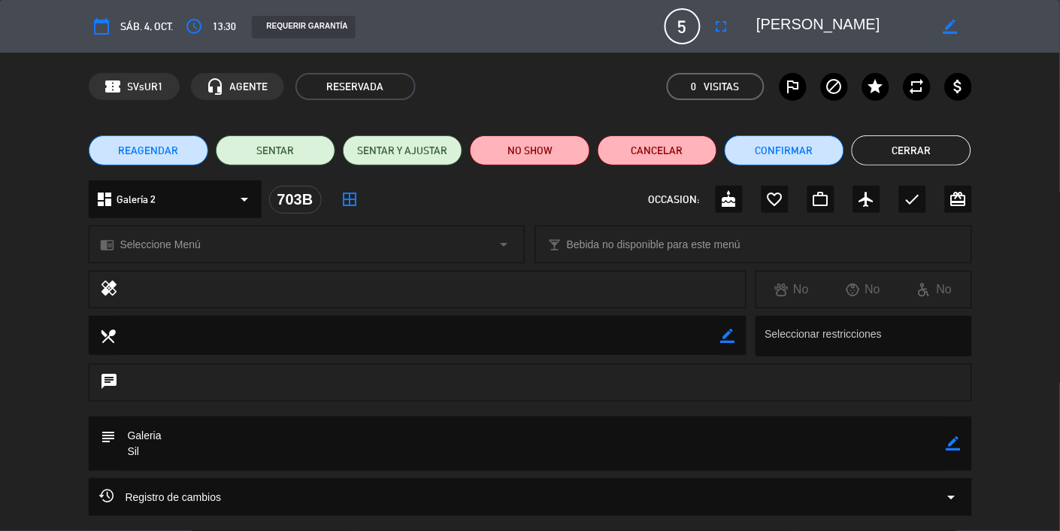
click at [662, 151] on button "Cerrar" at bounding box center [912, 150] width 120 height 30
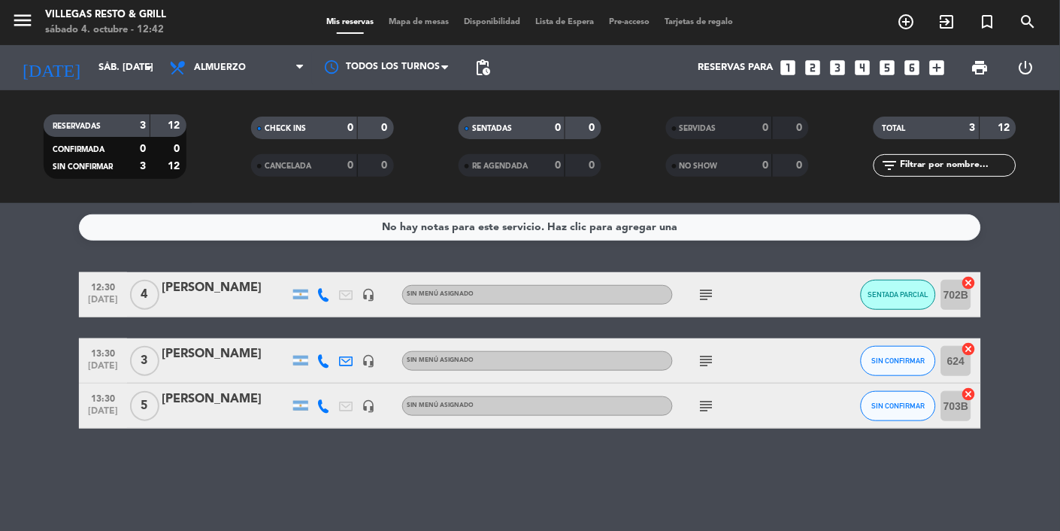
click at [205, 295] on div "[PERSON_NAME]" at bounding box center [226, 288] width 128 height 20
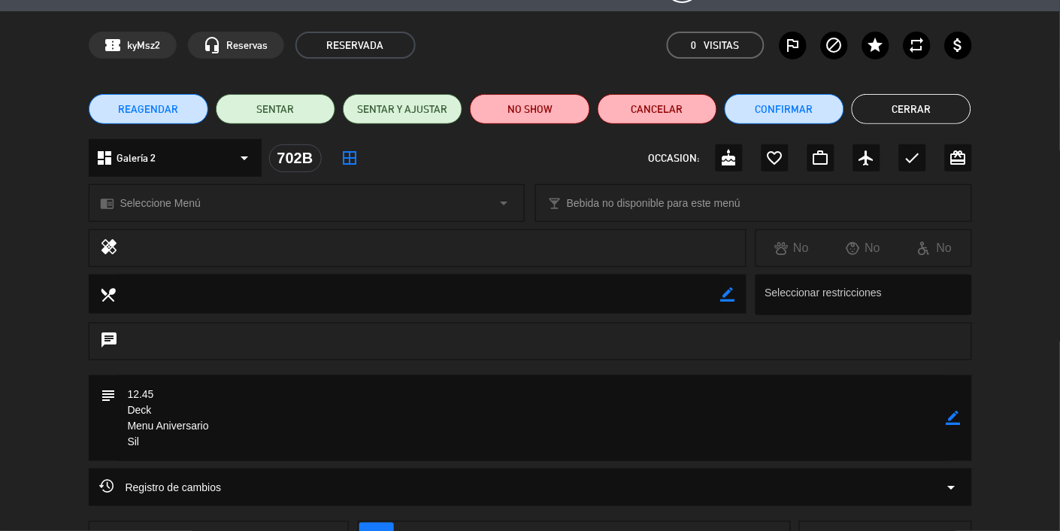
scroll to position [42, 0]
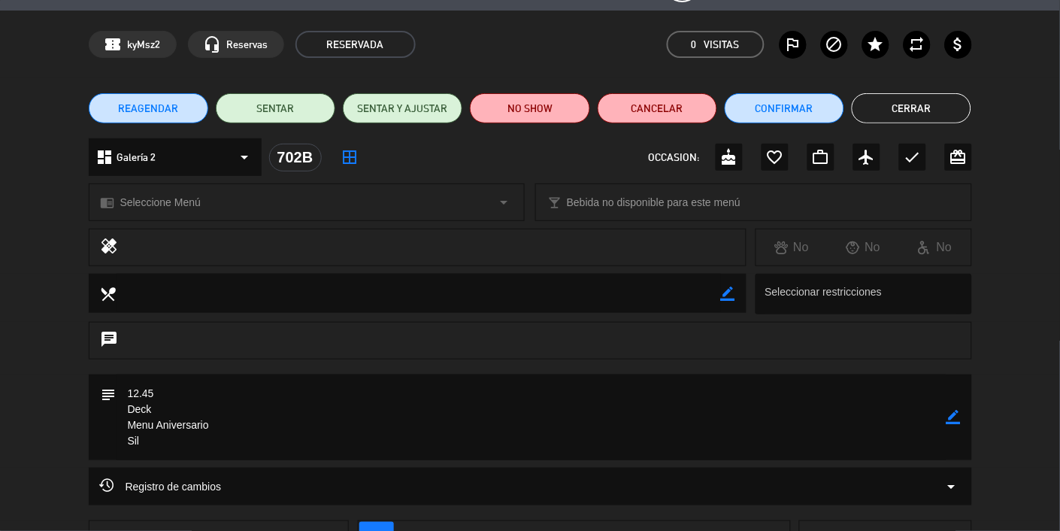
click at [662, 106] on button "Cerrar" at bounding box center [912, 108] width 120 height 30
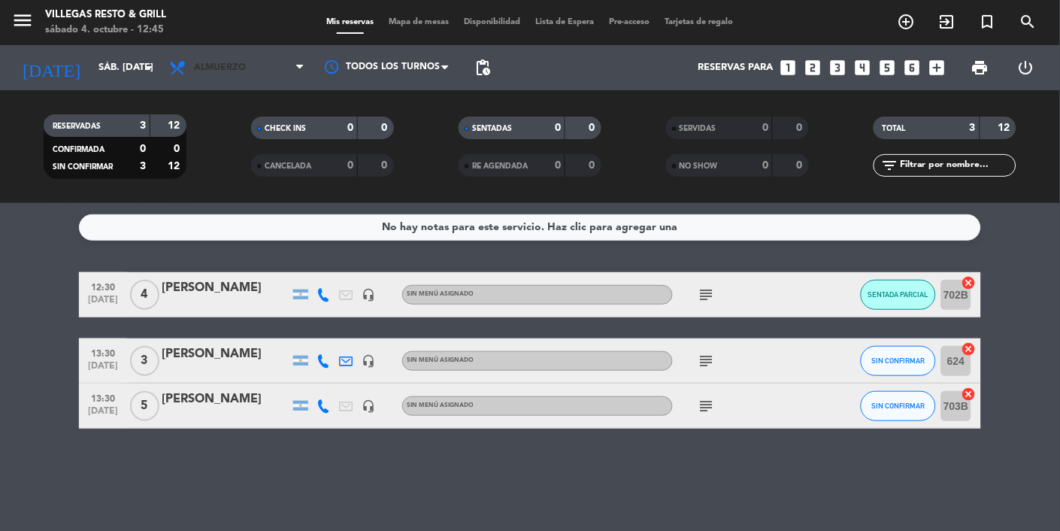
click at [283, 63] on span "Almuerzo" at bounding box center [237, 67] width 150 height 33
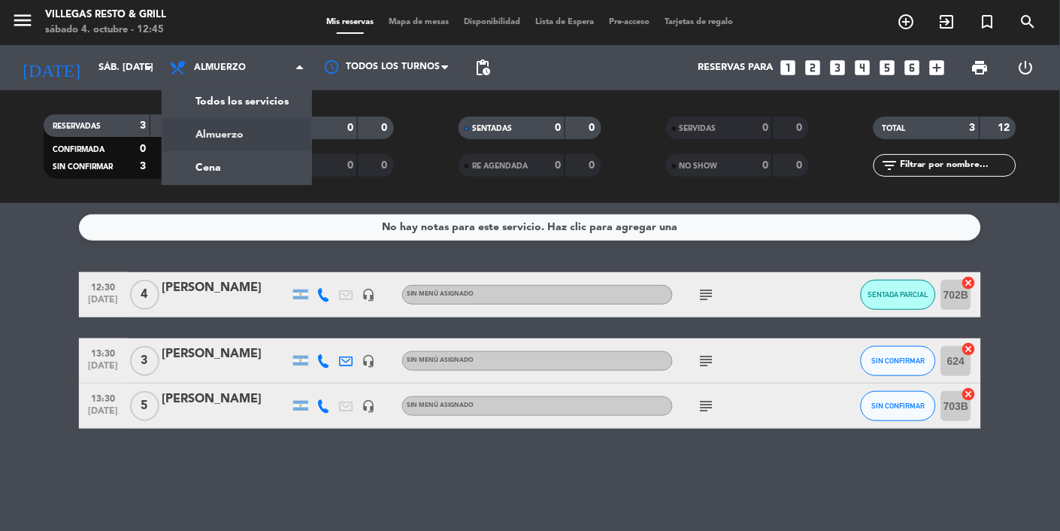
click at [265, 160] on div "menu Villegas Resto & Grill sábado 4. octubre - 12:45 Mis reservas Mapa de mesa…" at bounding box center [530, 101] width 1060 height 203
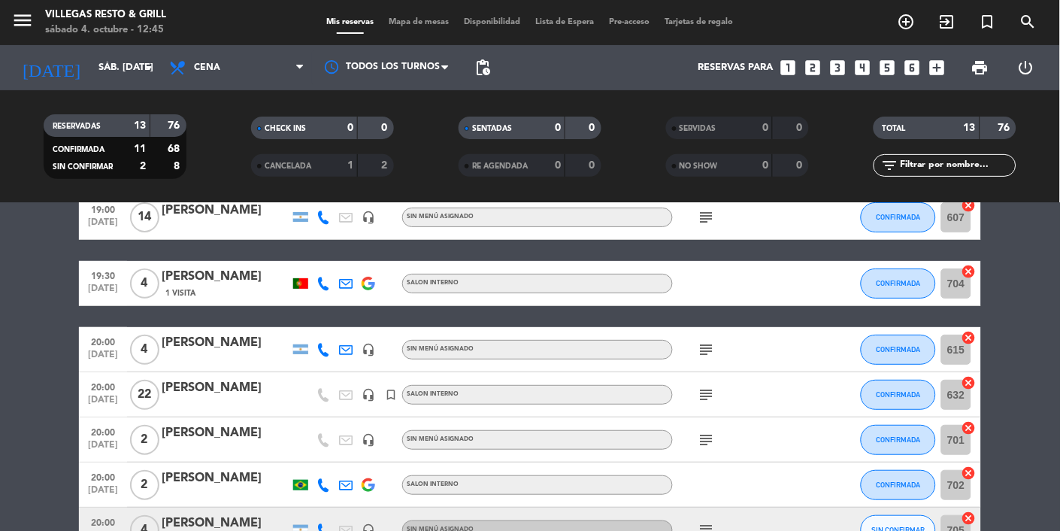
scroll to position [79, 0]
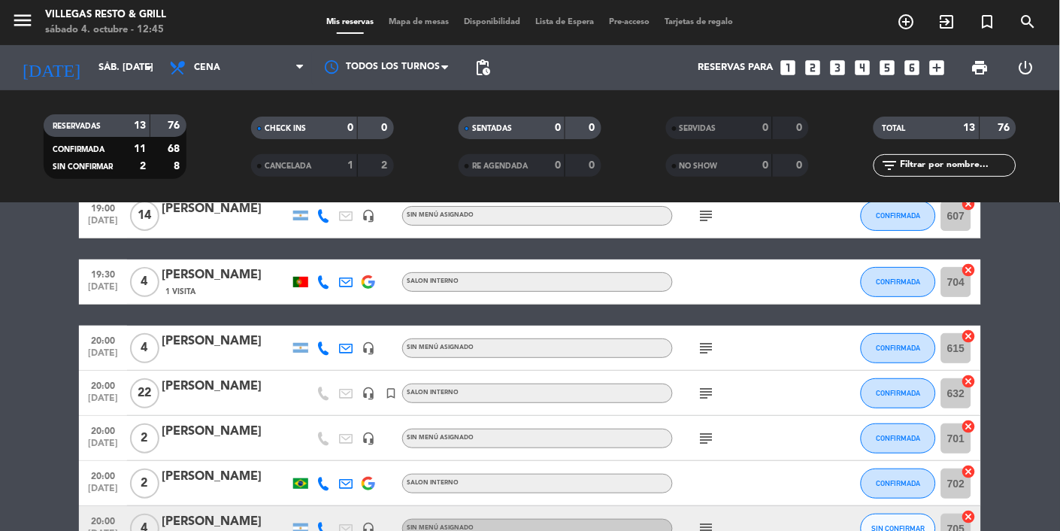
click at [220, 386] on div "[PERSON_NAME]" at bounding box center [226, 387] width 128 height 20
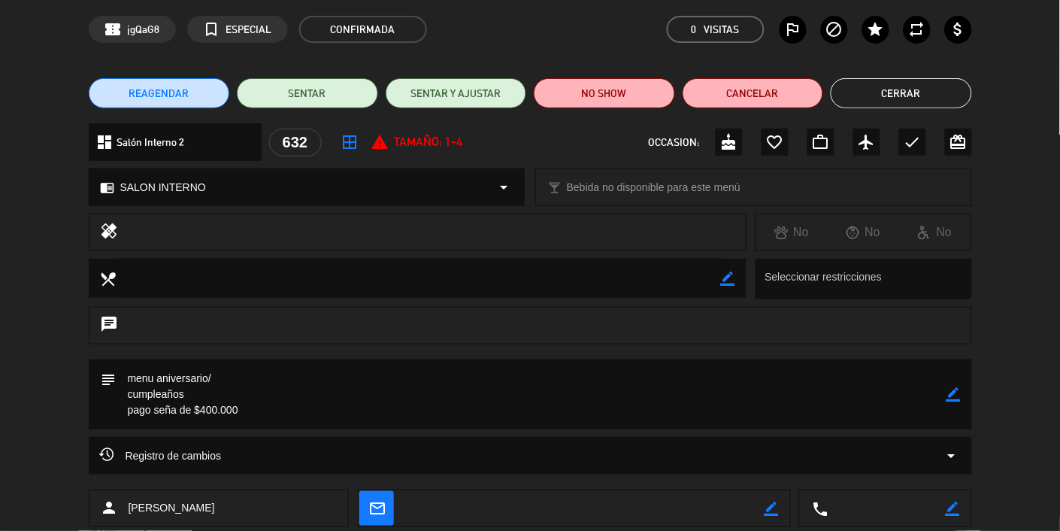
scroll to position [0, 0]
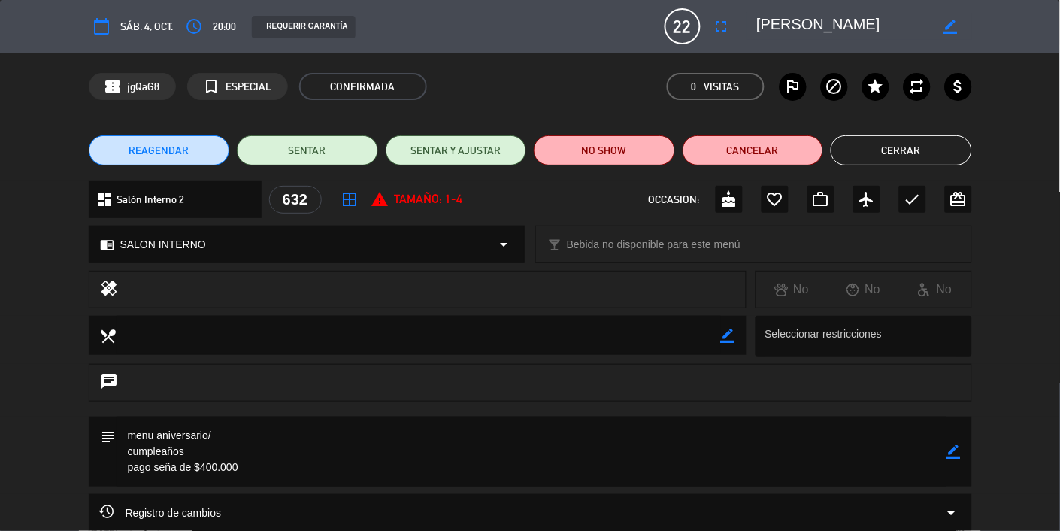
click at [662, 149] on button "Cerrar" at bounding box center [901, 150] width 141 height 30
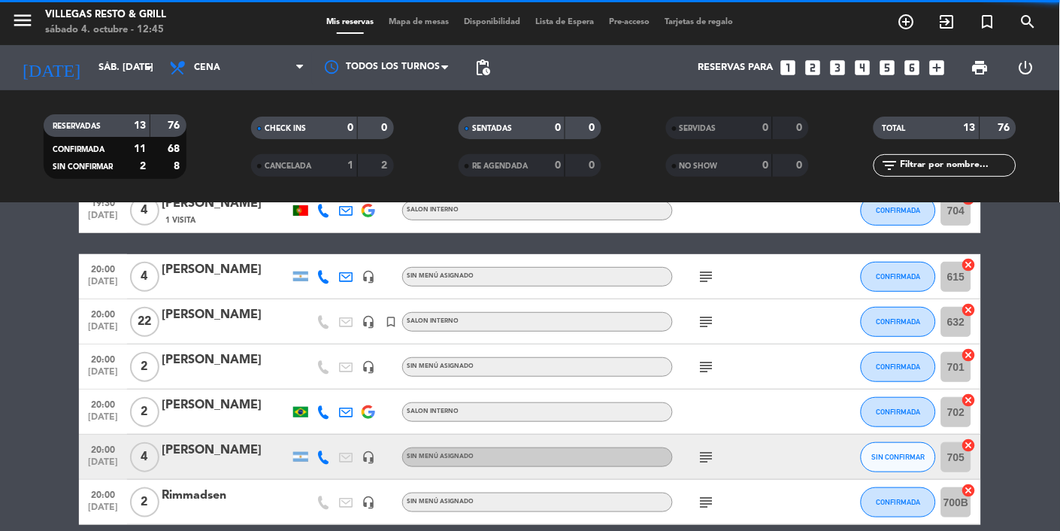
scroll to position [151, 0]
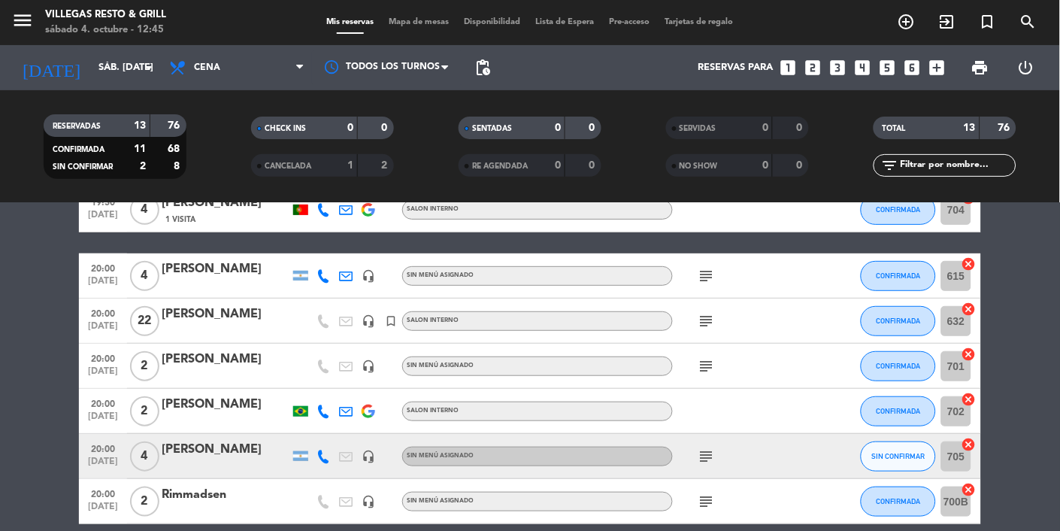
click at [209, 359] on div "[PERSON_NAME]" at bounding box center [226, 360] width 128 height 20
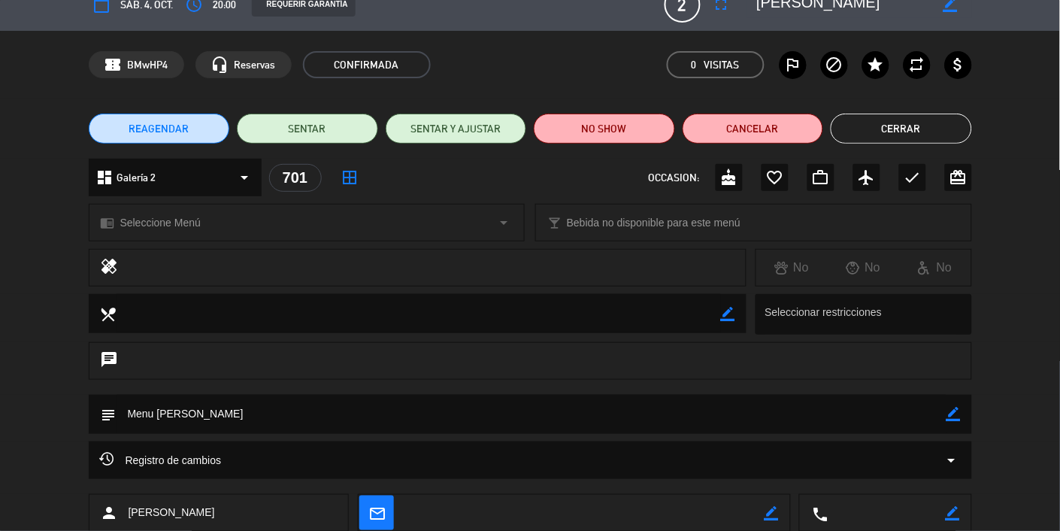
scroll to position [0, 0]
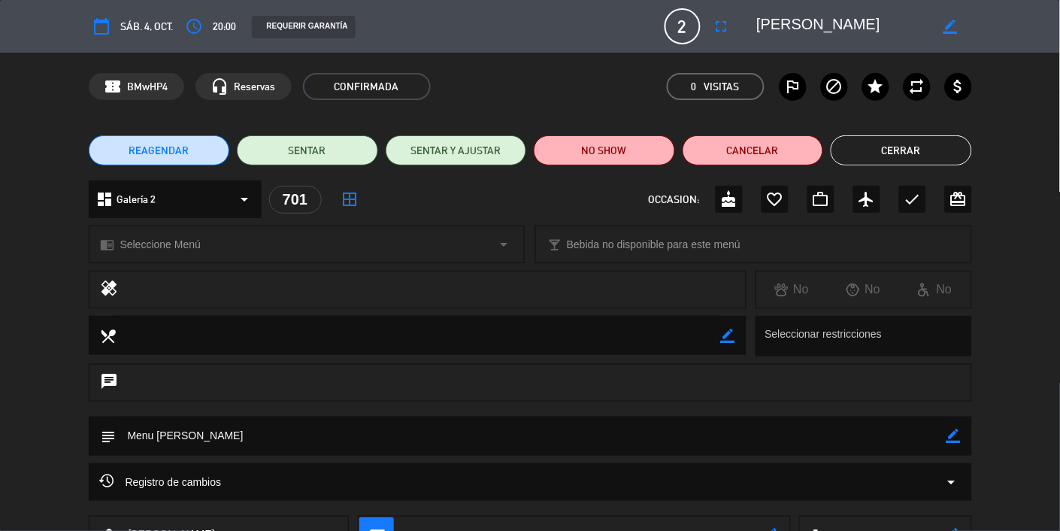
click at [662, 150] on button "Cerrar" at bounding box center [901, 150] width 141 height 30
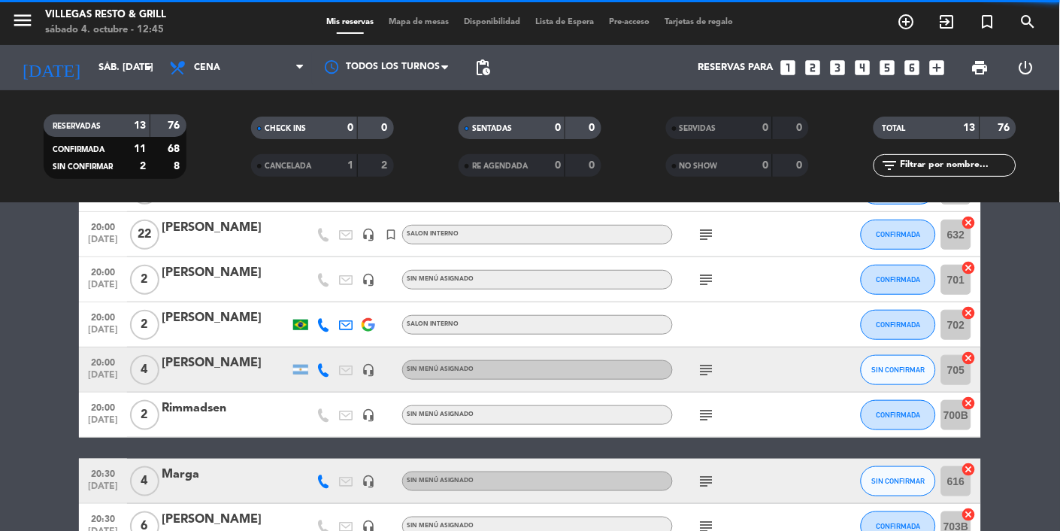
scroll to position [244, 0]
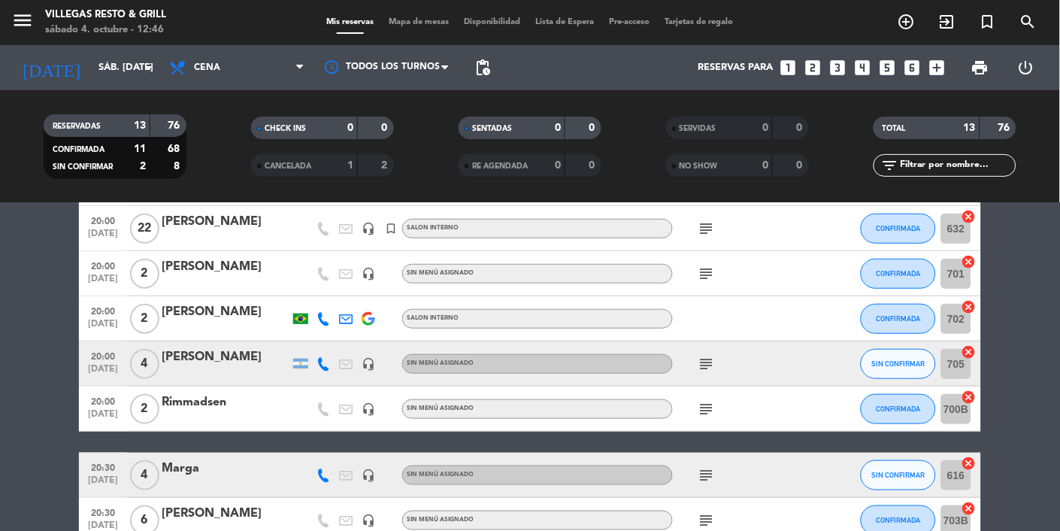
click at [204, 396] on div "Rimmadsen" at bounding box center [226, 402] width 128 height 20
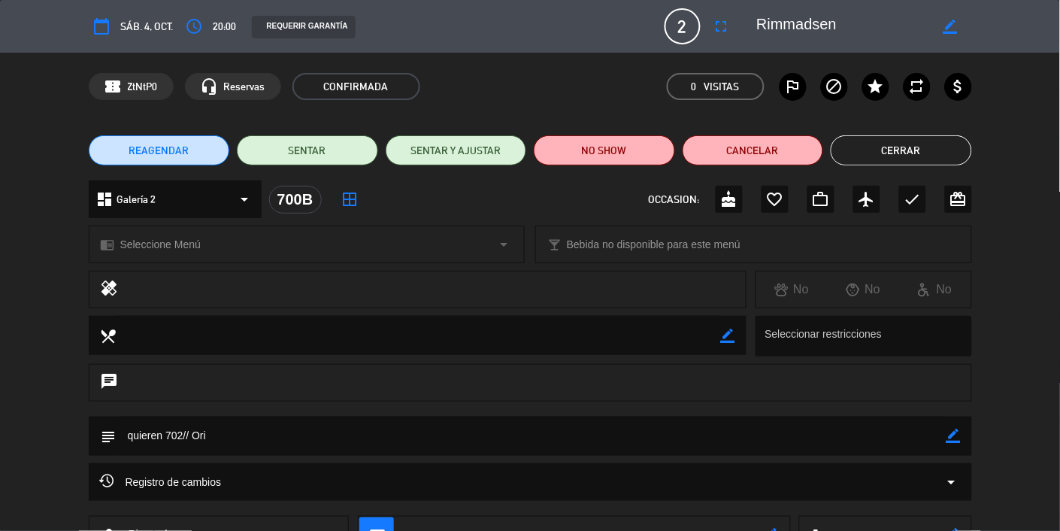
click at [662, 149] on button "Cerrar" at bounding box center [901, 150] width 141 height 30
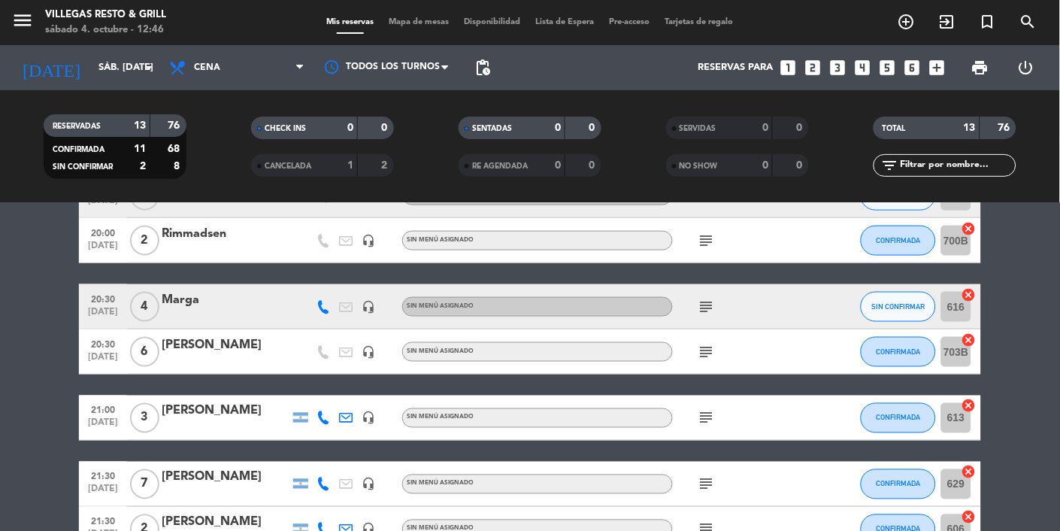
scroll to position [415, 0]
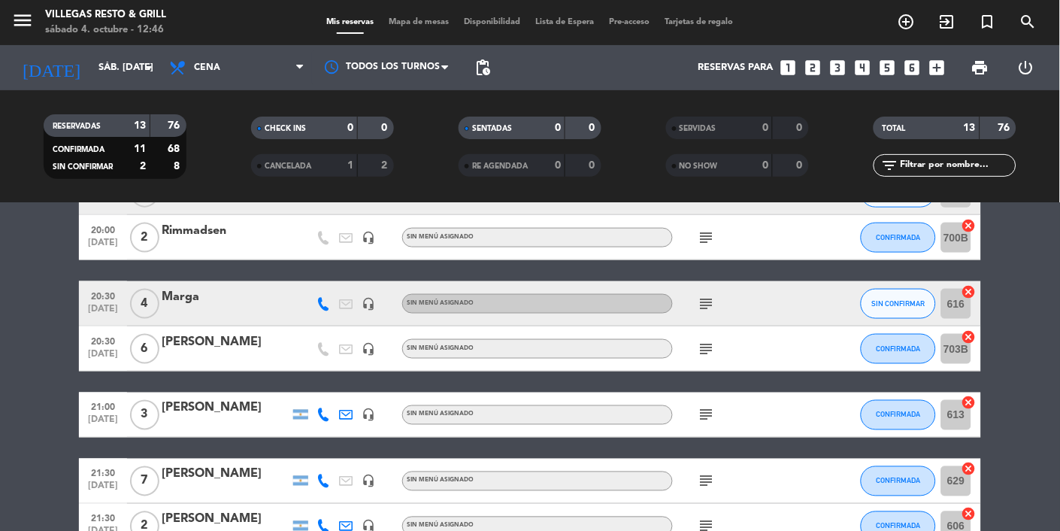
click at [151, 355] on span "6" at bounding box center [144, 349] width 29 height 30
click at [99, 351] on span "[DATE]" at bounding box center [103, 357] width 38 height 17
click at [201, 344] on div "[PERSON_NAME]" at bounding box center [226, 342] width 128 height 20
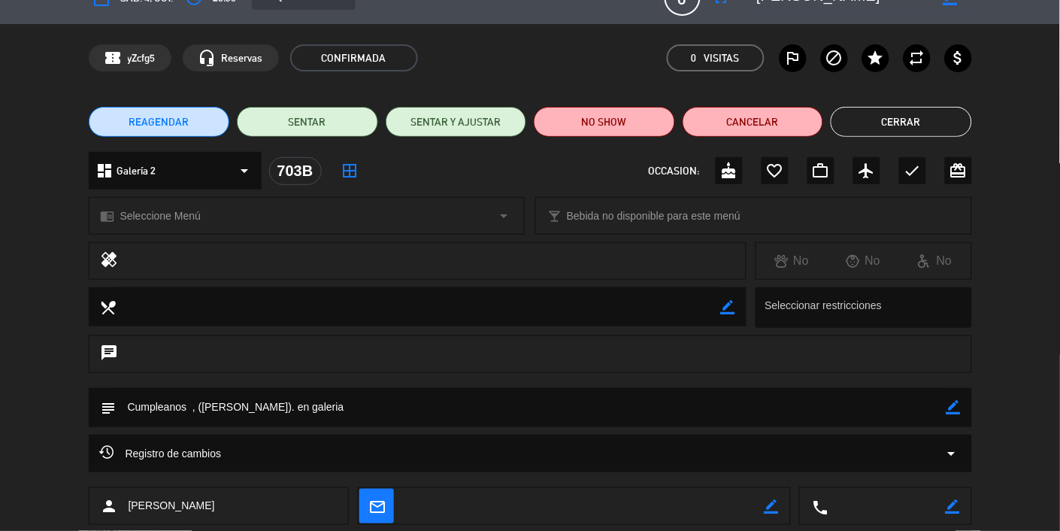
scroll to position [11, 0]
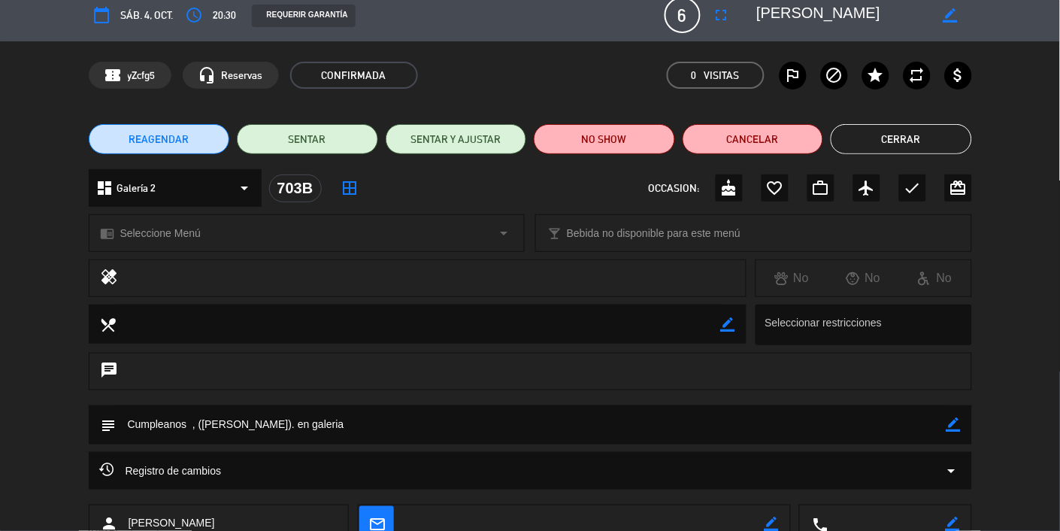
click at [662, 138] on button "Cerrar" at bounding box center [901, 139] width 141 height 30
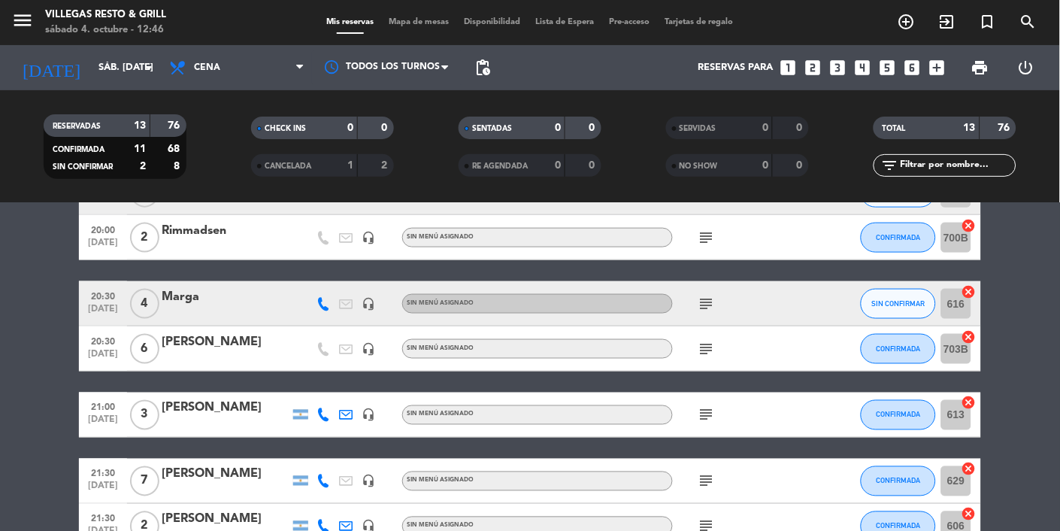
click at [108, 346] on span "20:30" at bounding box center [103, 340] width 38 height 17
click at [114, 345] on span "20:30" at bounding box center [103, 340] width 38 height 17
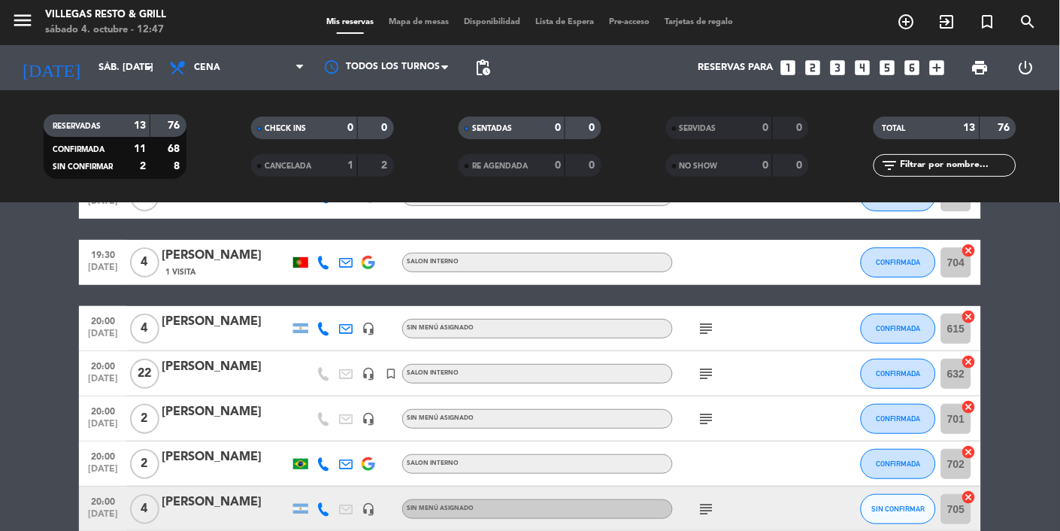
scroll to position [99, 0]
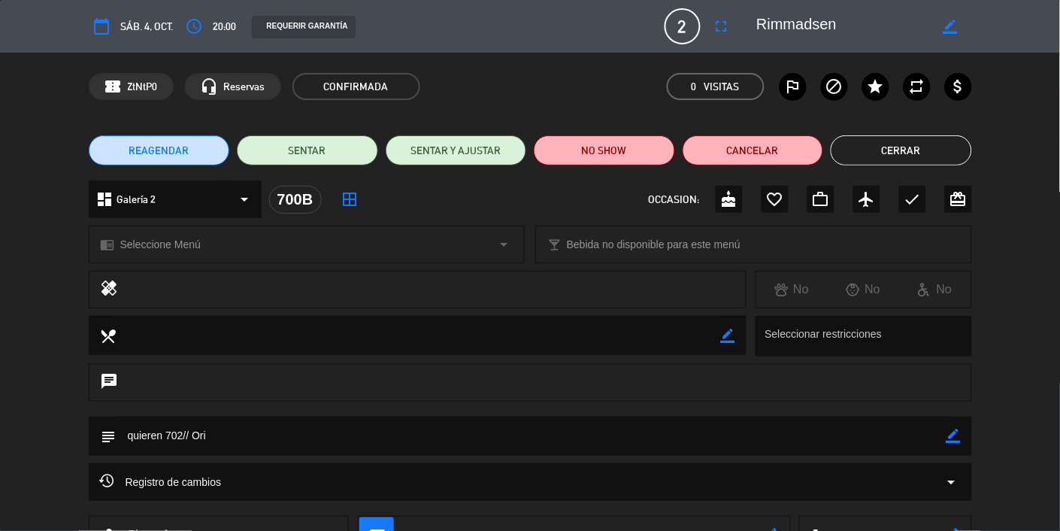
click at [662, 150] on button "Cerrar" at bounding box center [901, 150] width 141 height 30
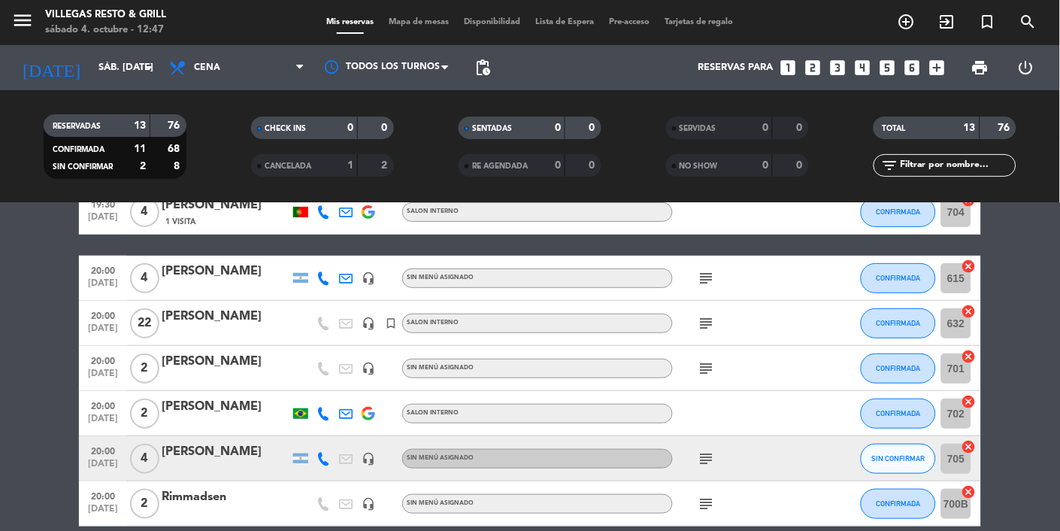
scroll to position [159, 0]
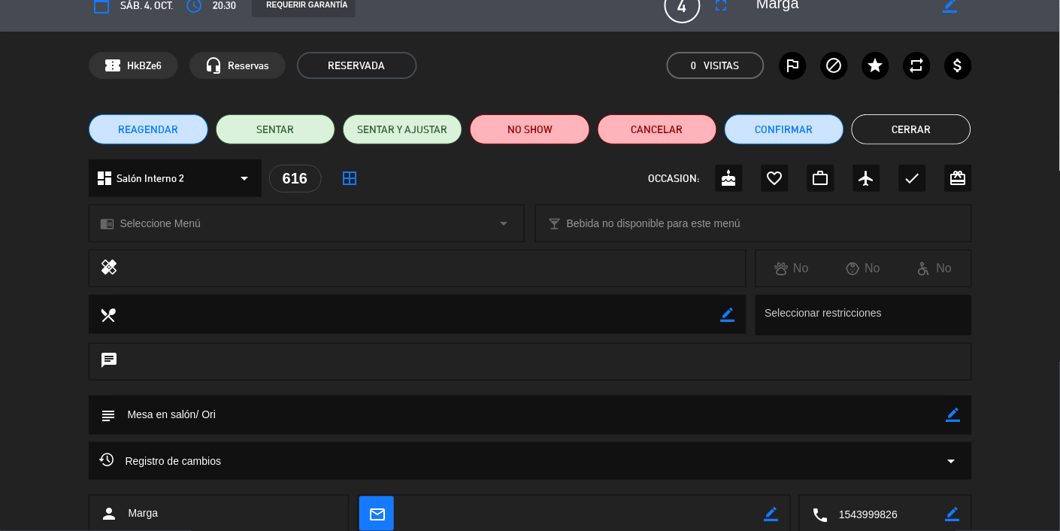
scroll to position [0, 0]
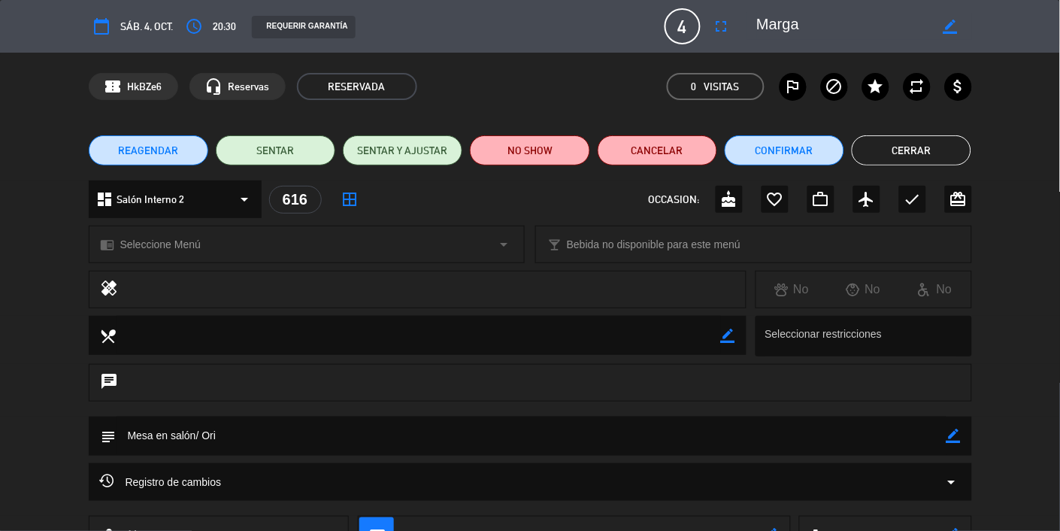
click at [662, 148] on button "Cerrar" at bounding box center [912, 150] width 120 height 30
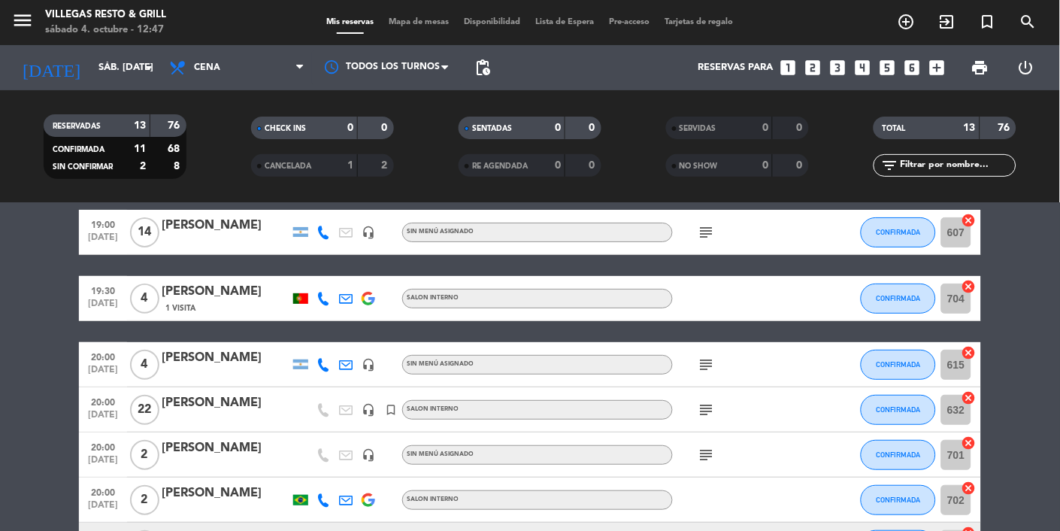
scroll to position [37, 0]
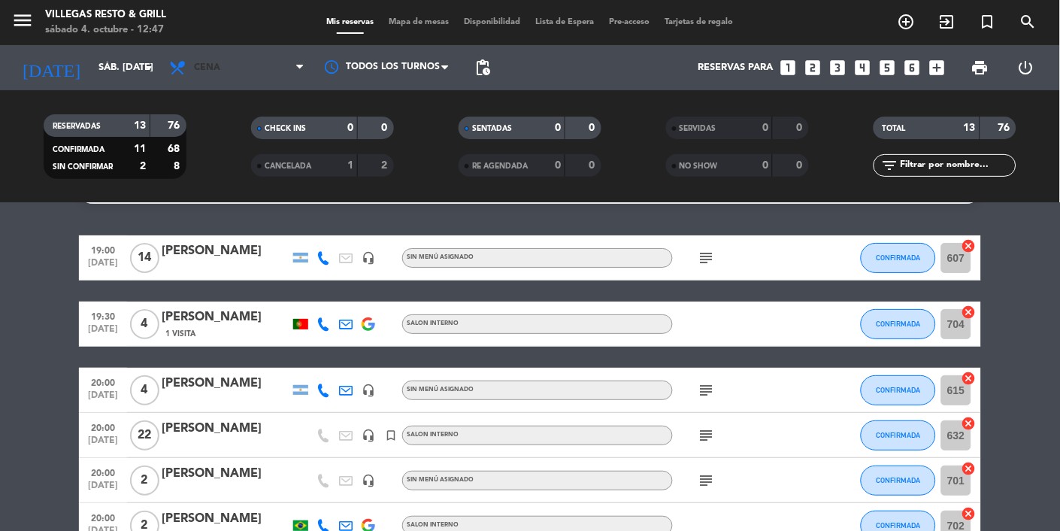
click at [220, 73] on span "Cena" at bounding box center [207, 67] width 26 height 11
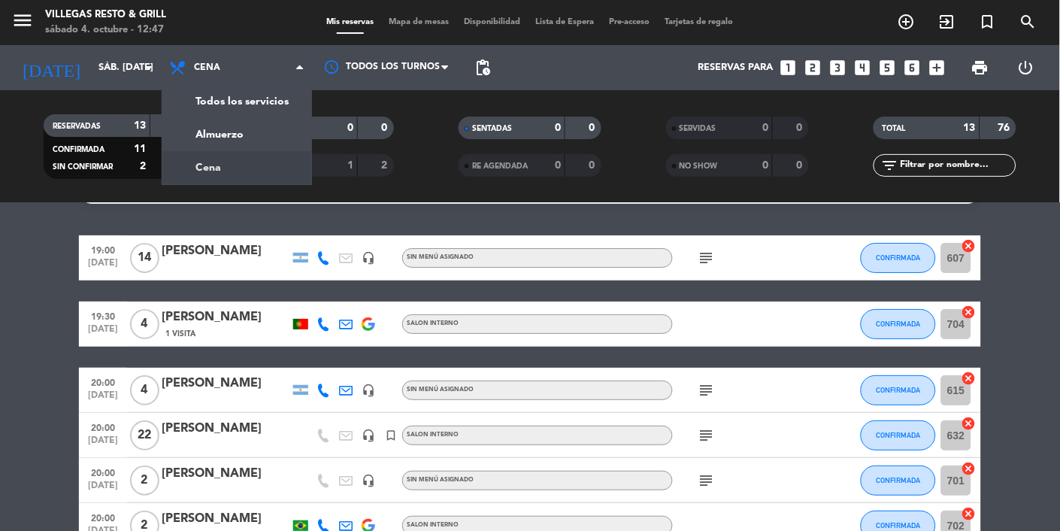
click at [203, 138] on div "menu Villegas Resto & Grill sábado 4. octubre - 12:47 Mis reservas Mapa de mesa…" at bounding box center [530, 101] width 1060 height 203
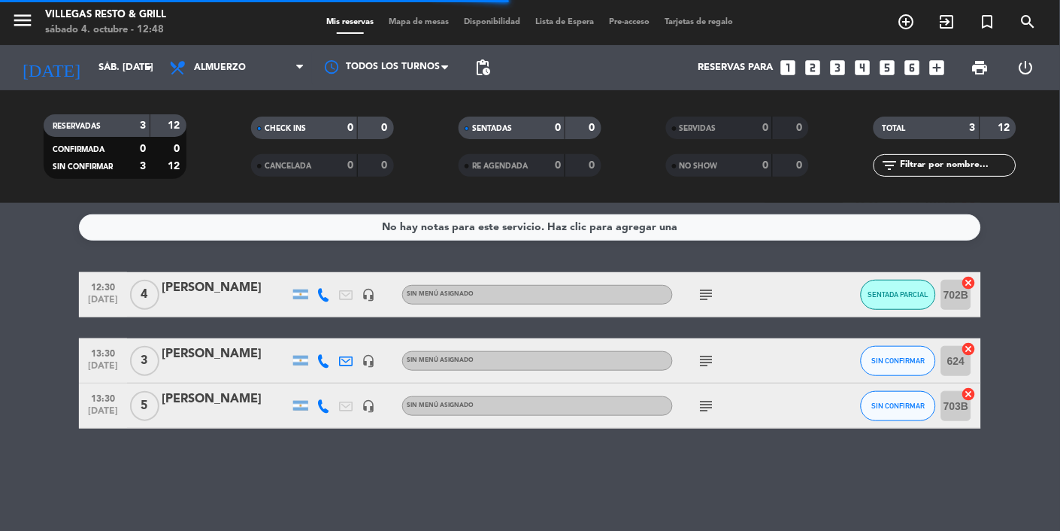
scroll to position [0, 0]
click at [662, 293] on bookings-row "12:30 [DATE] 4 [PERSON_NAME] headset_mic Sin menú asignado subject SENTADA PARC…" at bounding box center [530, 350] width 1060 height 156
click at [132, 490] on div "No hay notas para este servicio. Haz clic para agregar una 12:30 [DATE] 4 [PERS…" at bounding box center [530, 367] width 1060 height 328
click at [207, 359] on div "[PERSON_NAME]" at bounding box center [226, 354] width 128 height 20
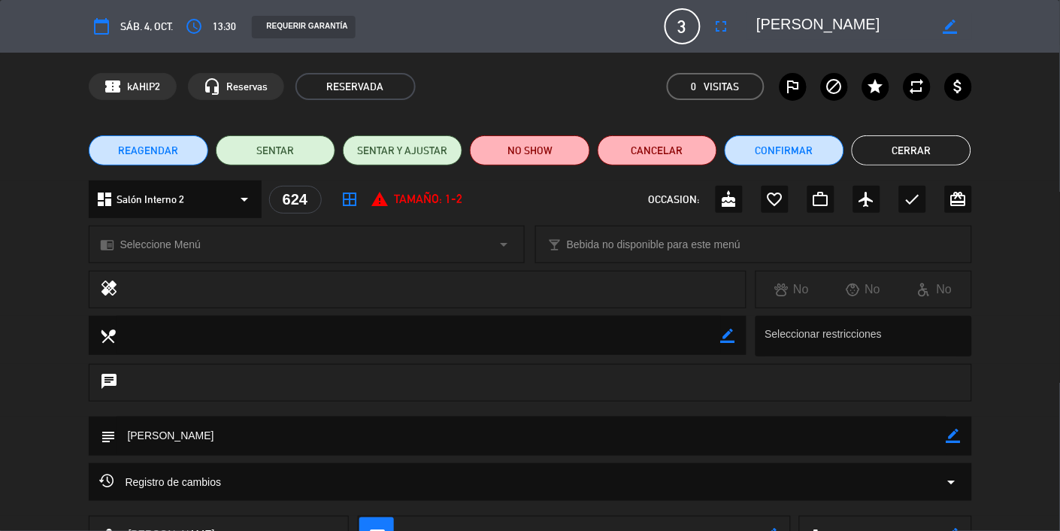
click at [662, 156] on button "Cerrar" at bounding box center [912, 150] width 120 height 30
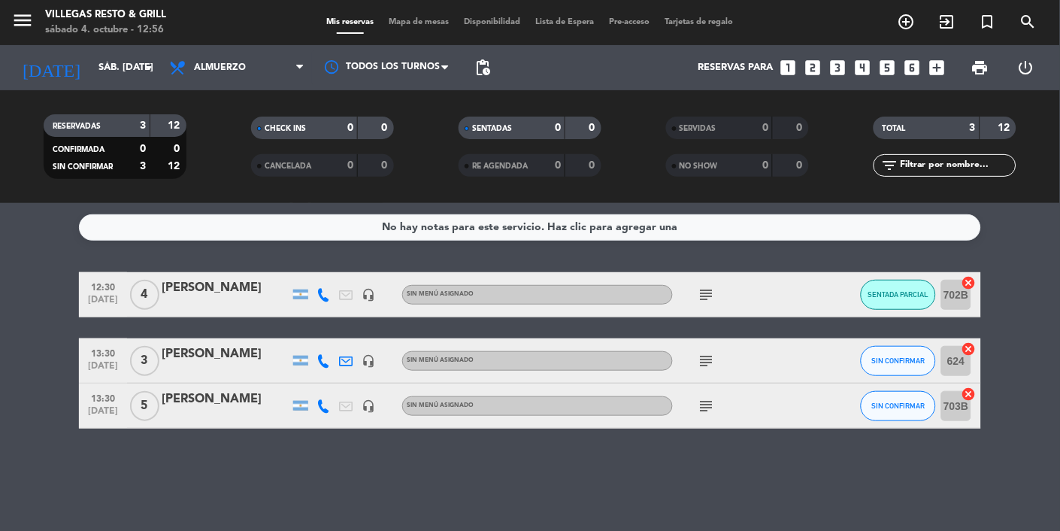
click at [408, 22] on span "Mapa de mesas" at bounding box center [419, 22] width 75 height 8
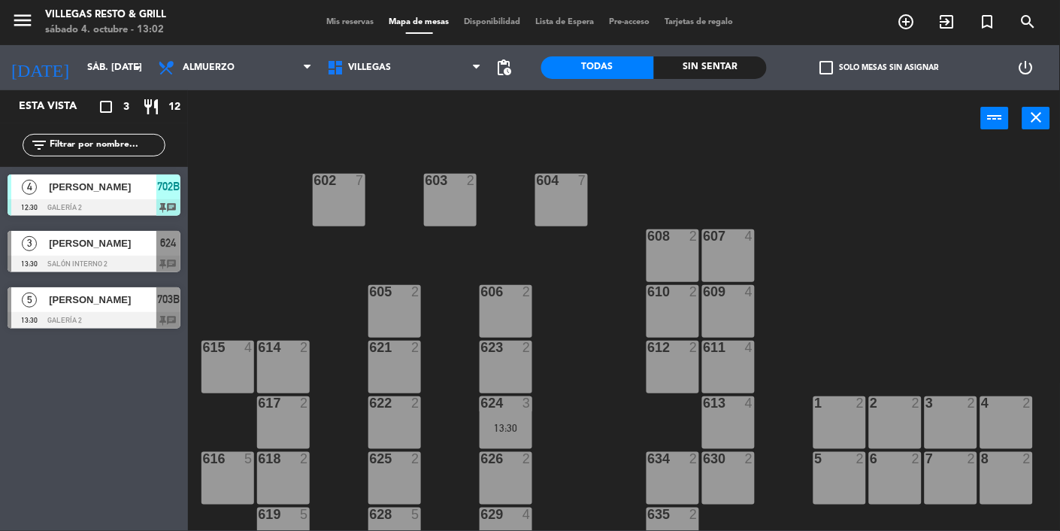
click at [320, 19] on span "Mis reservas" at bounding box center [351, 22] width 62 height 8
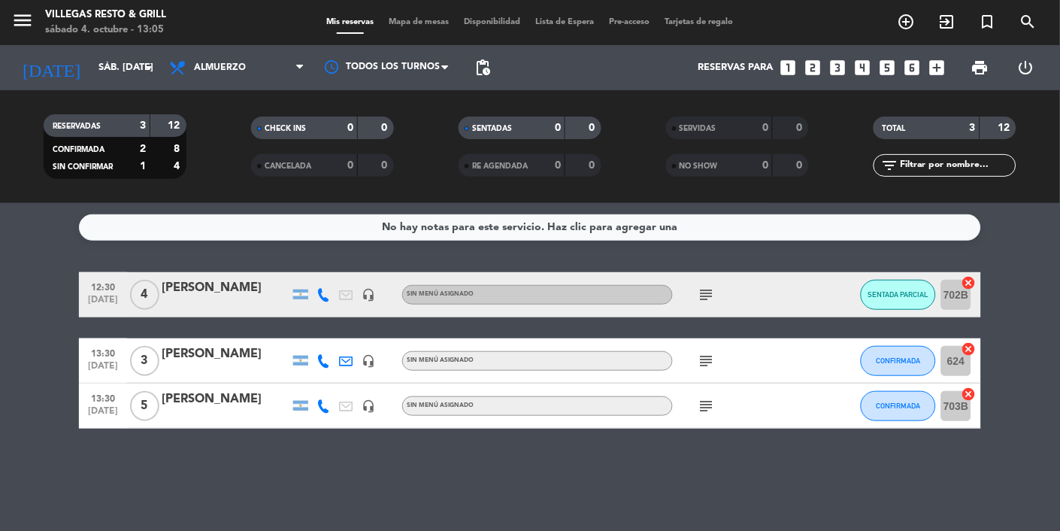
click at [211, 278] on div "[PERSON_NAME]" at bounding box center [226, 288] width 128 height 20
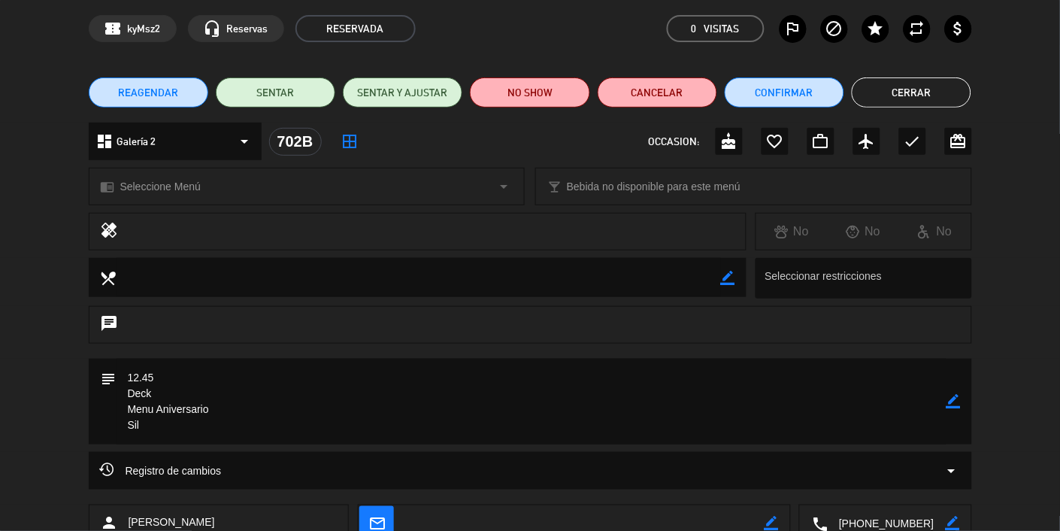
scroll to position [36, 0]
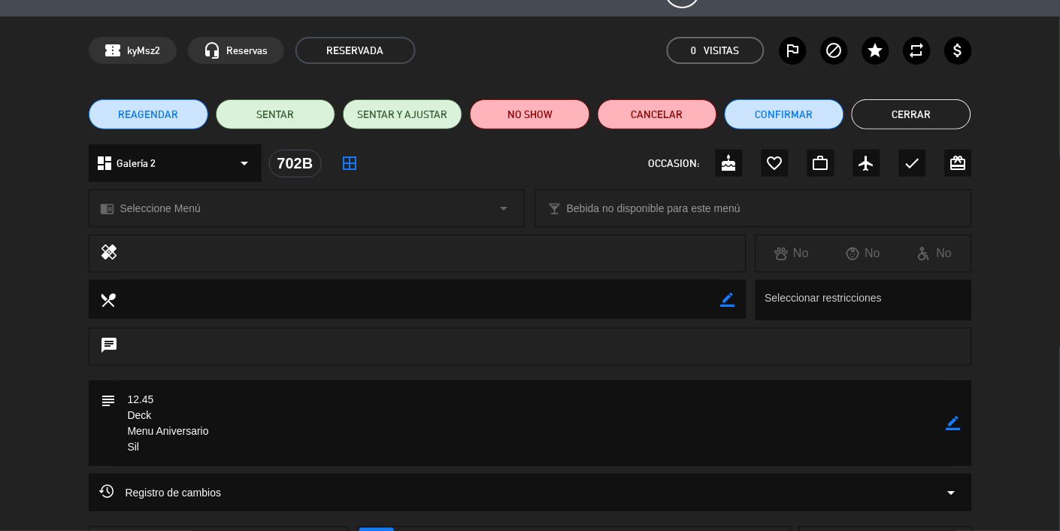
click at [662, 105] on button "Cerrar" at bounding box center [912, 114] width 120 height 30
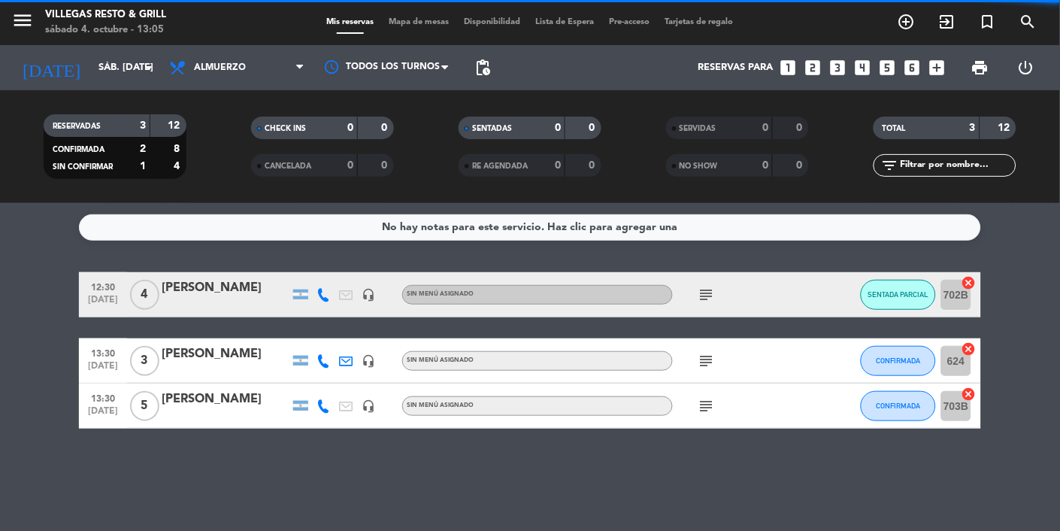
click at [222, 354] on div "[PERSON_NAME]" at bounding box center [226, 354] width 128 height 20
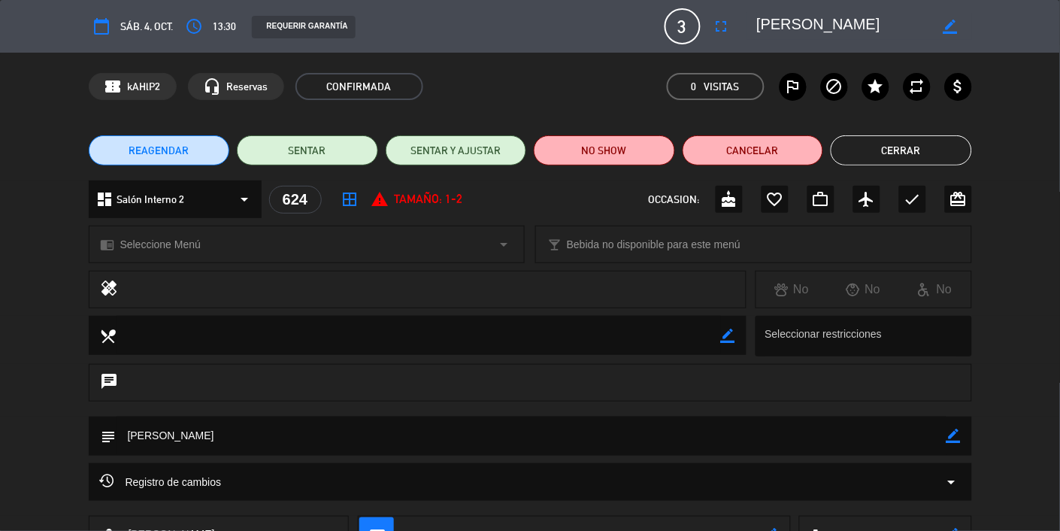
click at [662, 204] on div "dashboard Salón Interno 2 arrow_drop_down 624 border_all report_problem [PERSON…" at bounding box center [530, 206] width 1060 height 53
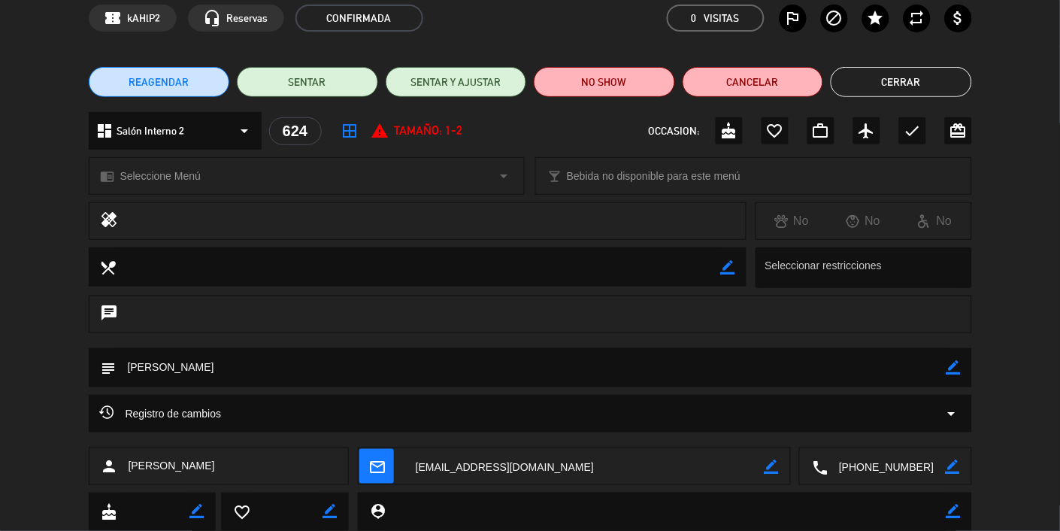
scroll to position [0, 0]
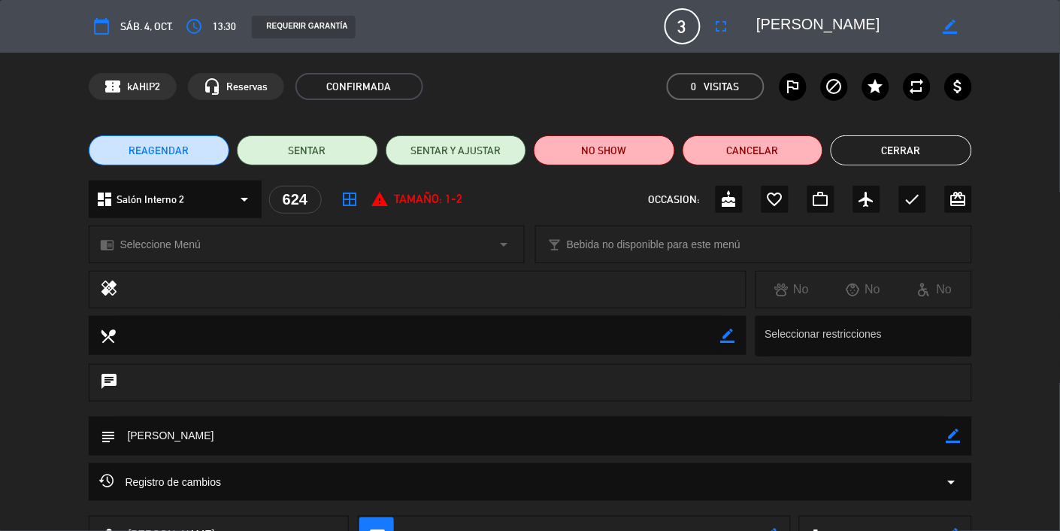
click at [662, 148] on button "Cerrar" at bounding box center [901, 150] width 141 height 30
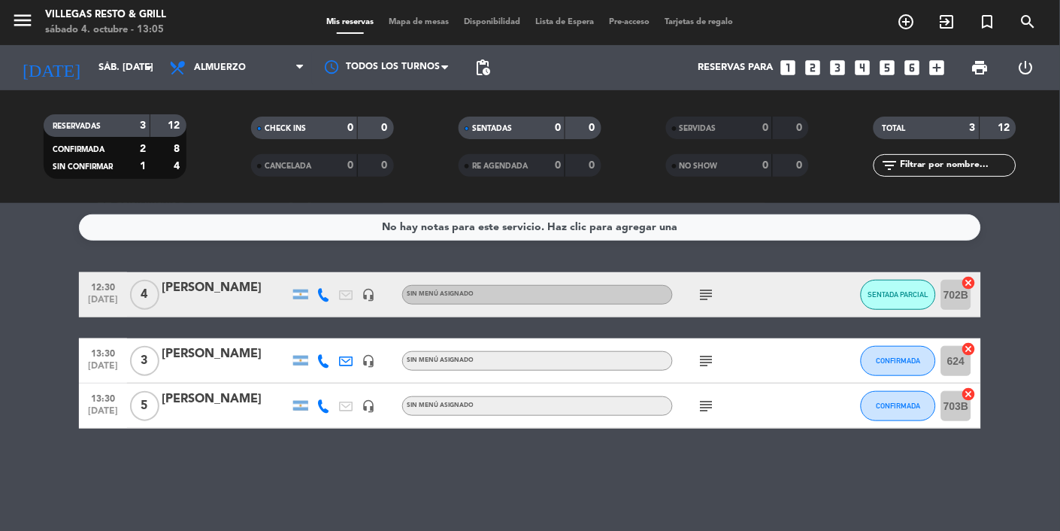
click at [237, 356] on div "[PERSON_NAME]" at bounding box center [226, 354] width 128 height 20
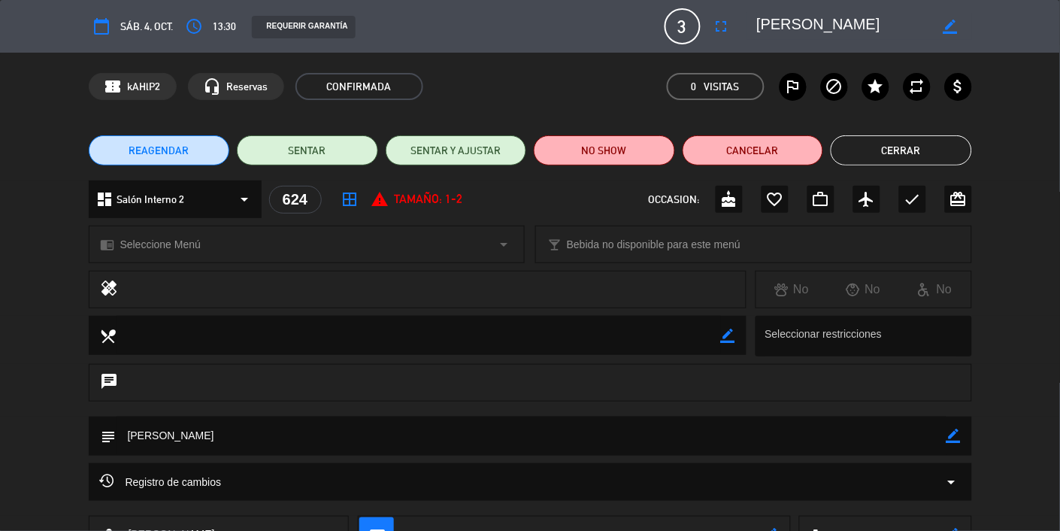
click at [662, 151] on button "Cerrar" at bounding box center [901, 150] width 141 height 30
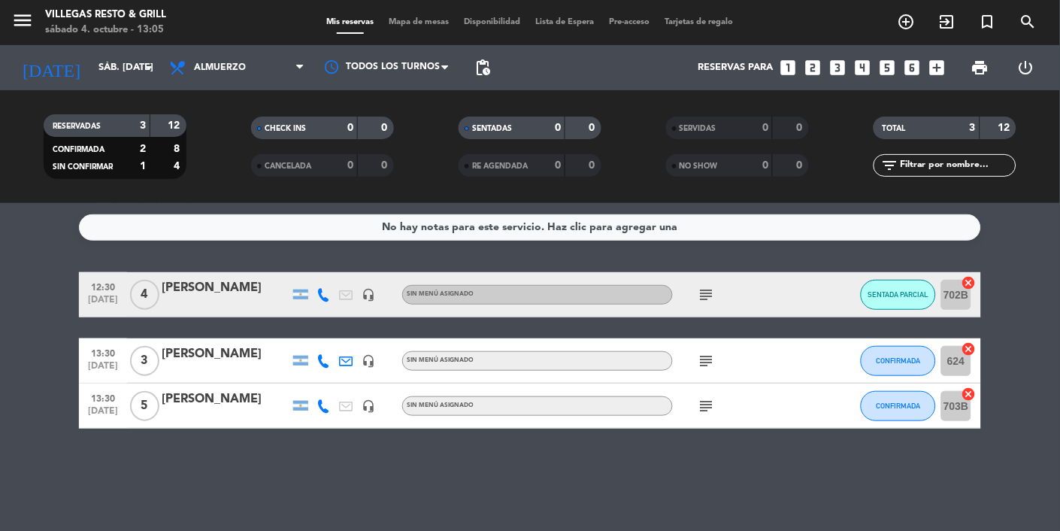
click at [199, 406] on div "[PERSON_NAME]" at bounding box center [226, 399] width 128 height 20
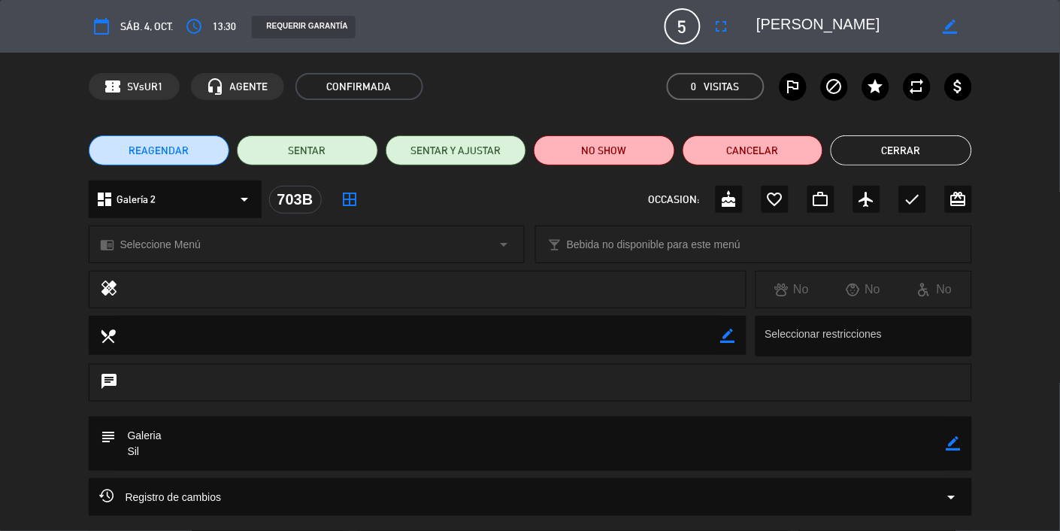
click at [662, 150] on button "Cerrar" at bounding box center [901, 150] width 141 height 30
